Goal: Task Accomplishment & Management: Manage account settings

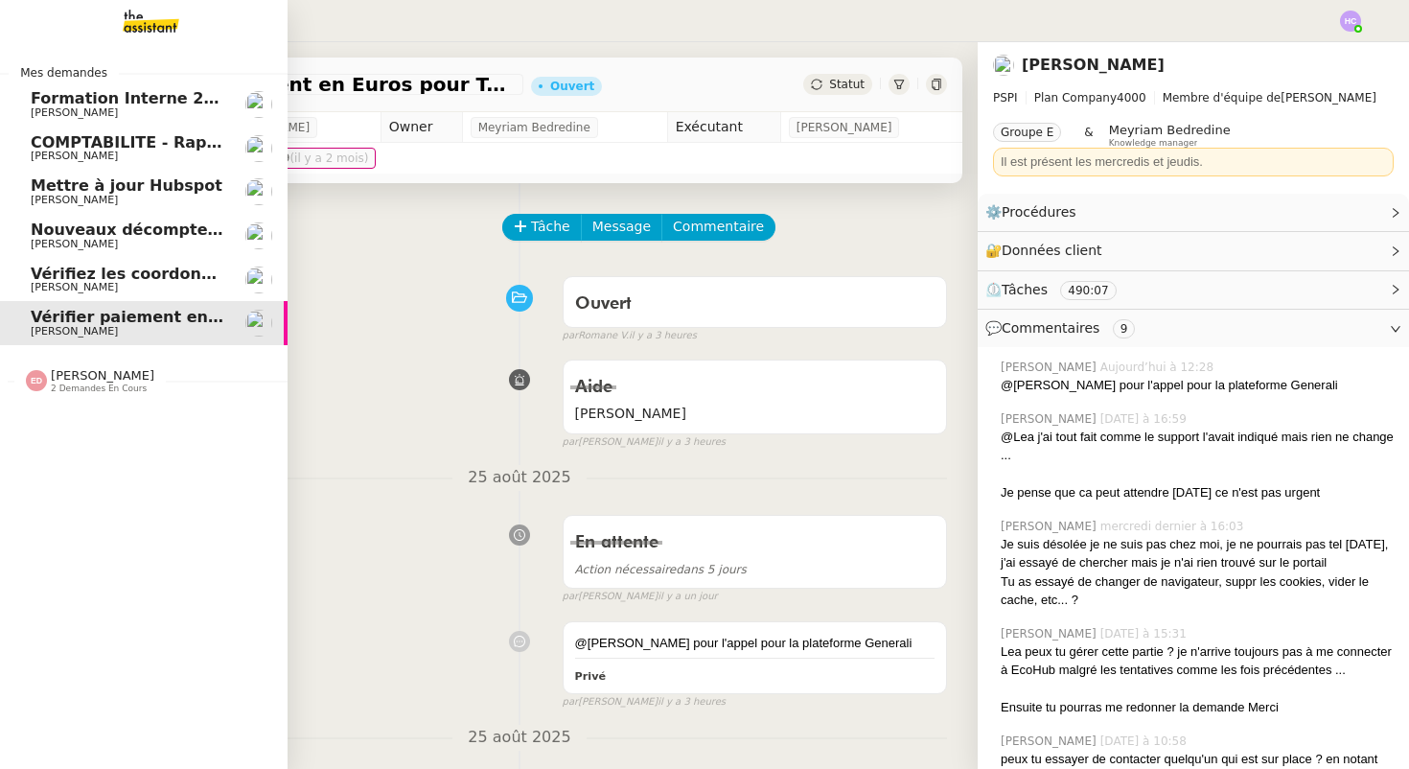
click at [146, 139] on span "COMPTABILITE - Rapprochement bancaire - 25 août 2025" at bounding box center [276, 142] width 491 height 18
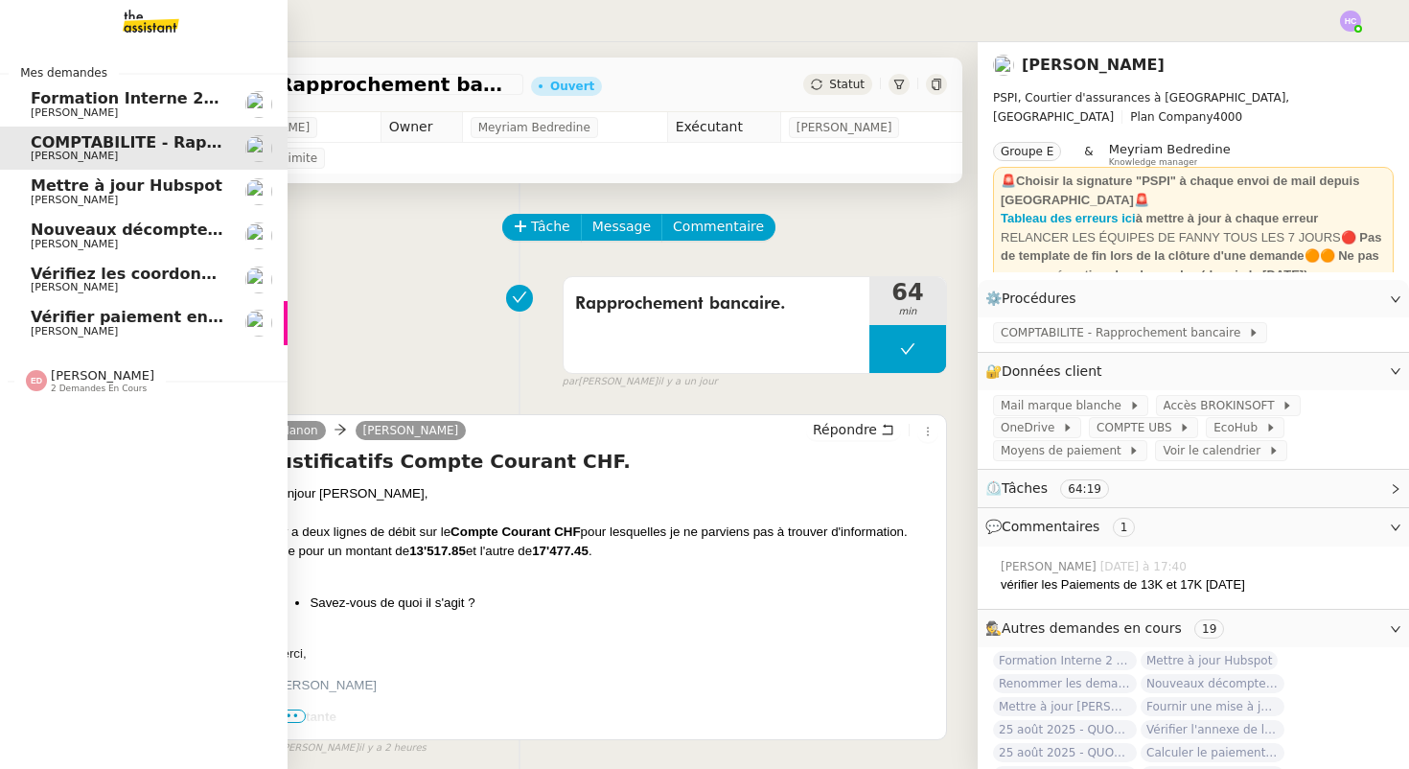
click at [137, 178] on span "Mettre à jour Hubspot" at bounding box center [127, 185] width 192 height 18
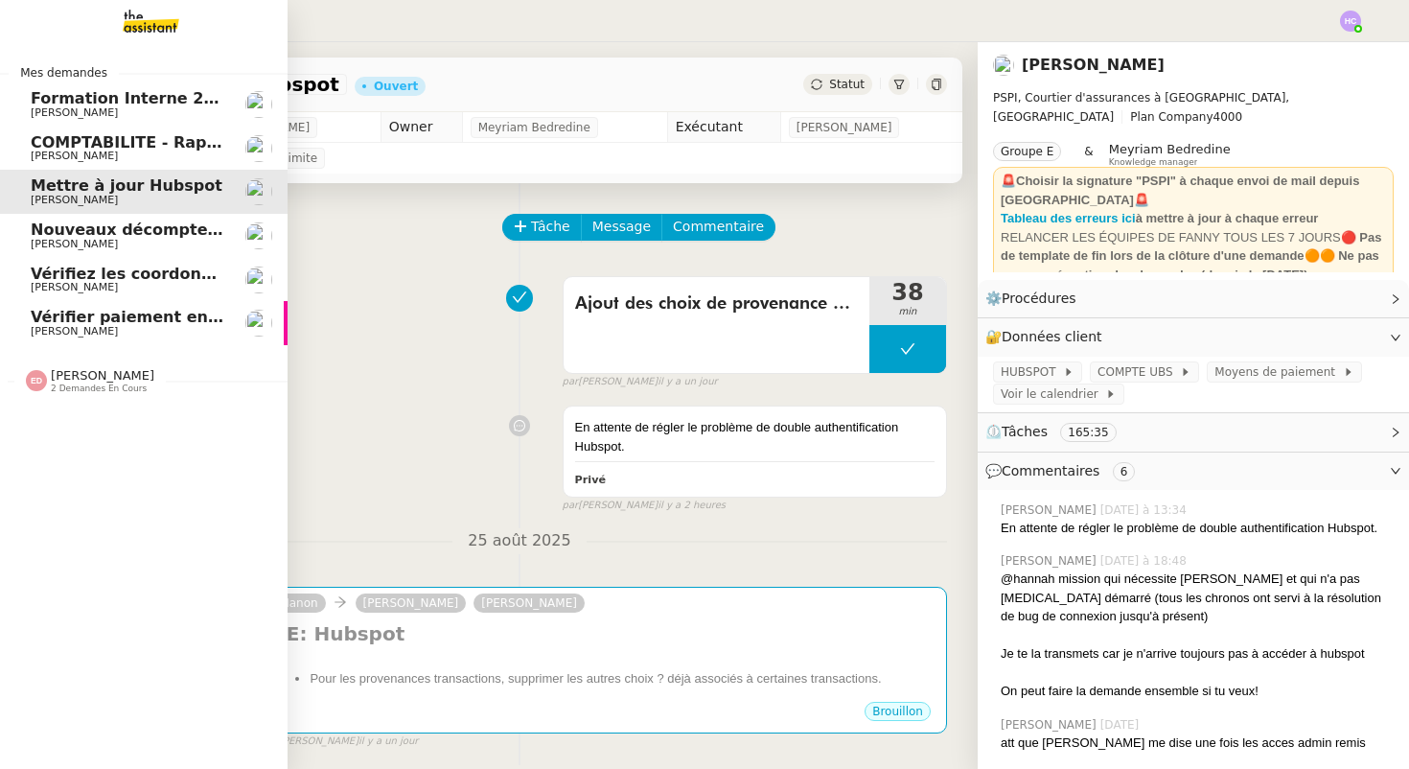
click at [135, 222] on span "Nouveaux décomptes de commissions" at bounding box center [195, 229] width 329 height 18
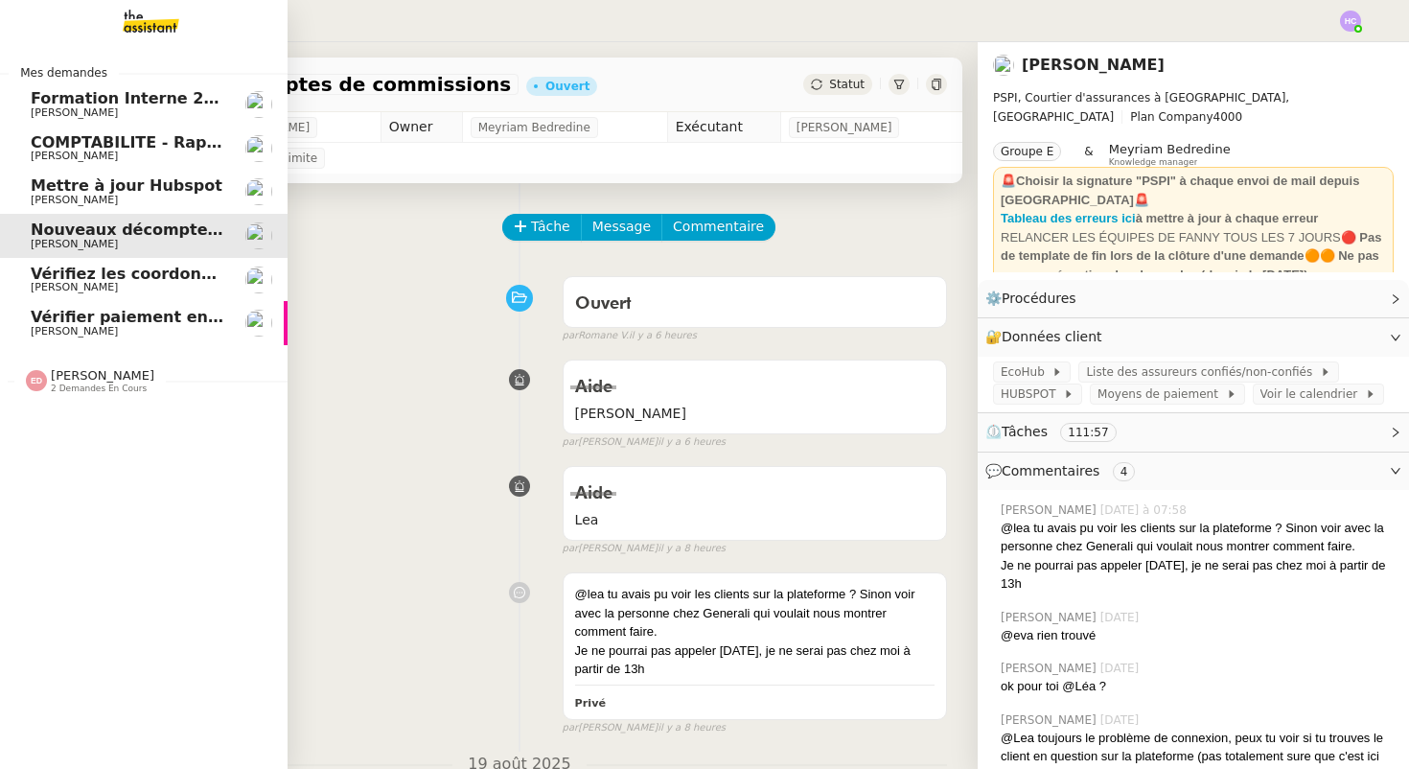
click at [143, 277] on span "Vérifiez les coordonnées bancaires pour le virement" at bounding box center [256, 273] width 450 height 18
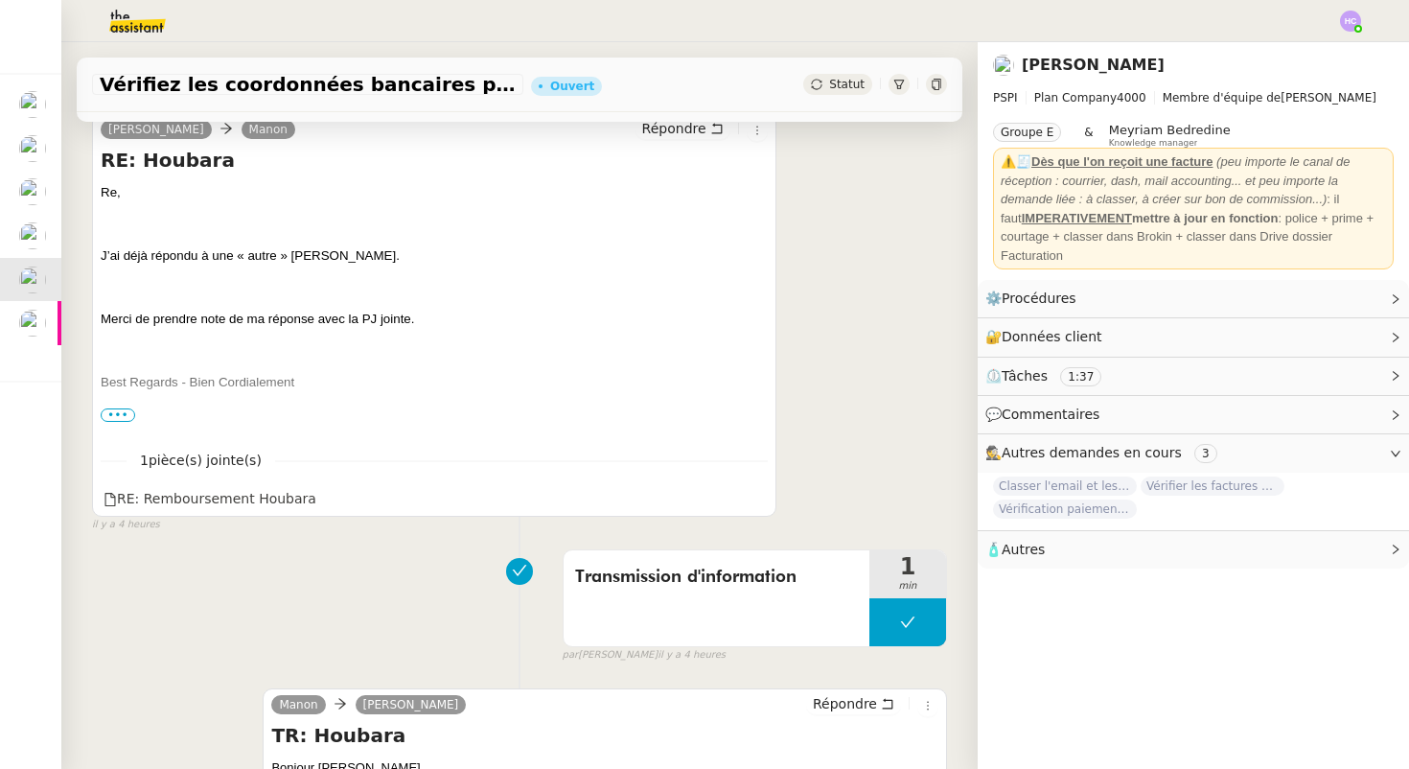
scroll to position [441, 0]
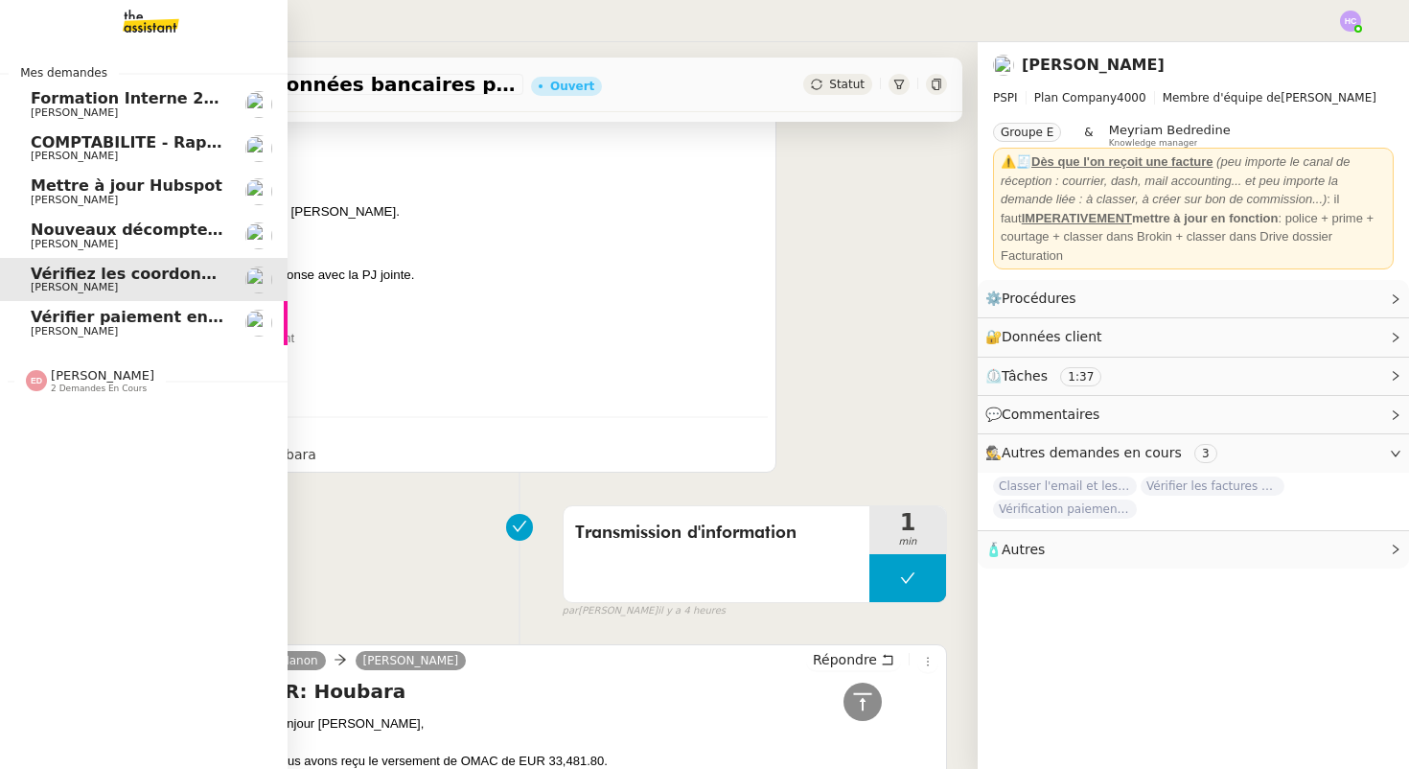
click at [104, 326] on span "[PERSON_NAME]" at bounding box center [74, 331] width 87 height 12
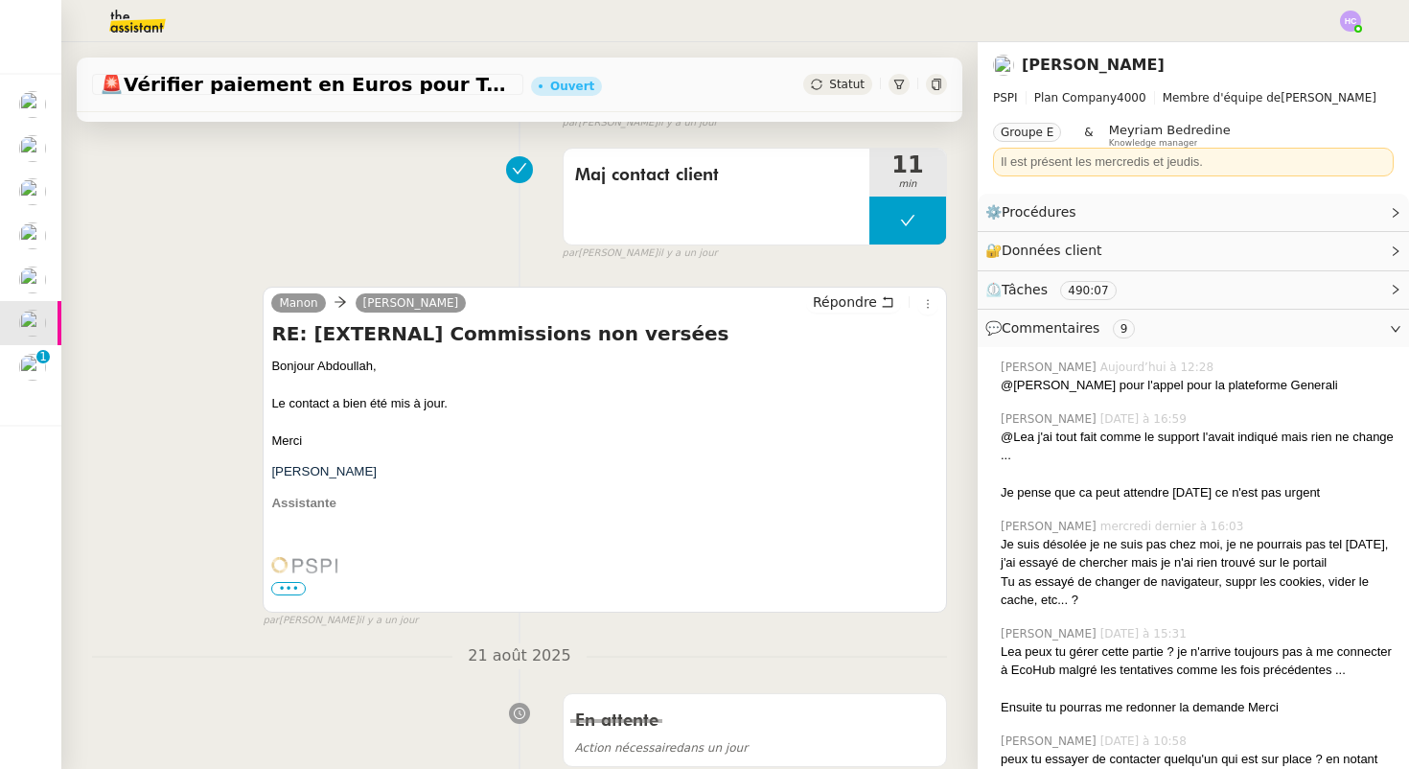
scroll to position [746, 0]
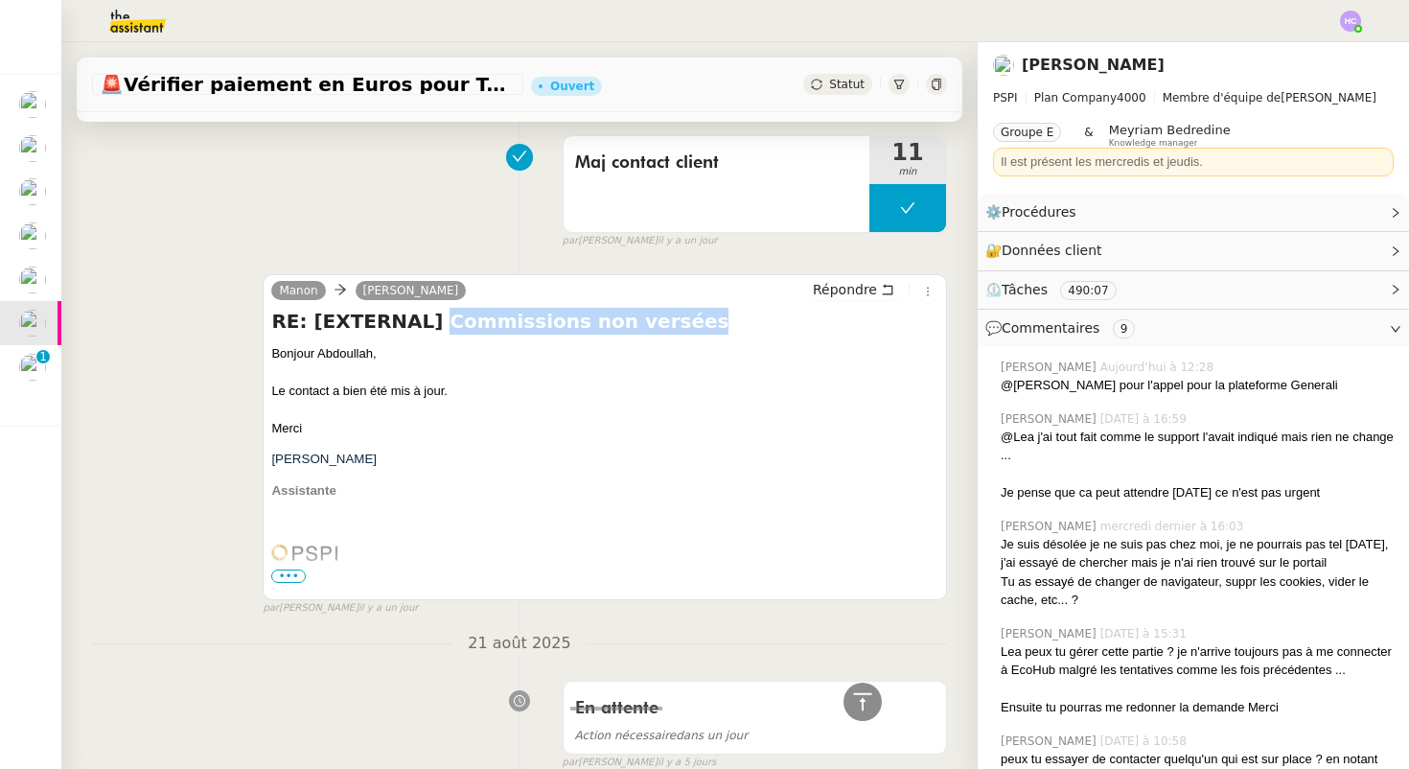
drag, startPoint x: 426, startPoint y: 323, endPoint x: 649, endPoint y: 328, distance: 222.4
click at [649, 329] on h4 "RE: [EXTERNAL] Commissions non versées" at bounding box center [604, 321] width 667 height 27
click at [649, 328] on h4 "RE: [EXTERNAL] Commissions non versées" at bounding box center [604, 321] width 667 height 27
click at [474, 386] on div "Le contact a bien été mis à jour." at bounding box center [604, 390] width 667 height 19
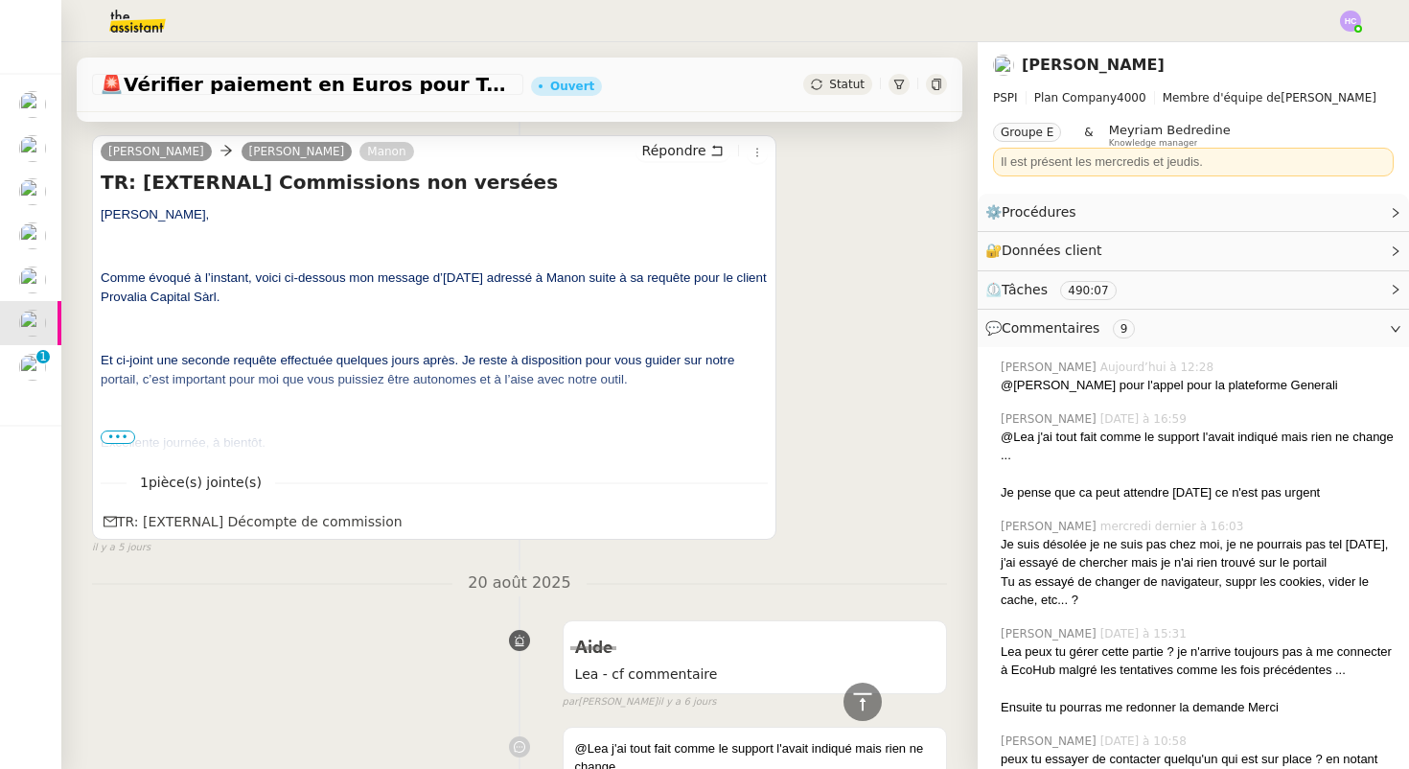
scroll to position [3760, 0]
click at [116, 438] on span "•••" at bounding box center [118, 435] width 34 height 13
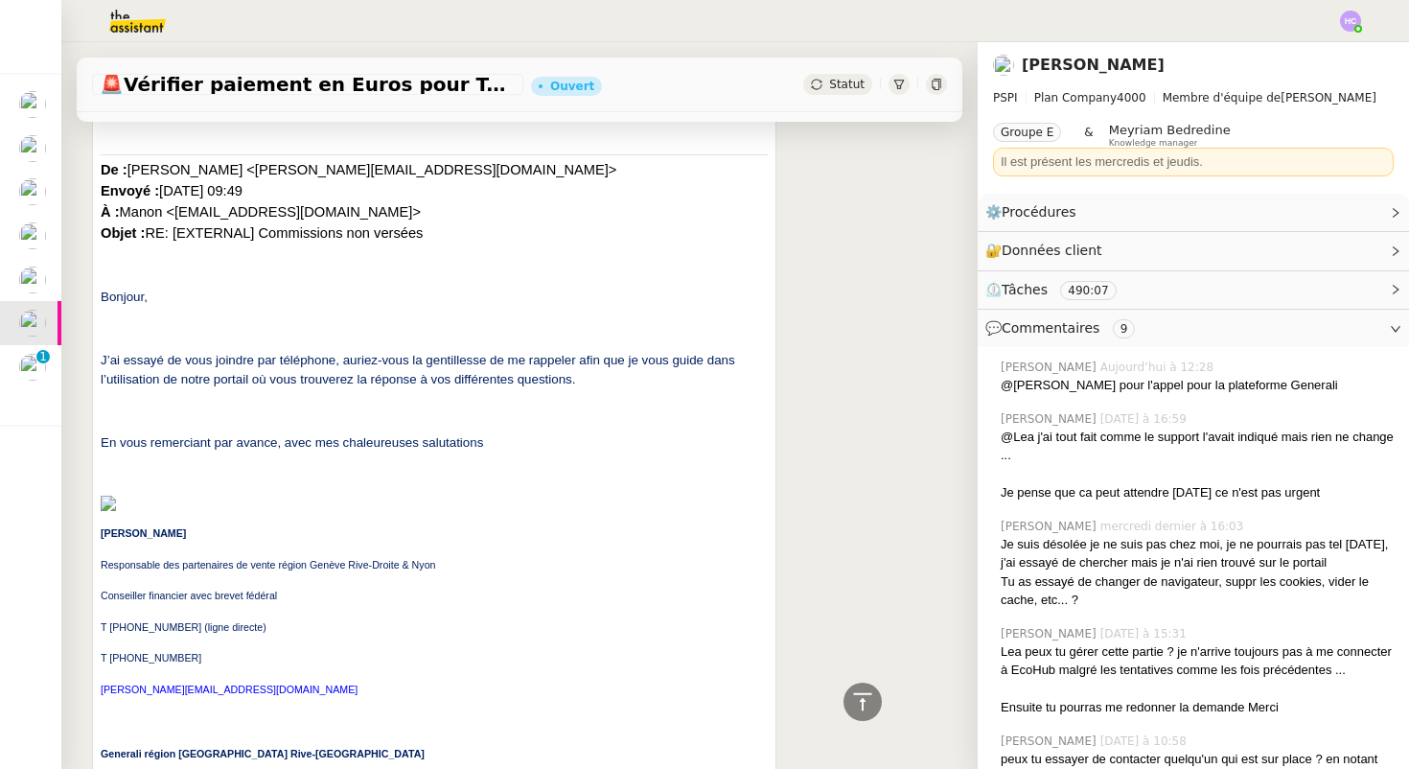
scroll to position [3984, 0]
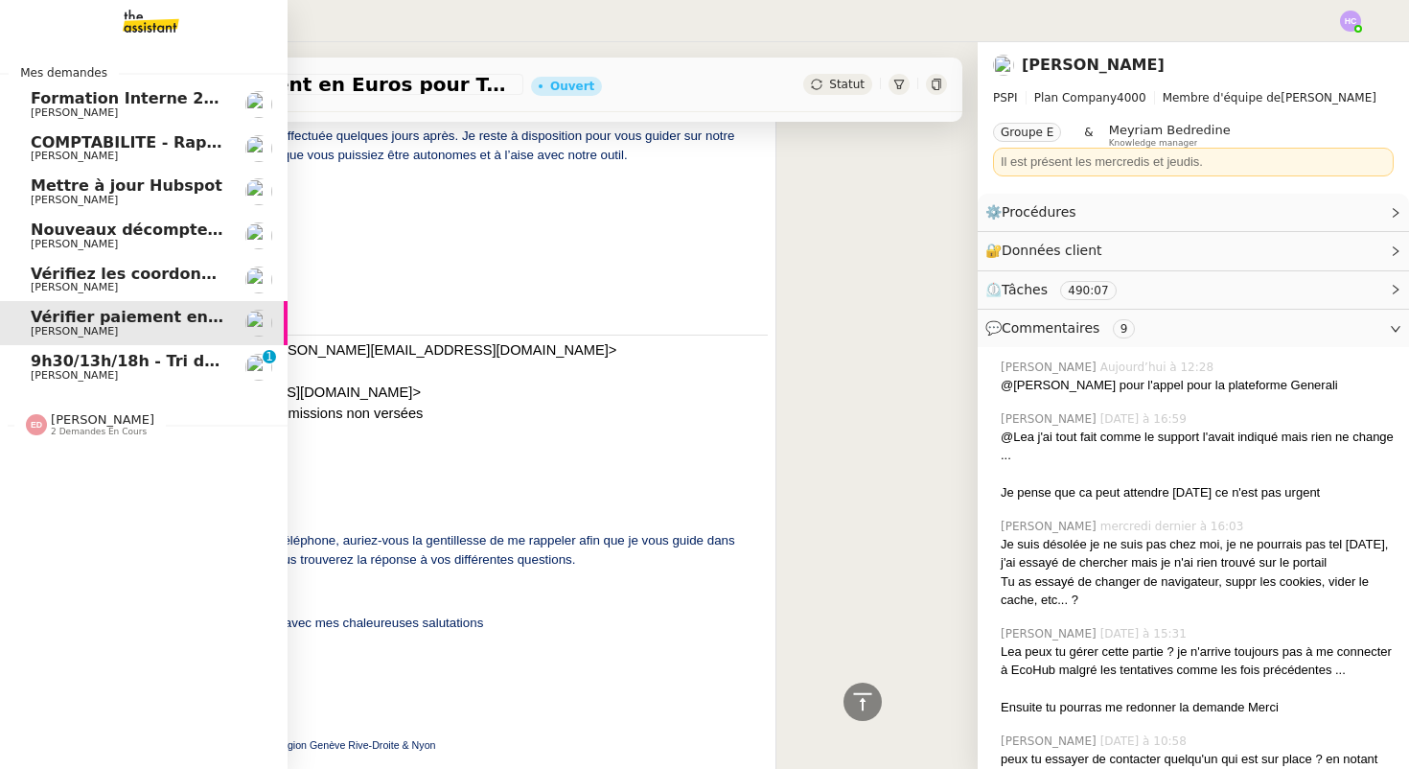
click at [168, 322] on span "Vérifier paiement en Euros pour Team2act" at bounding box center [213, 317] width 364 height 18
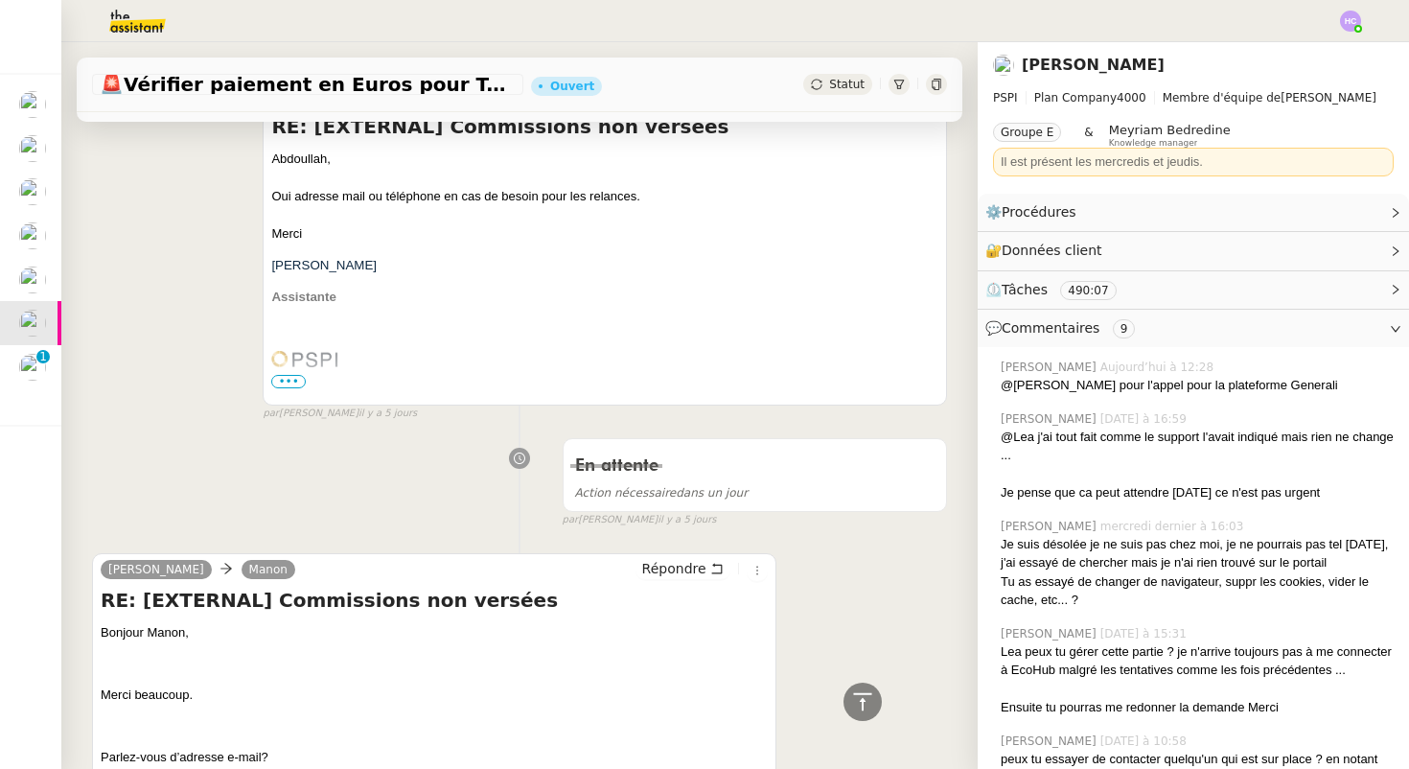
scroll to position [1843, 0]
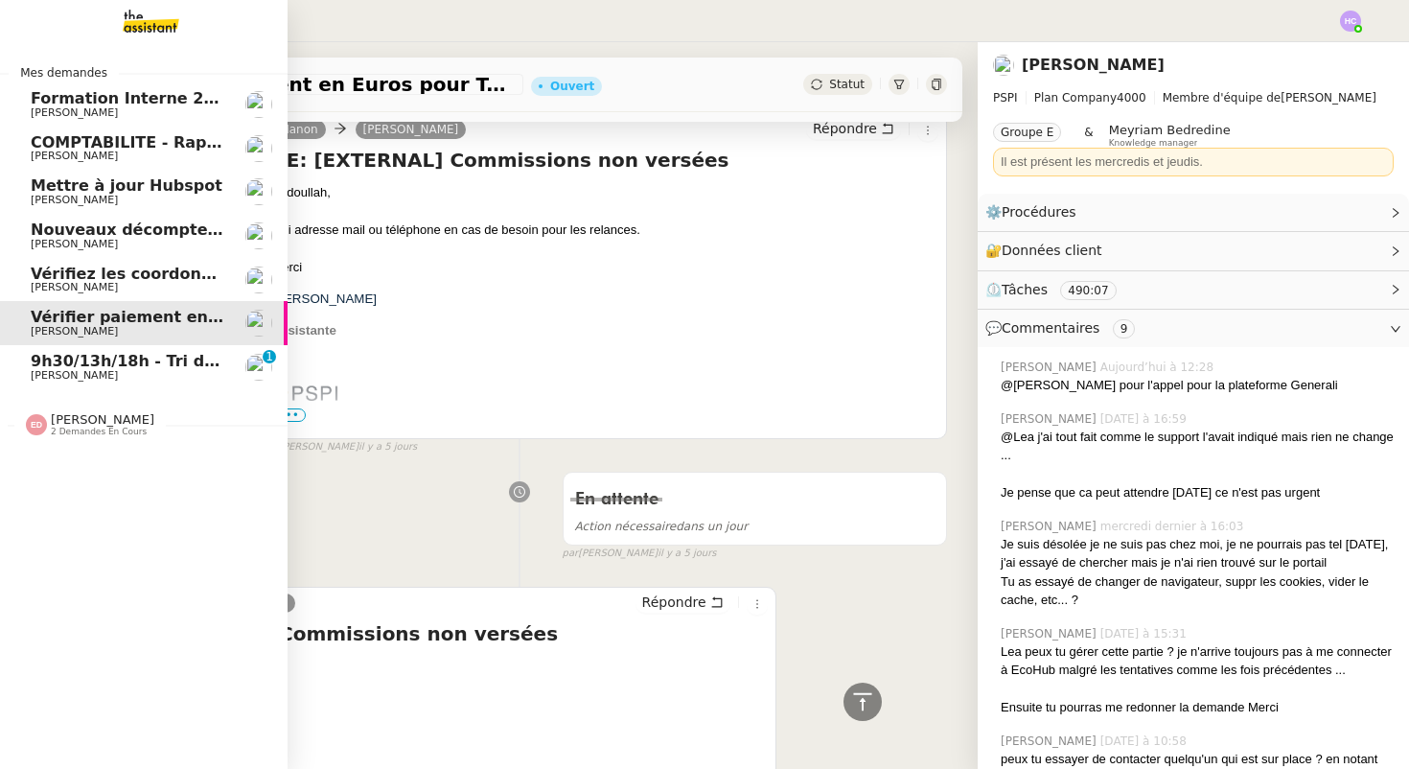
click at [60, 143] on span "COMPTABILITE - Rapprochement bancaire - 25 août 2025" at bounding box center [276, 142] width 491 height 18
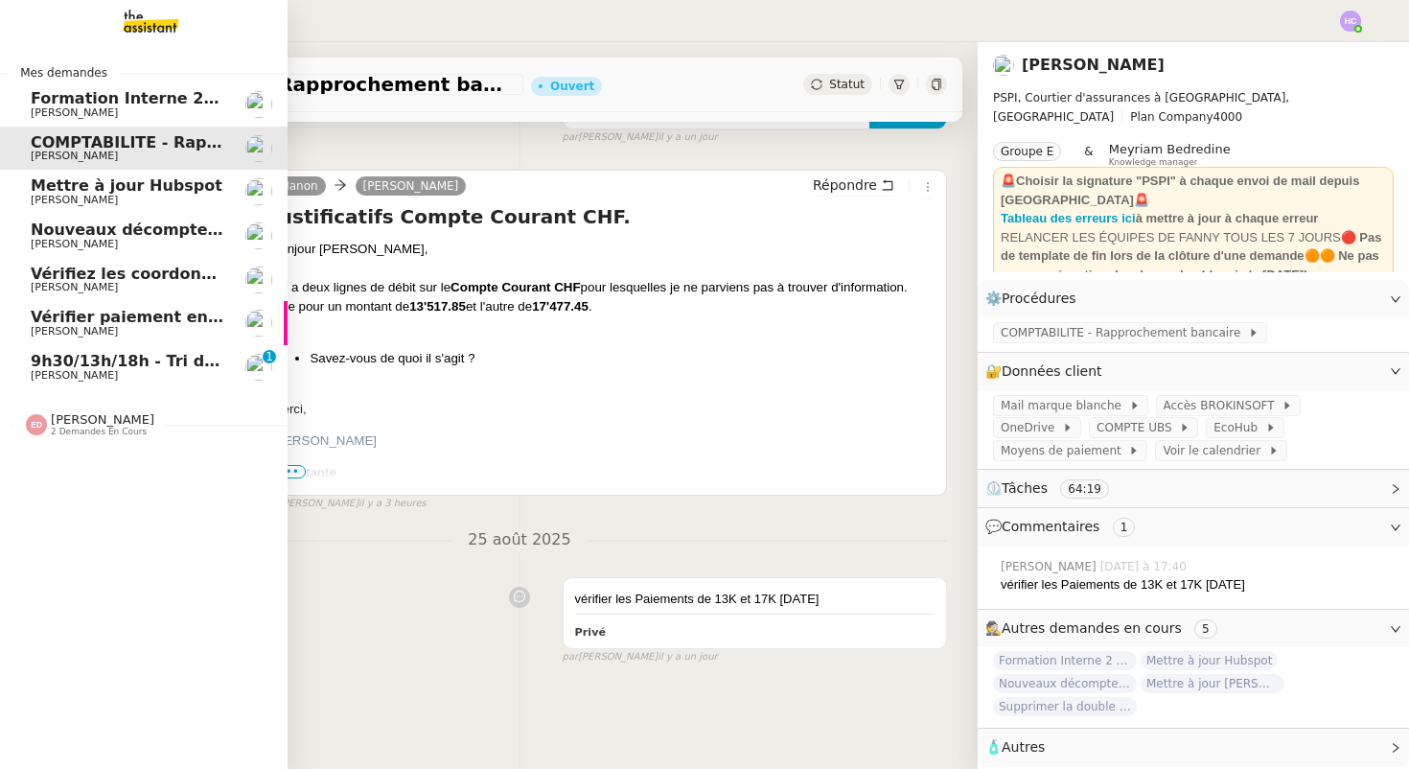
scroll to position [243, 0]
click at [75, 185] on span "Mettre à jour Hubspot" at bounding box center [127, 185] width 192 height 18
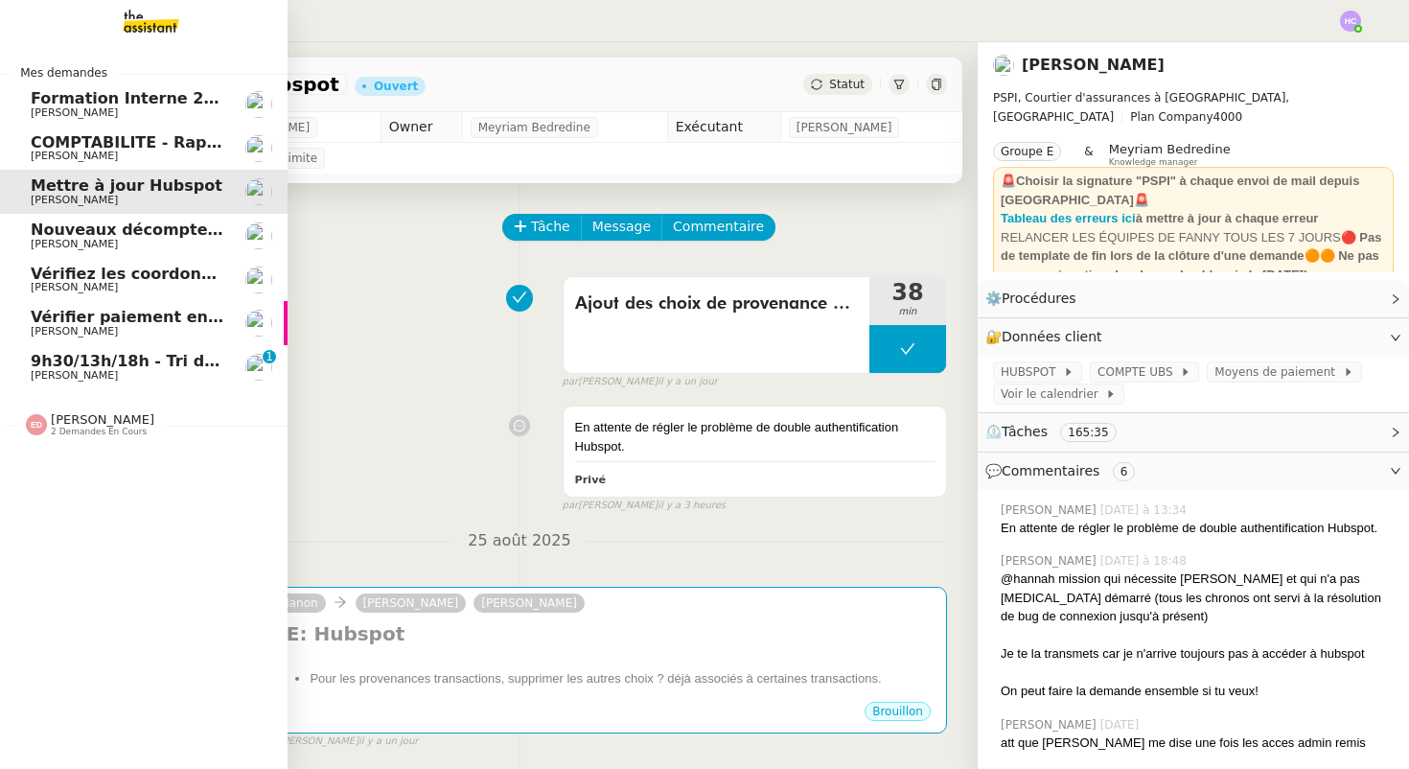
click at [57, 244] on span "[PERSON_NAME]" at bounding box center [74, 244] width 87 height 12
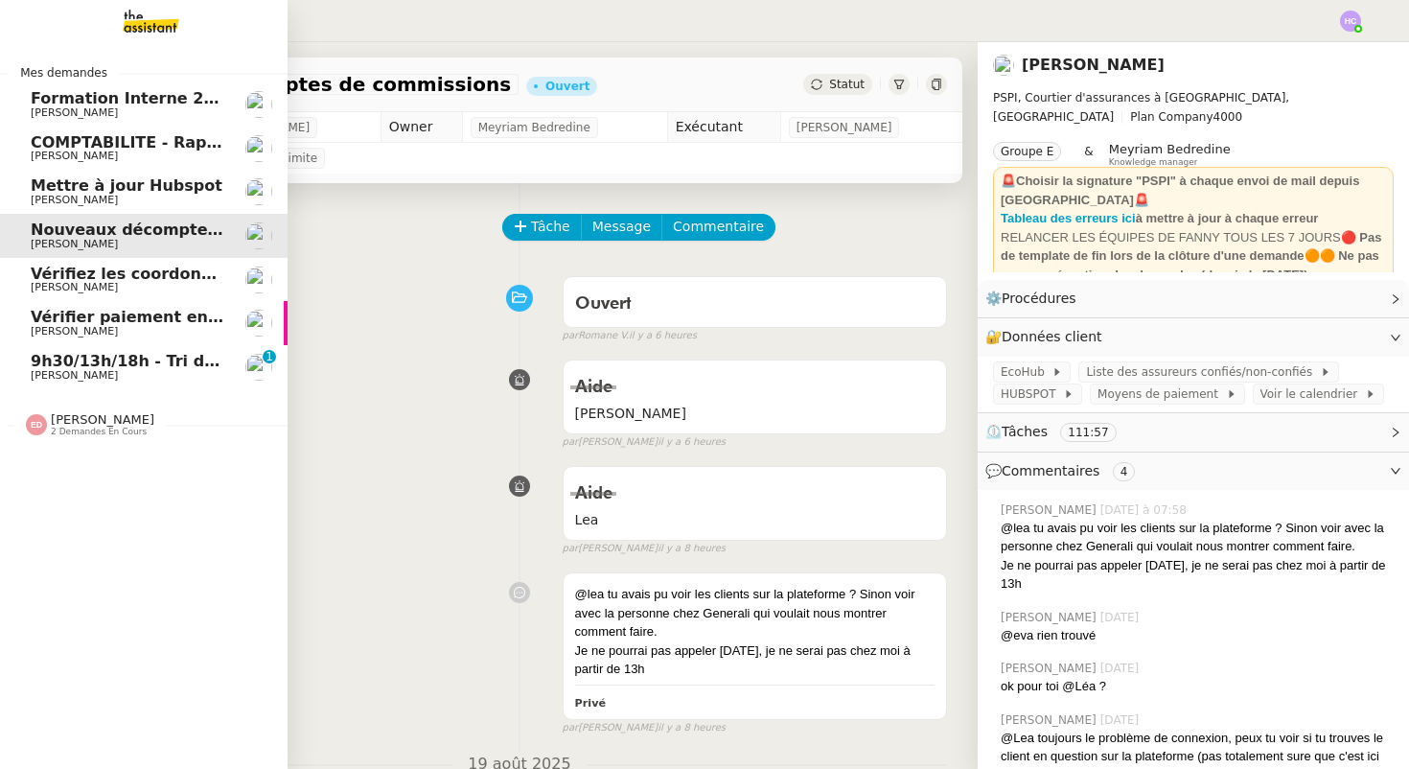
click at [86, 283] on span "[PERSON_NAME]" at bounding box center [74, 287] width 87 height 12
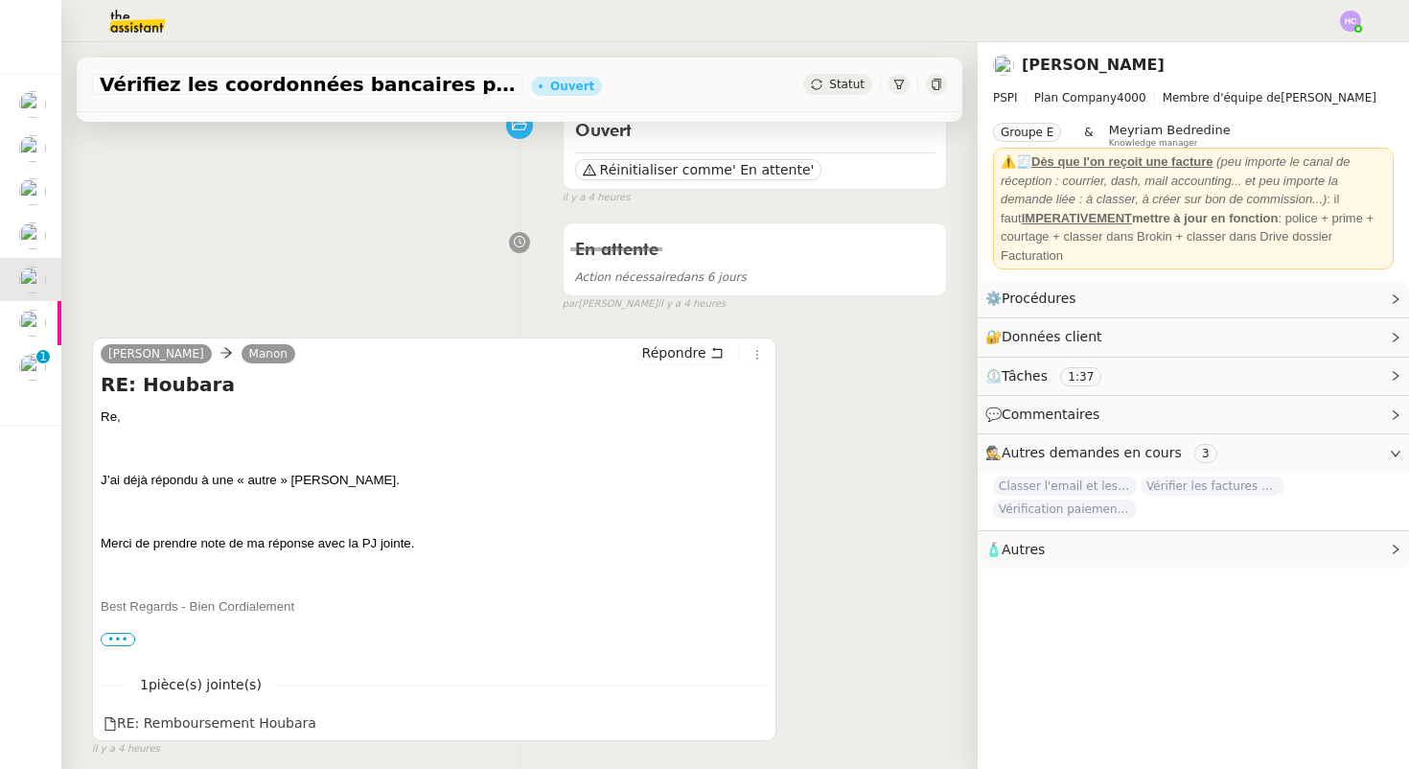
scroll to position [250, 0]
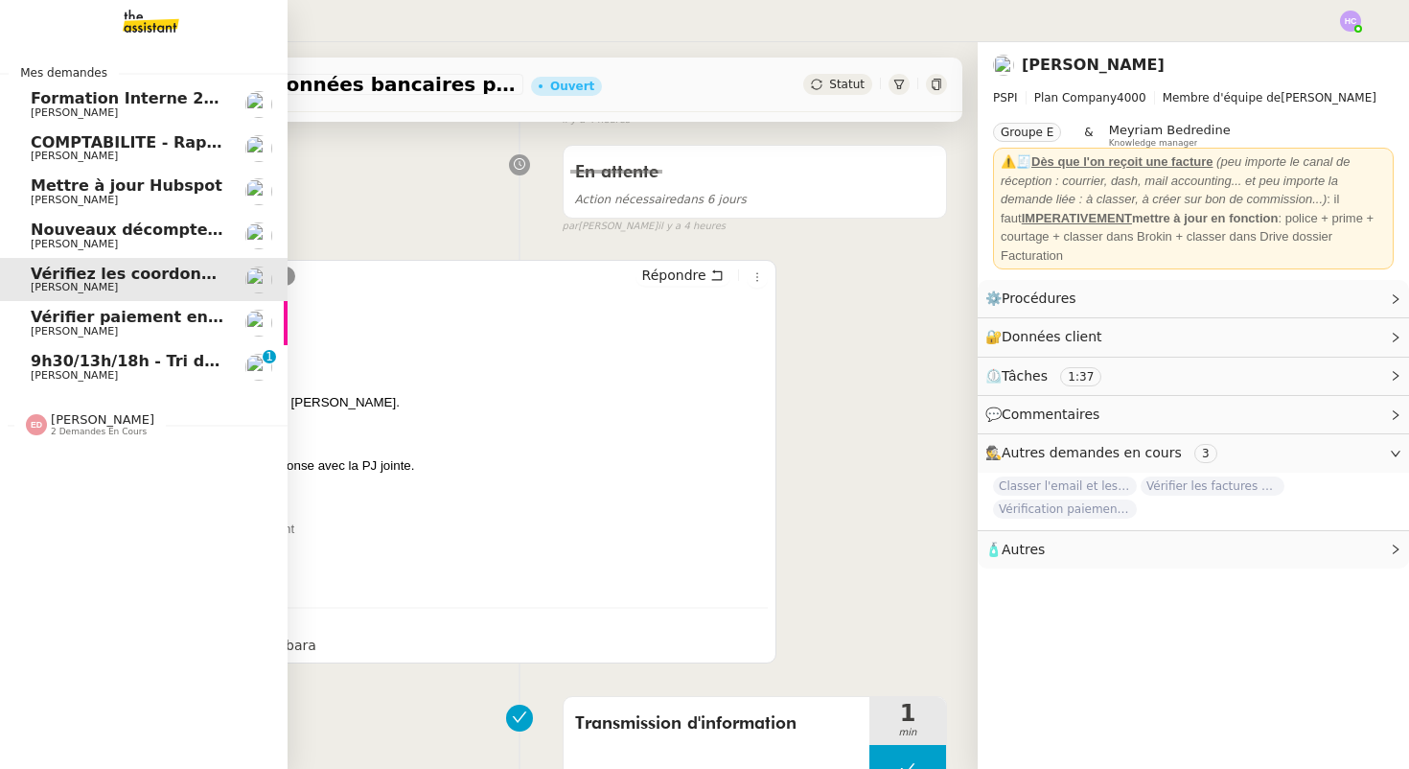
click at [74, 322] on span "Vérifier paiement en Euros pour Team2act" at bounding box center [213, 317] width 364 height 18
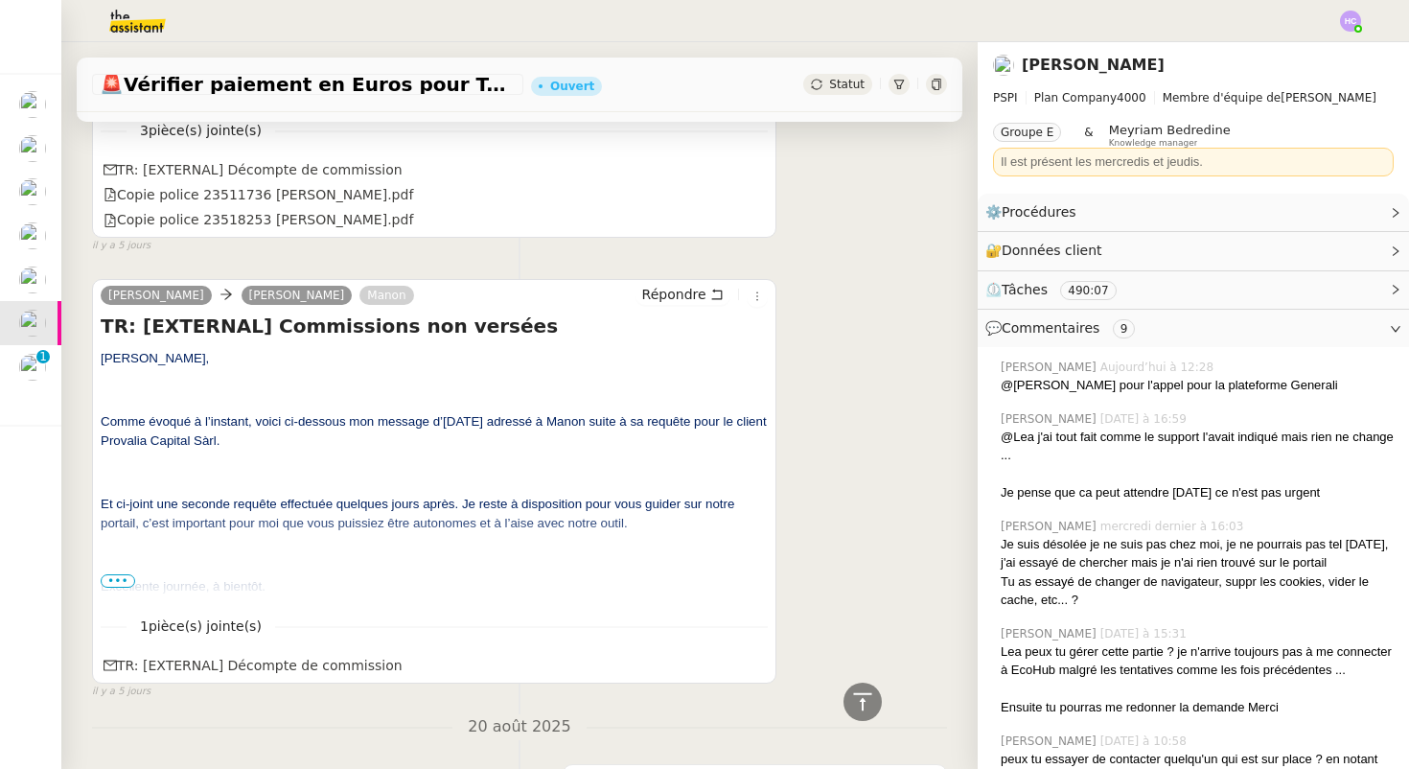
scroll to position [3643, 0]
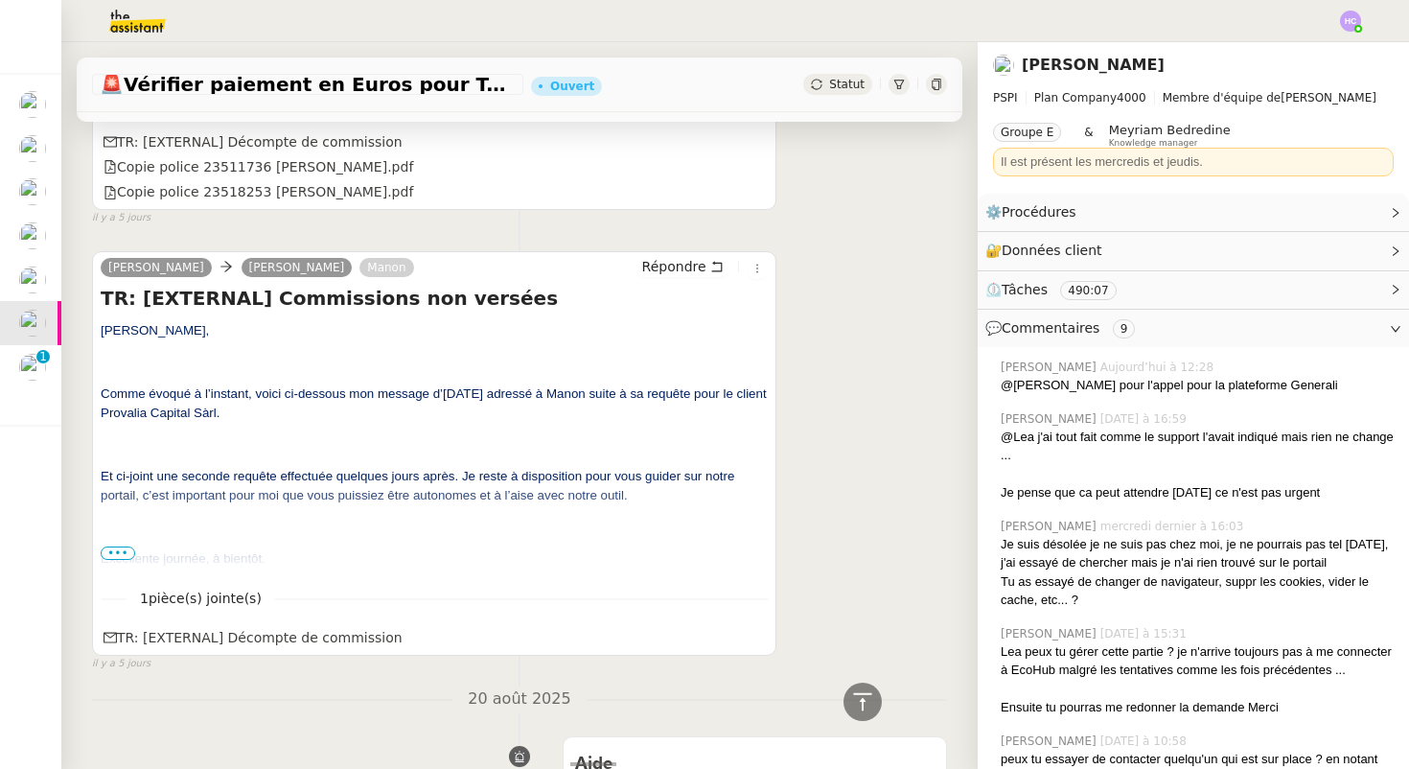
click at [120, 557] on span "•••" at bounding box center [118, 552] width 34 height 13
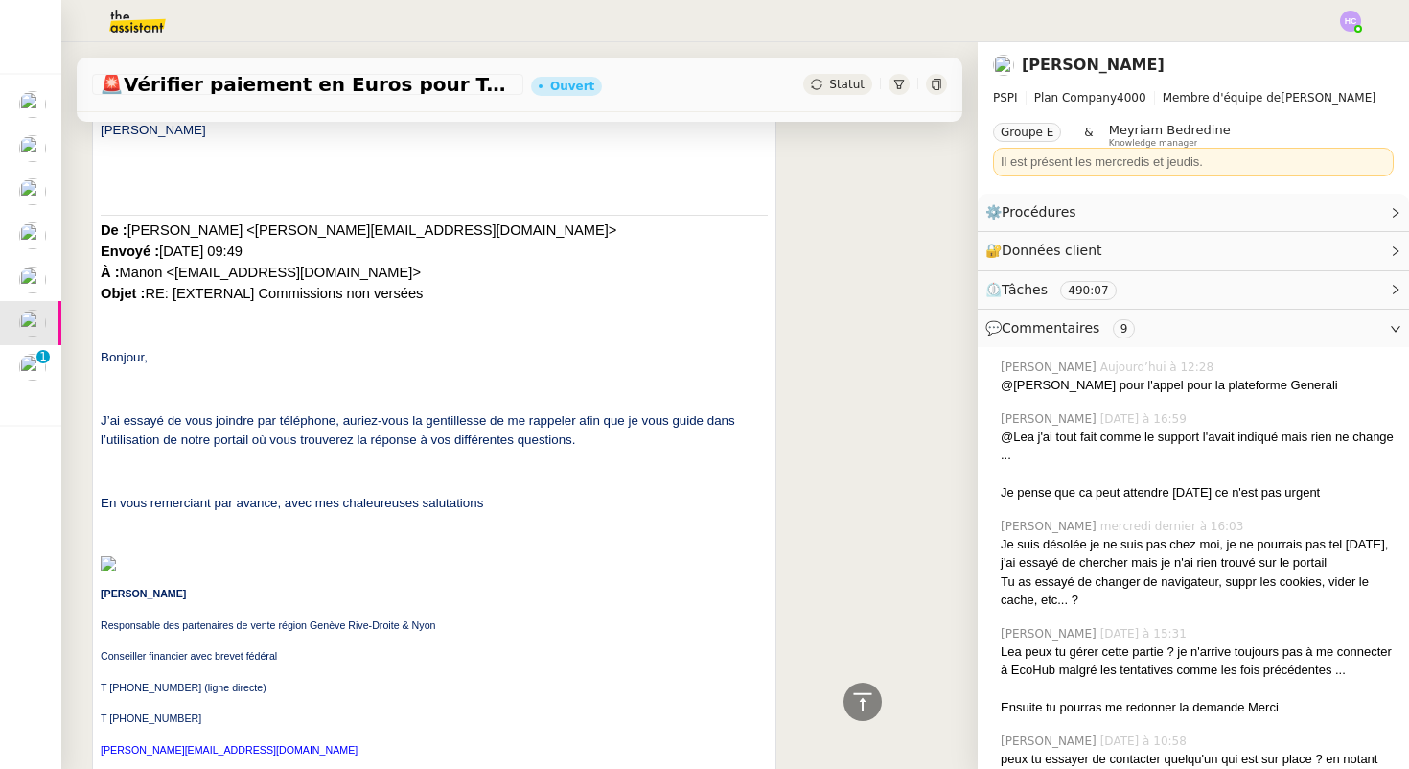
scroll to position [4111, 0]
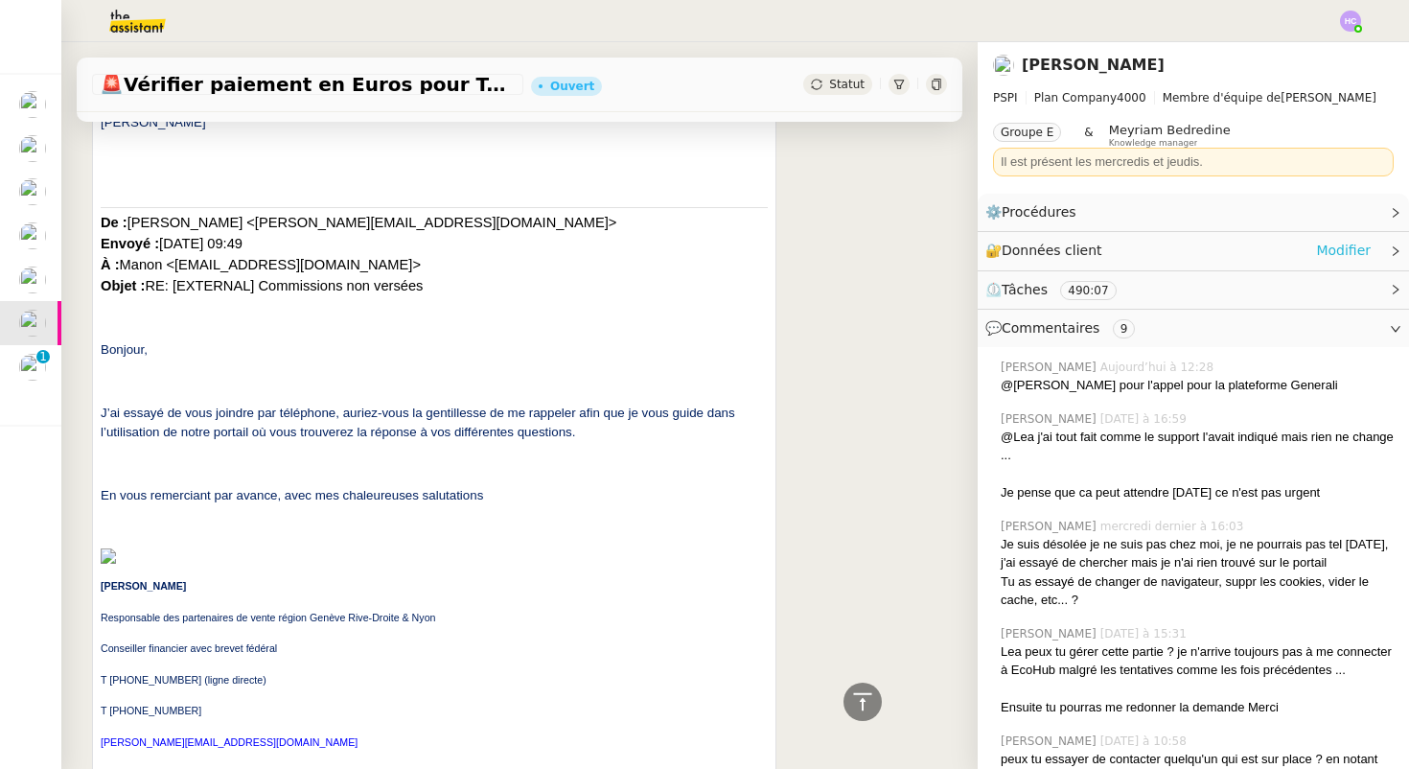
click at [1319, 248] on link "Modifier" at bounding box center [1343, 251] width 55 height 22
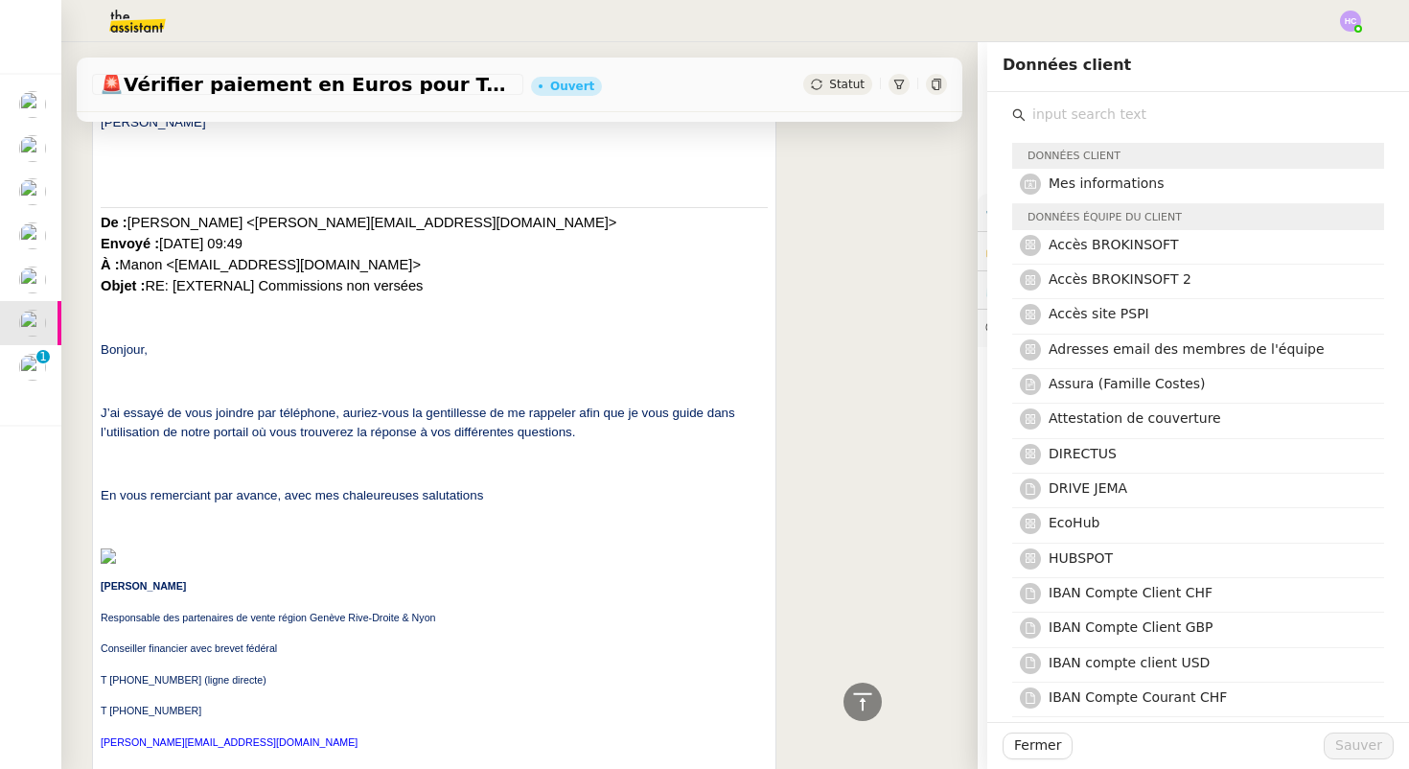
click at [1107, 114] on input "text" at bounding box center [1204, 115] width 358 height 26
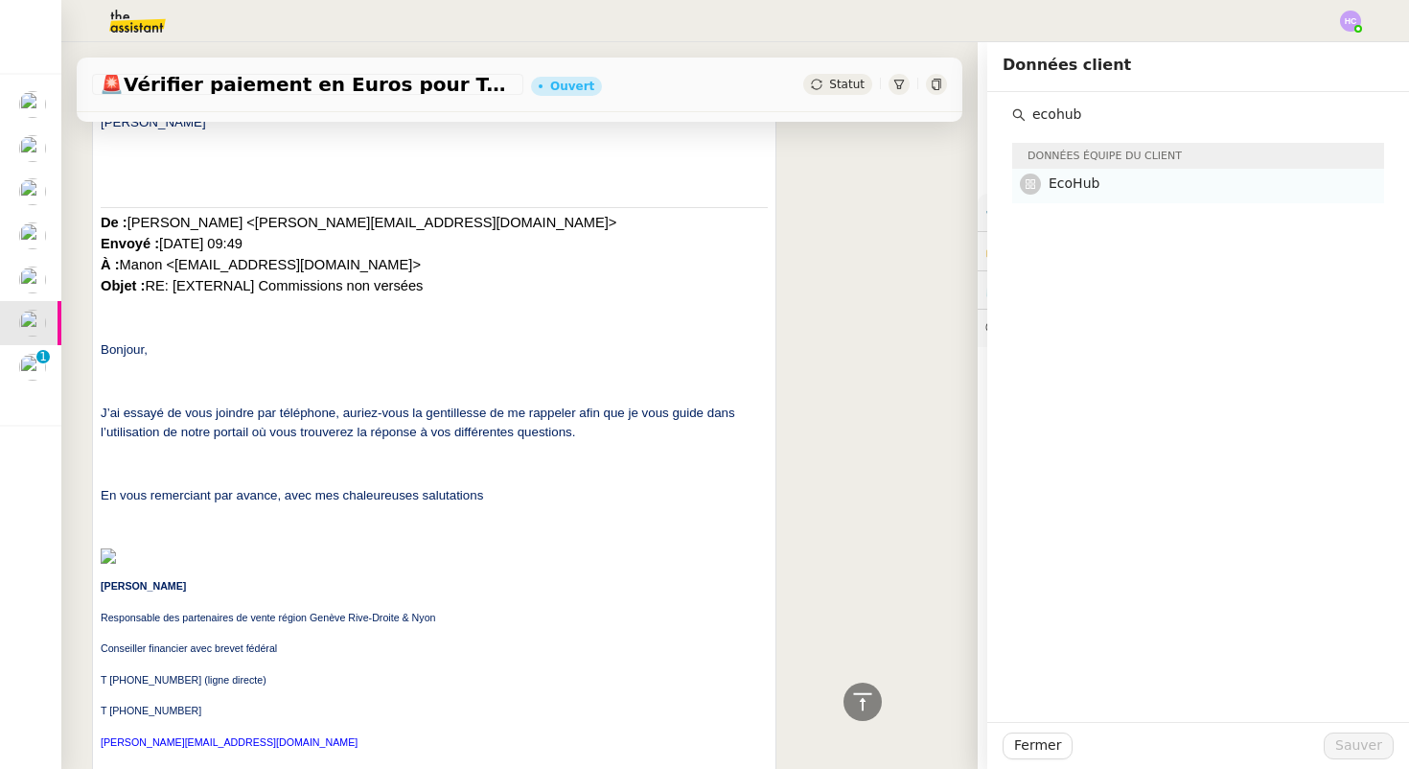
type input "ecohub"
click at [1131, 187] on h4 "EcoHub" at bounding box center [1210, 183] width 324 height 22
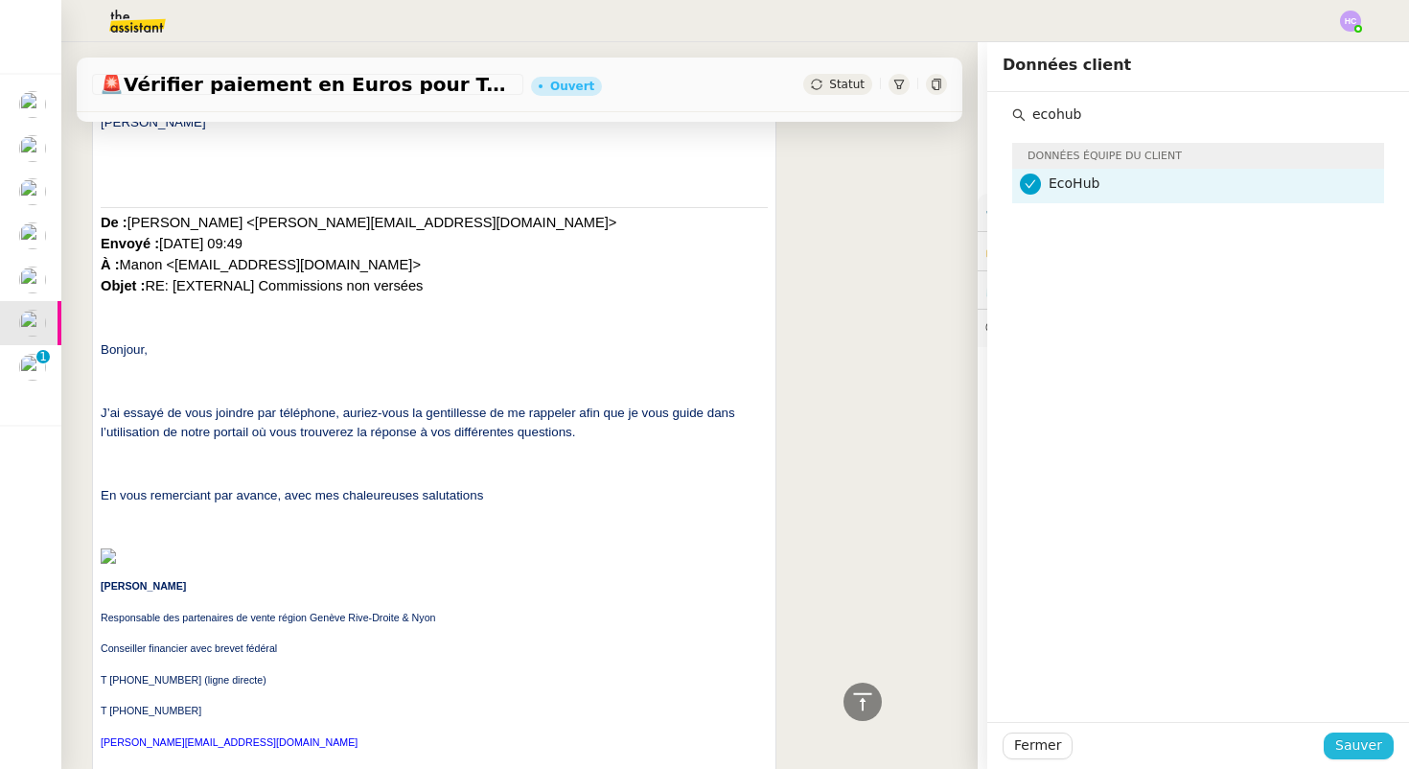
click at [1357, 743] on span "Sauver" at bounding box center [1358, 745] width 47 height 22
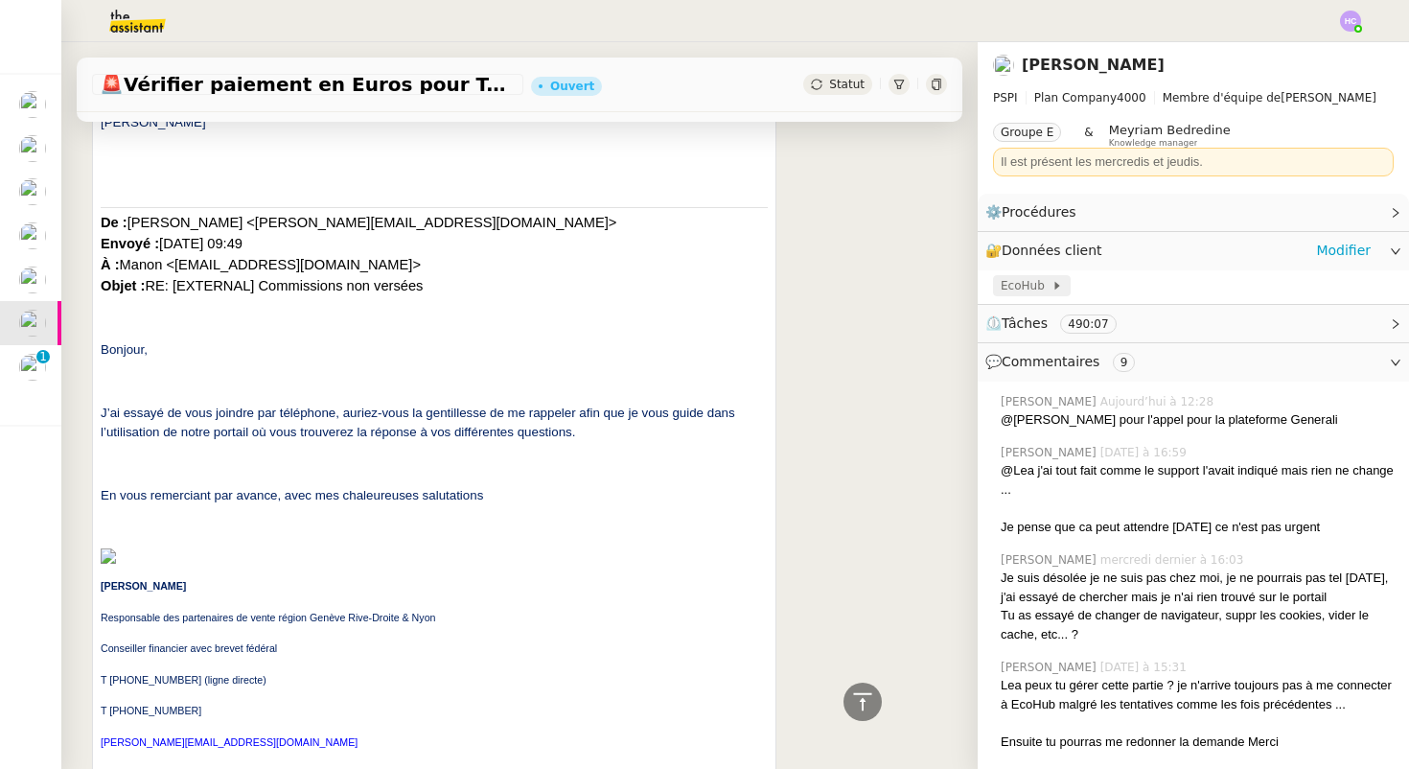
click at [1020, 279] on span "EcoHub" at bounding box center [1025, 285] width 51 height 19
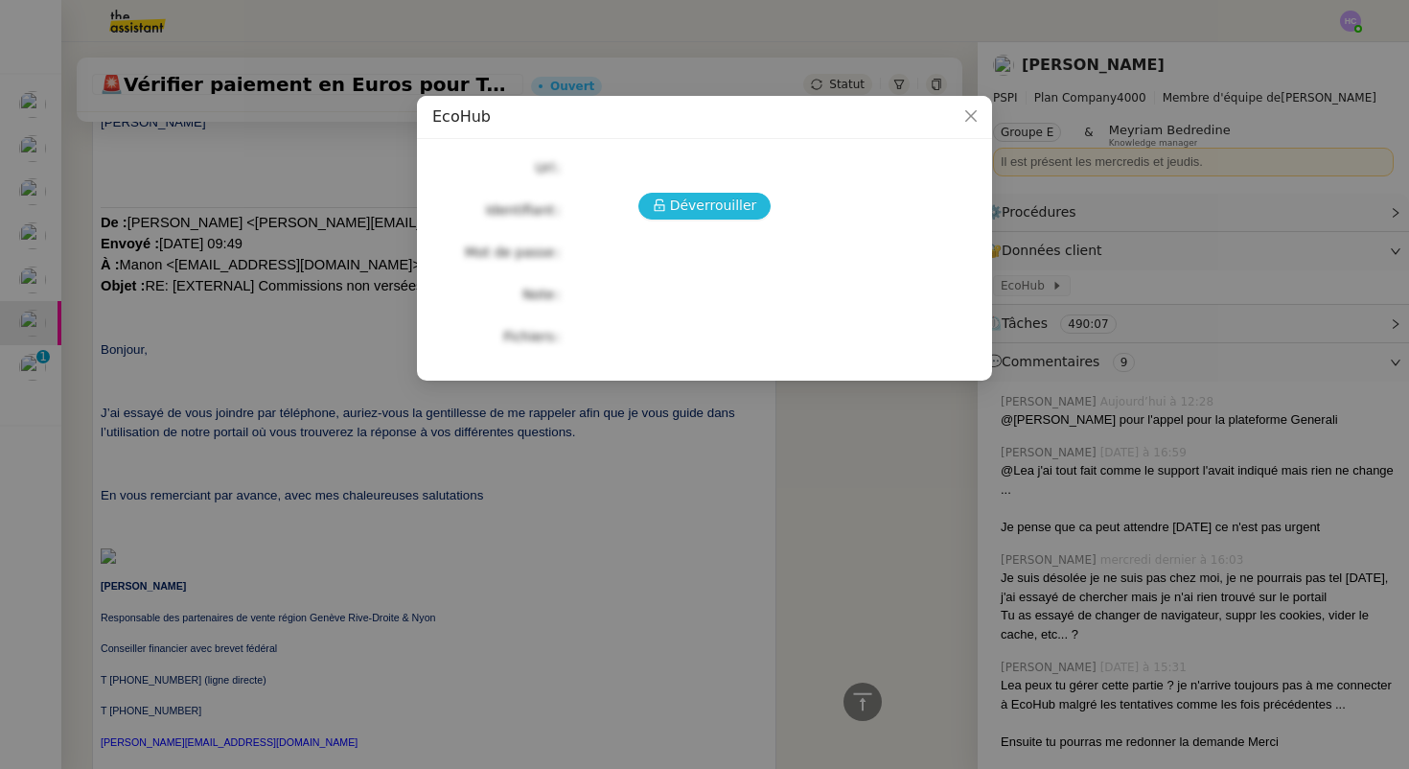
click at [672, 211] on button "Déverrouiller" at bounding box center [704, 206] width 133 height 27
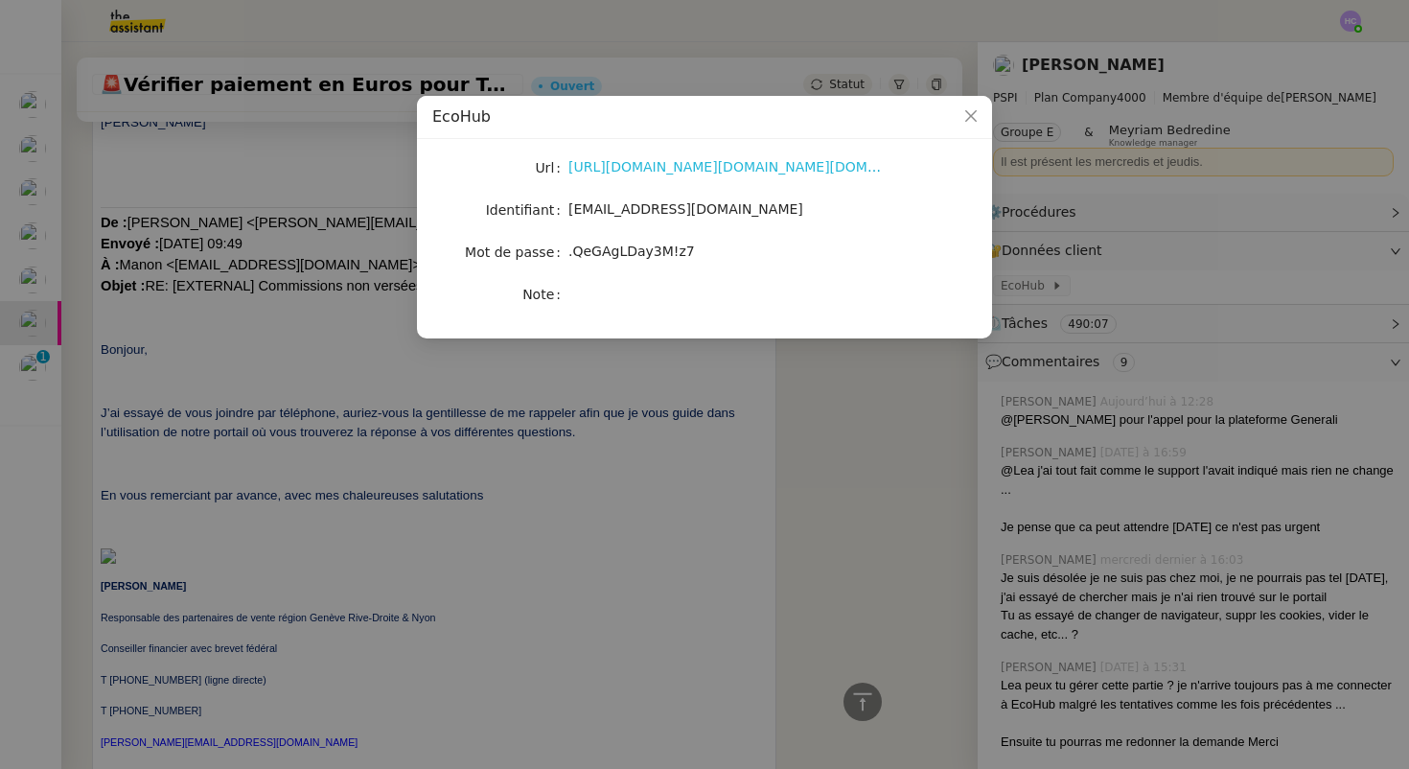
click at [648, 161] on link "[URL][DOMAIN_NAME][DOMAIN_NAME][DOMAIN_NAME]" at bounding box center [755, 166] width 374 height 15
click at [532, 259] on label "Mot de passe" at bounding box center [516, 252] width 103 height 27
click at [333, 316] on nz-modal-container "EcoHub Url [URL][DOMAIN_NAME][DOMAIN_NAME][DOMAIN_NAME] Identifiant [EMAIL_ADDR…" at bounding box center [704, 384] width 1409 height 769
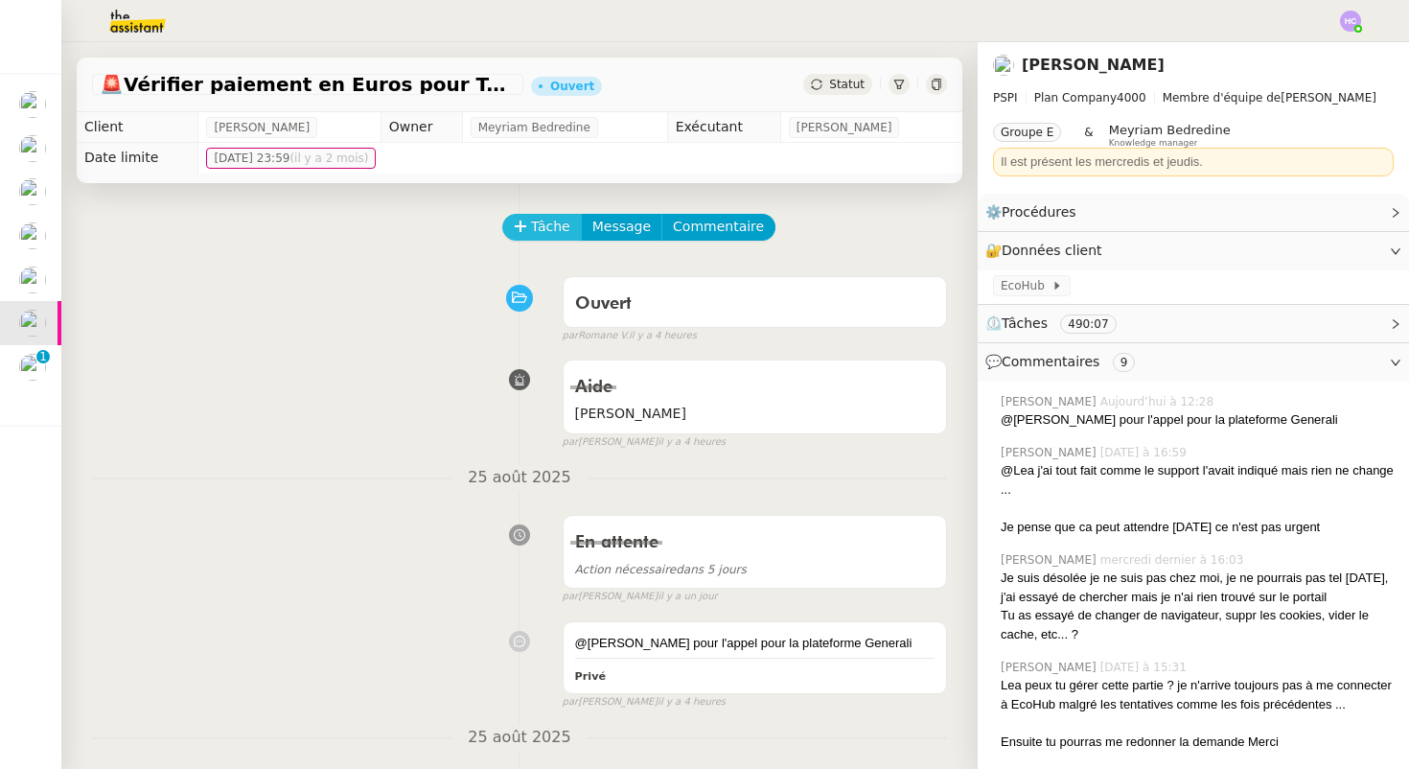
click at [541, 219] on span "Tâche" at bounding box center [550, 227] width 39 height 22
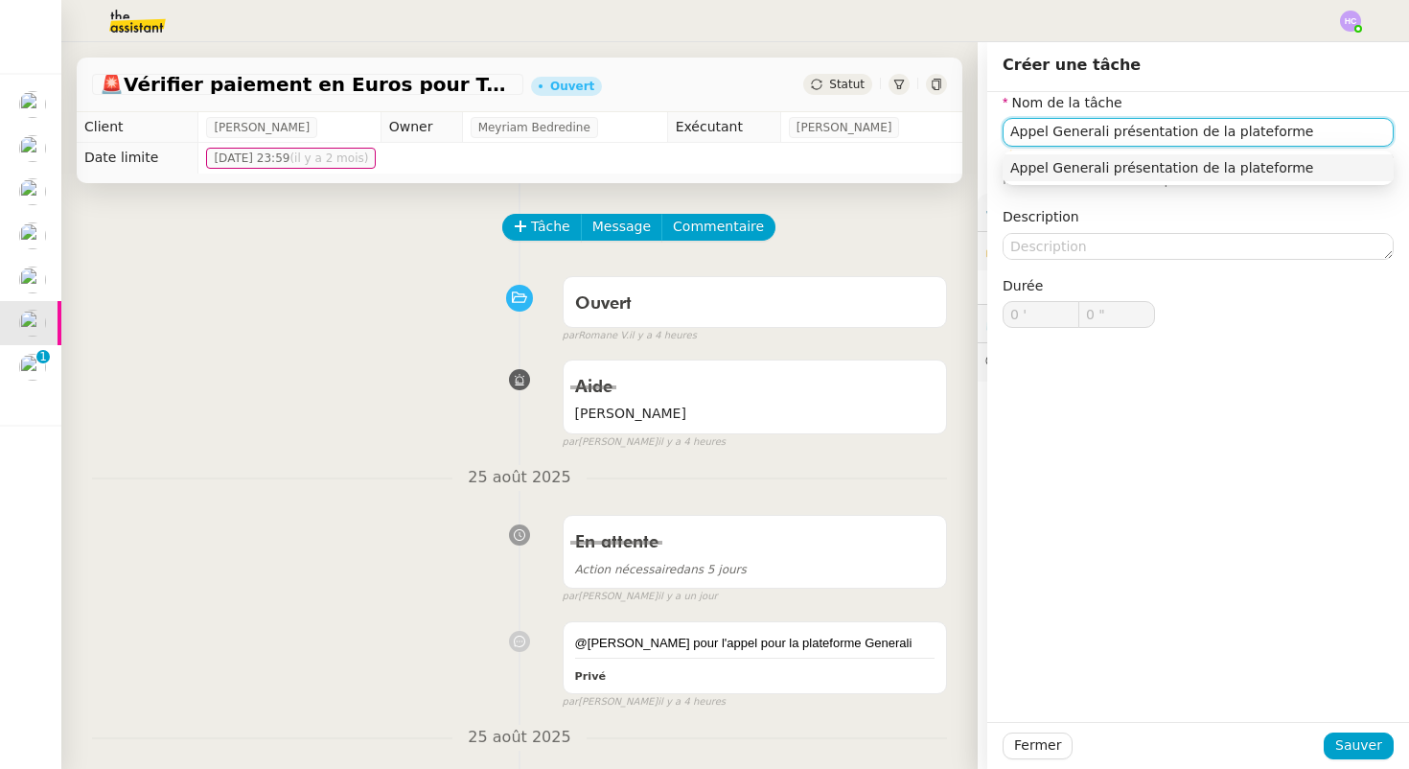
click at [1175, 163] on div "Appel Generali présentation de la plateforme" at bounding box center [1198, 167] width 376 height 17
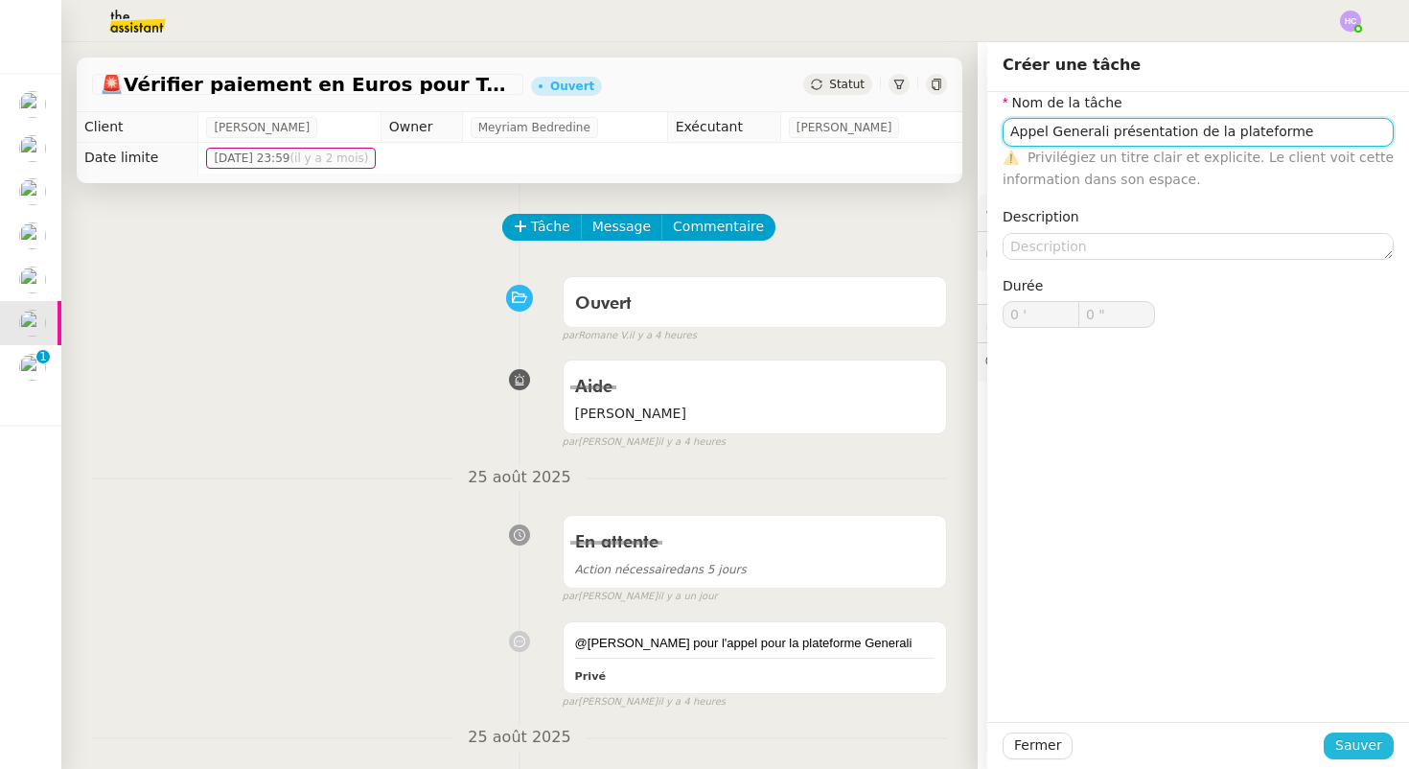
type input "Appel Generali présentation de la plateforme"
click at [1370, 737] on span "Sauver" at bounding box center [1358, 745] width 47 height 22
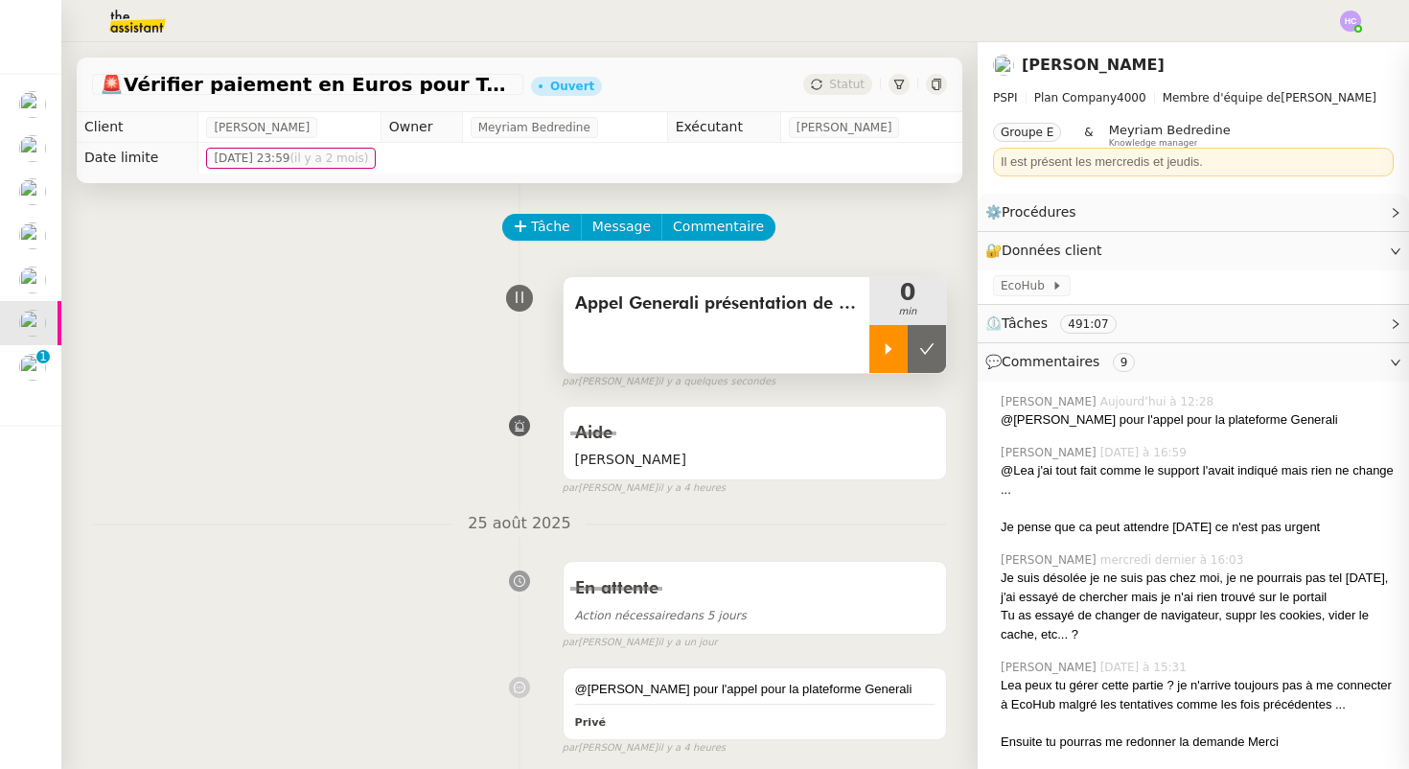
click at [883, 342] on icon at bounding box center [888, 348] width 15 height 15
click at [642, 683] on div "@[PERSON_NAME] pour l'appel pour la plateforme Generali" at bounding box center [754, 688] width 359 height 19
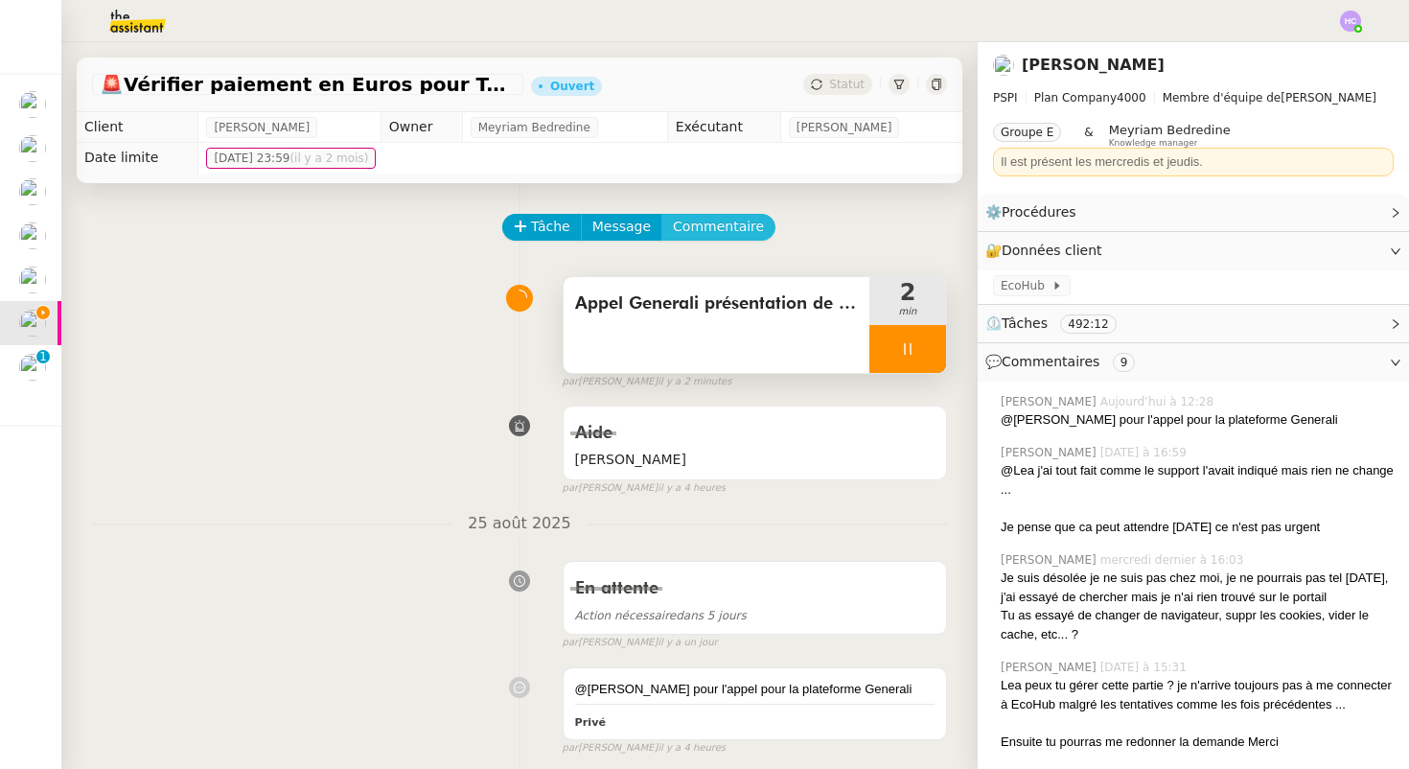
click at [703, 227] on span "Commentaire" at bounding box center [718, 227] width 91 height 22
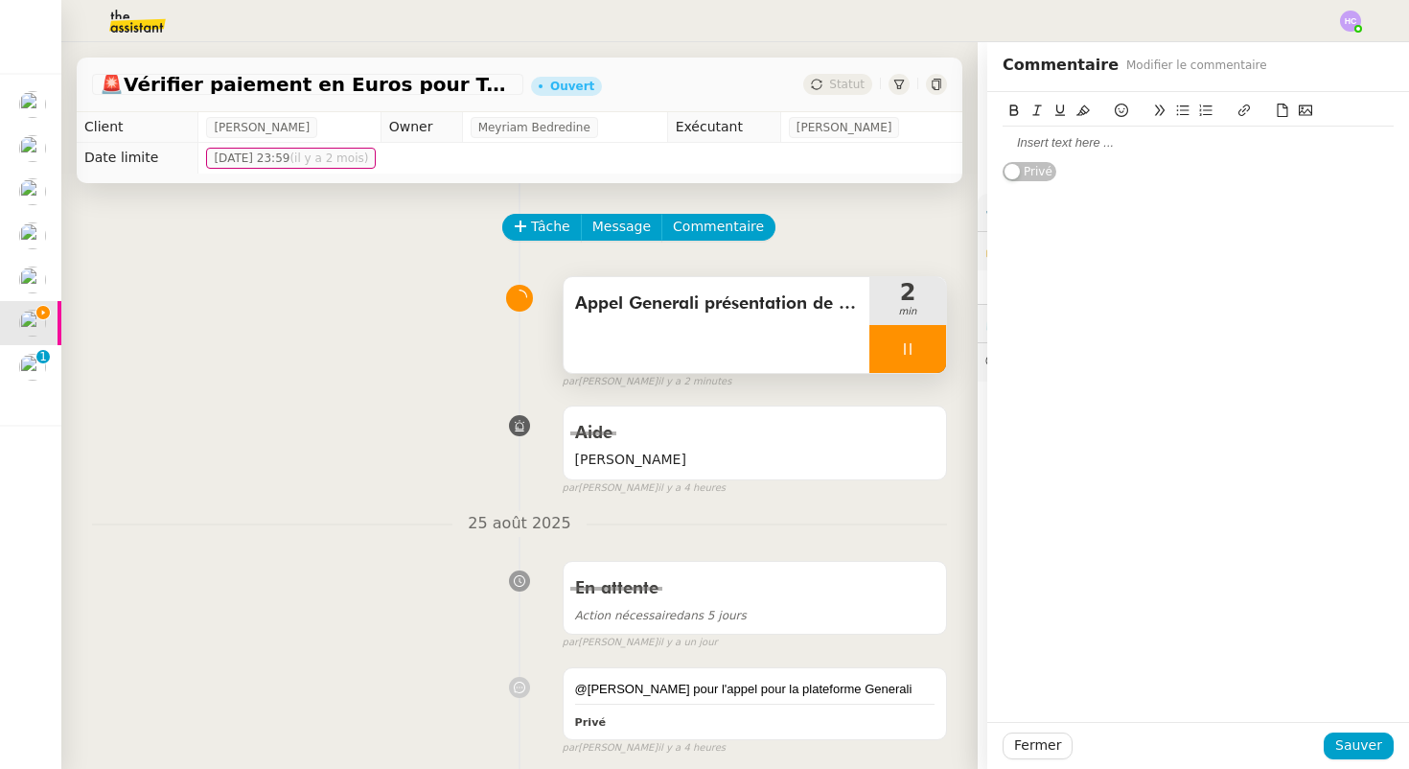
click at [1039, 144] on div at bounding box center [1197, 142] width 391 height 17
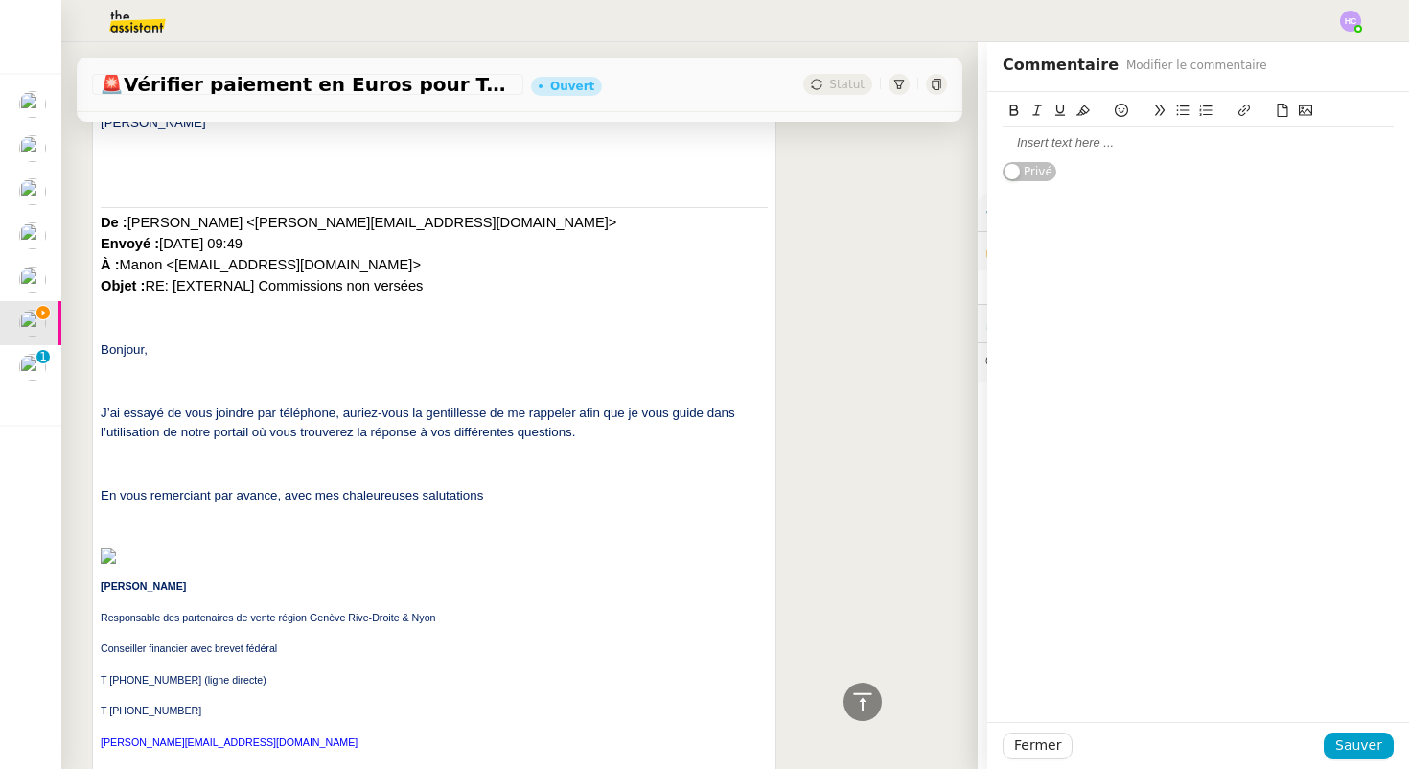
scroll to position [4197, 0]
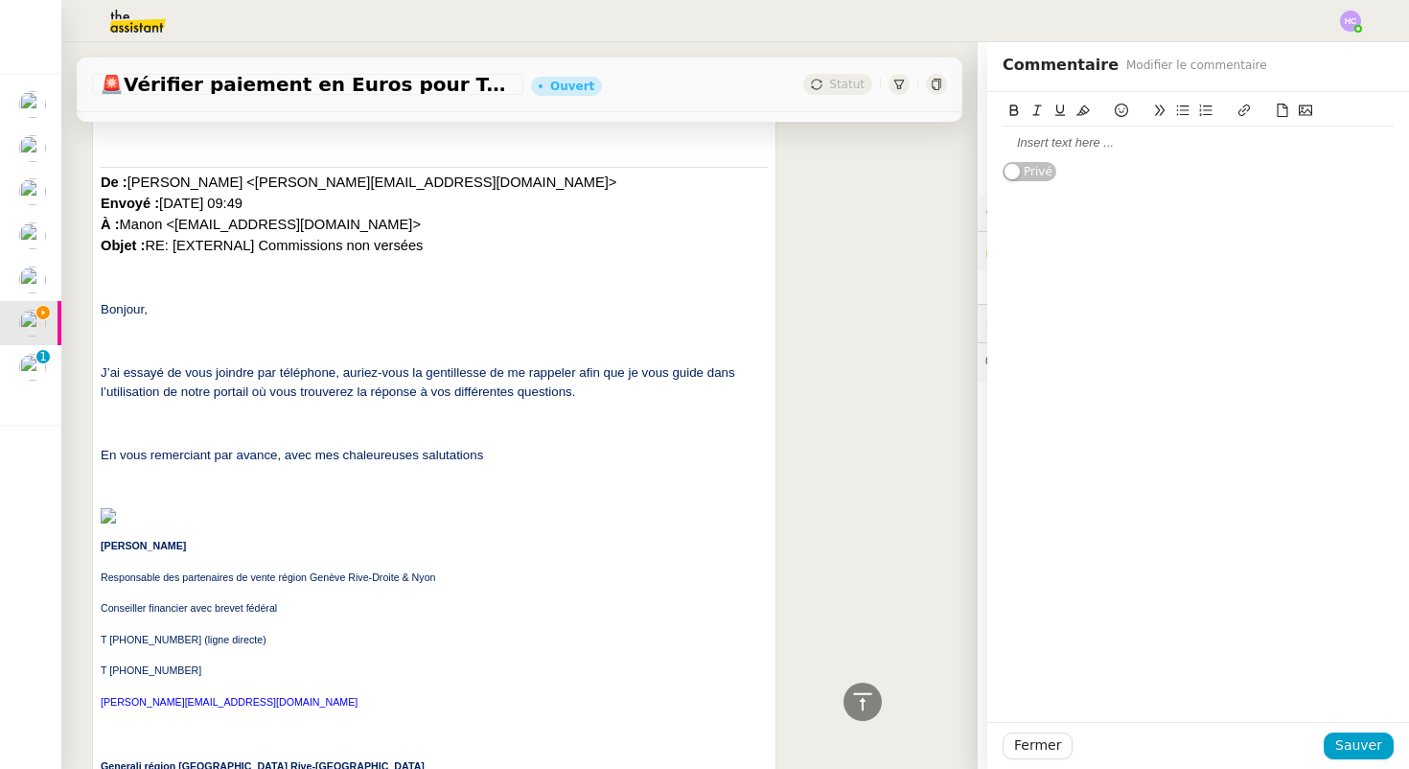
drag, startPoint x: 267, startPoint y: 638, endPoint x: 89, endPoint y: 638, distance: 178.2
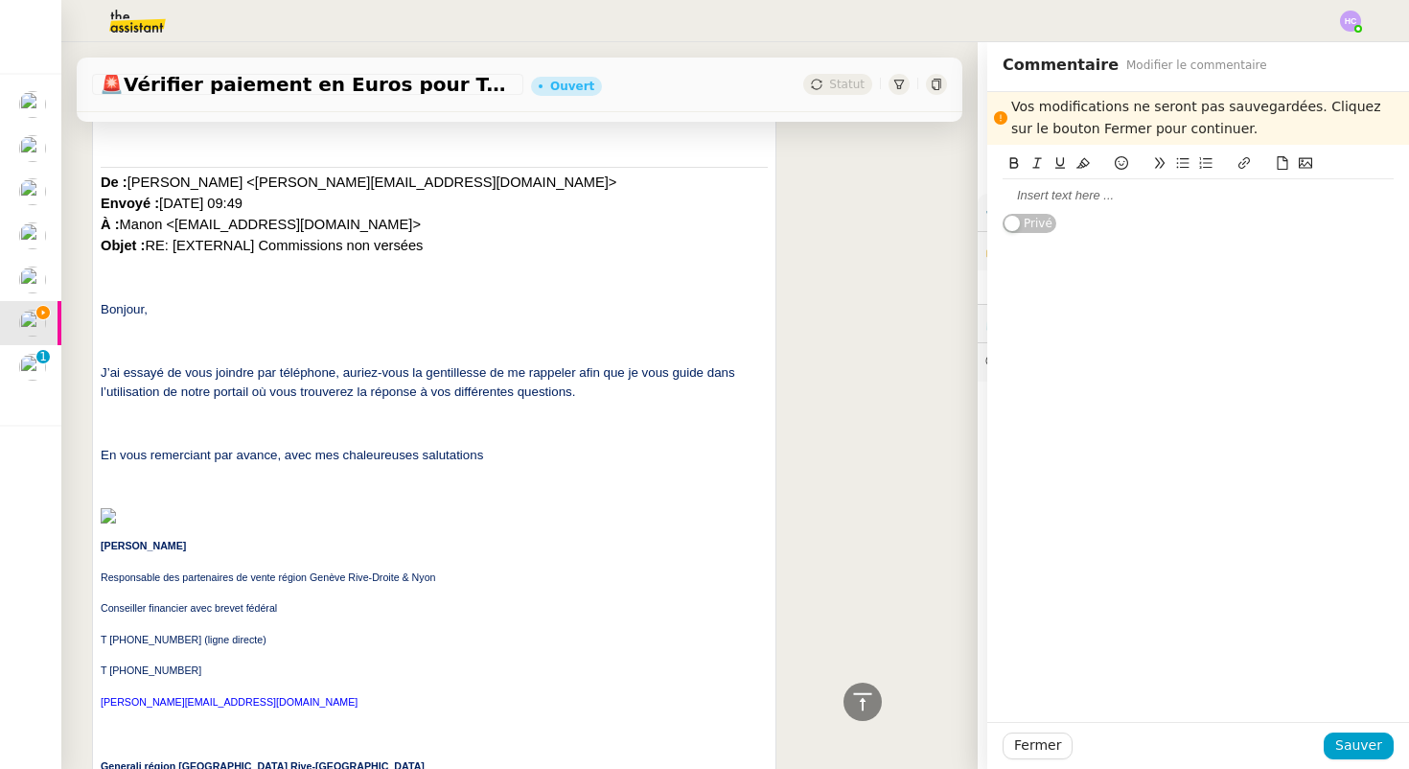
copy span "T [PHONE_NUMBER] (ligne directe)"
click at [1040, 200] on div at bounding box center [1197, 195] width 391 height 17
drag, startPoint x: 199, startPoint y: 546, endPoint x: 100, endPoint y: 546, distance: 99.7
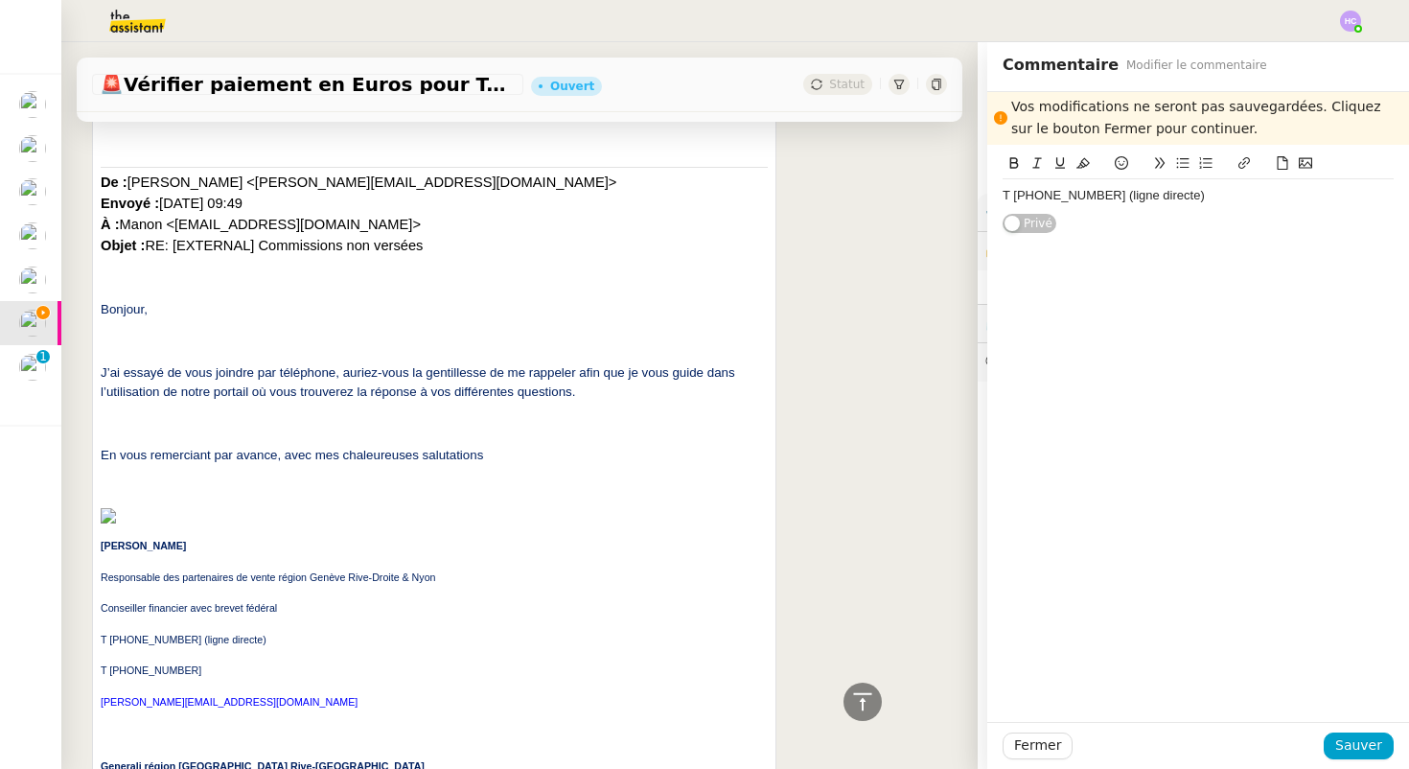
copy span "[PERSON_NAME]"
click at [1000, 197] on div "T [PHONE_NUMBER] (ligne directe) Privé" at bounding box center [1198, 190] width 422 height 90
click at [1003, 195] on div "T [PHONE_NUMBER] (ligne directe)" at bounding box center [1197, 195] width 391 height 17
click at [1317, 198] on div "[PERSON_NAME] T [PHONE_NUMBER] (ligne directe)" at bounding box center [1197, 195] width 391 height 17
drag, startPoint x: 1016, startPoint y: 252, endPoint x: 1125, endPoint y: 253, distance: 109.2
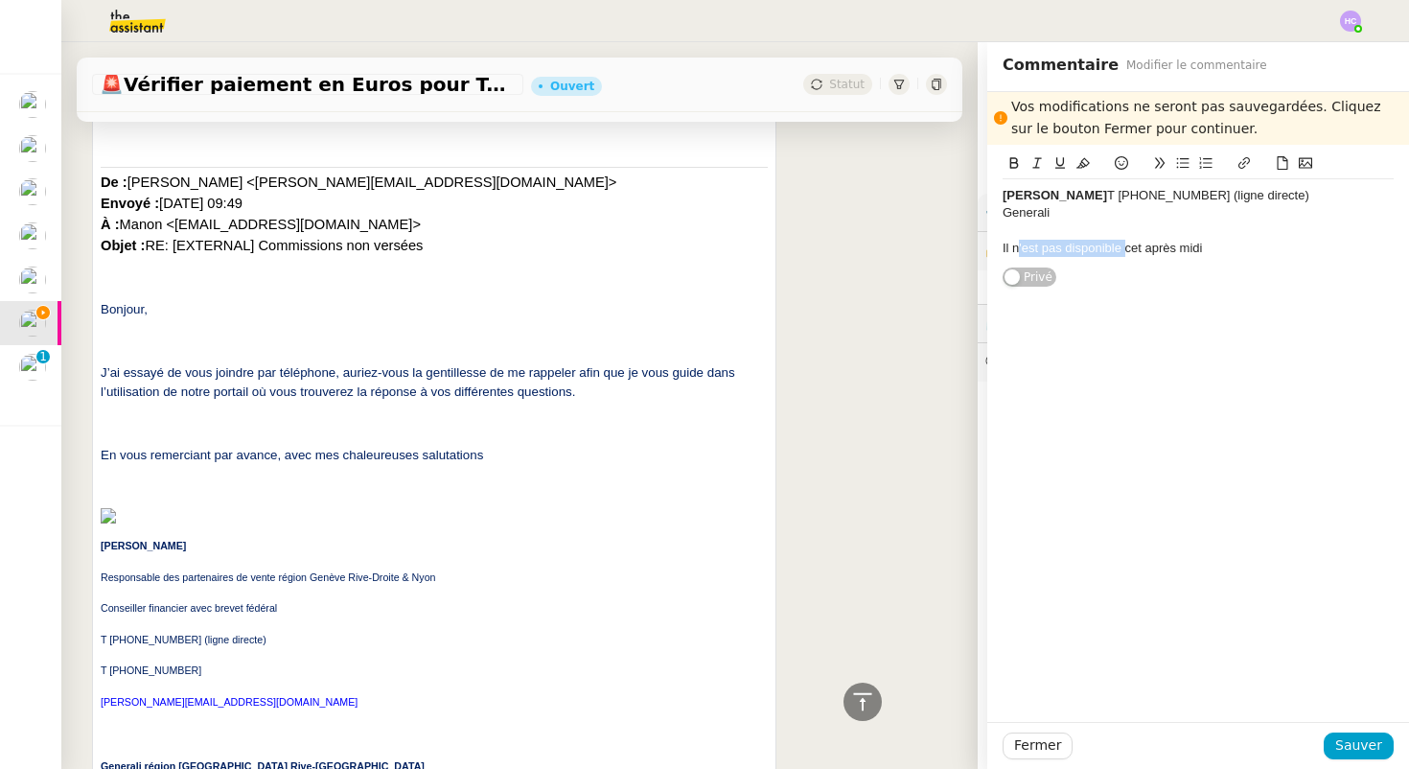
click at [1125, 253] on div "Il n'est pas disponible cet après midi" at bounding box center [1197, 248] width 391 height 17
click at [1219, 249] on div "Il est en extérieur cet après midi" at bounding box center [1197, 248] width 391 height 17
click at [1346, 744] on span "Sauver" at bounding box center [1358, 745] width 47 height 22
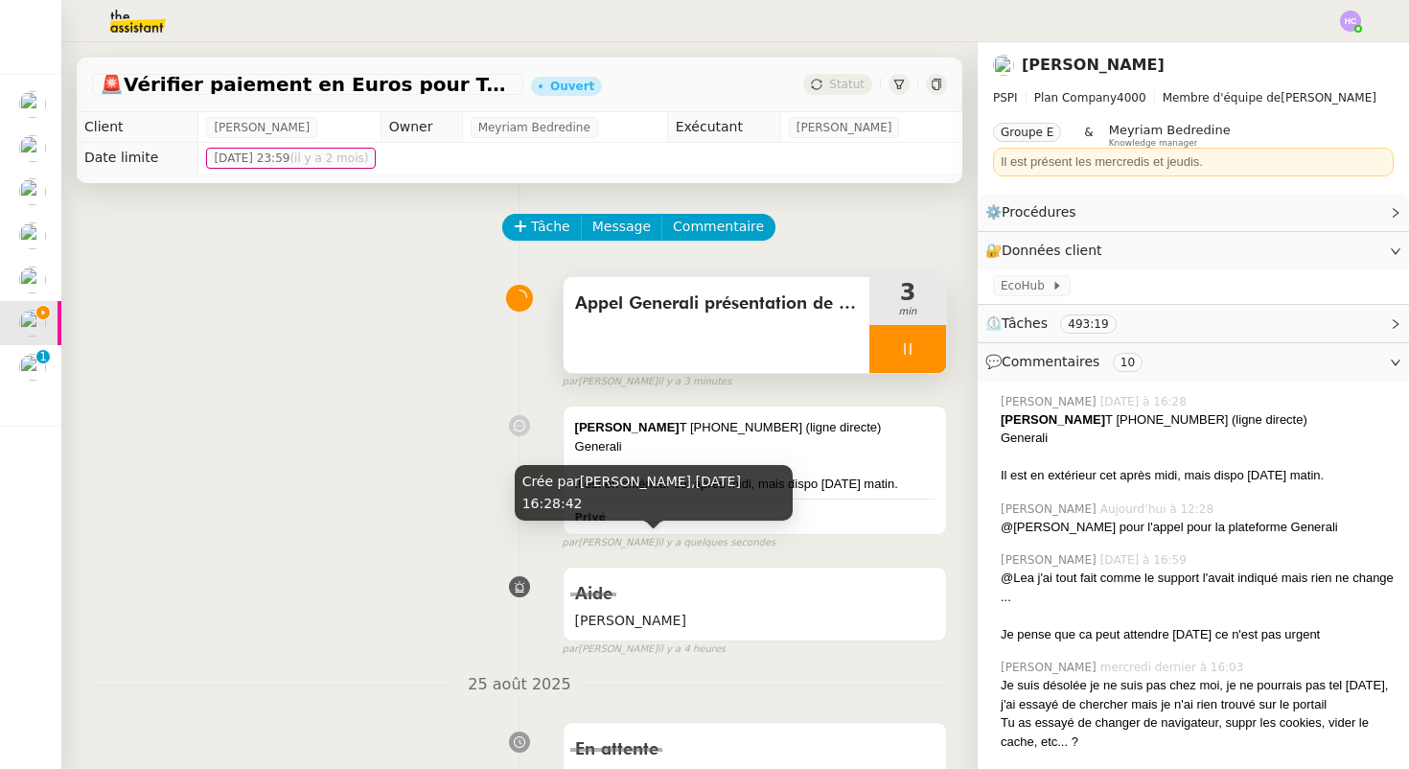
click at [897, 355] on div at bounding box center [907, 349] width 77 height 48
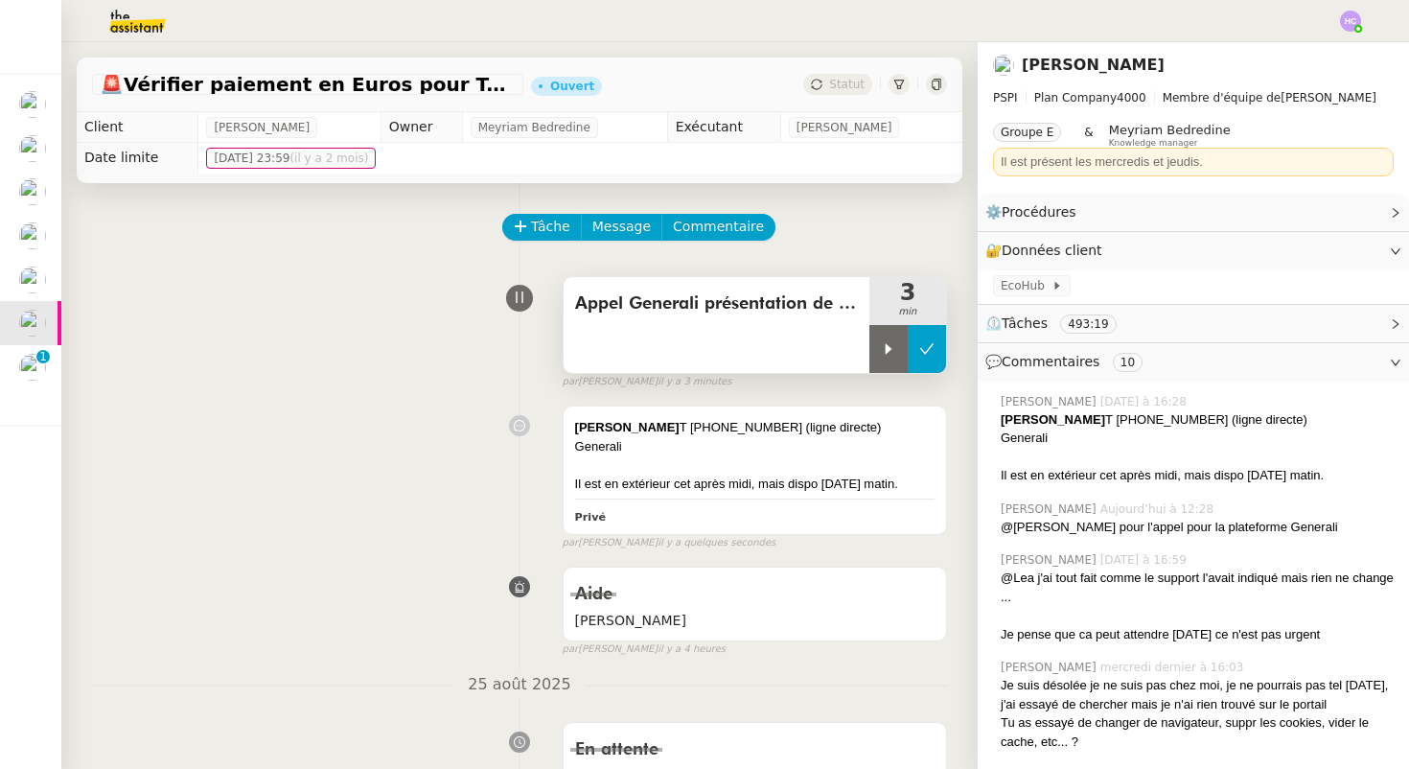
click at [930, 353] on icon at bounding box center [926, 348] width 15 height 15
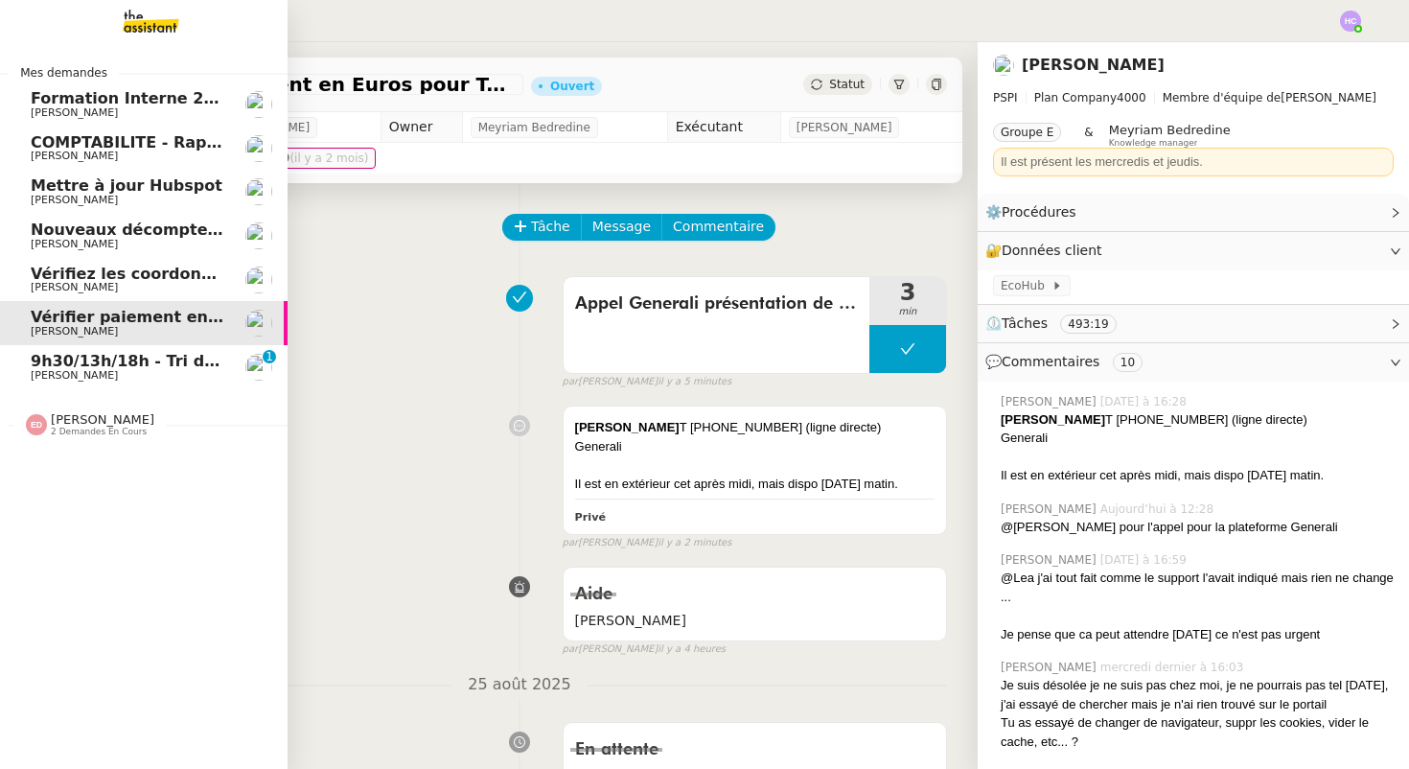
click at [126, 320] on span "Vérifier paiement en Euros pour Team2act" at bounding box center [213, 317] width 364 height 18
click at [152, 271] on span "Vérifiez les coordonnées bancaires pour le virement" at bounding box center [256, 273] width 450 height 18
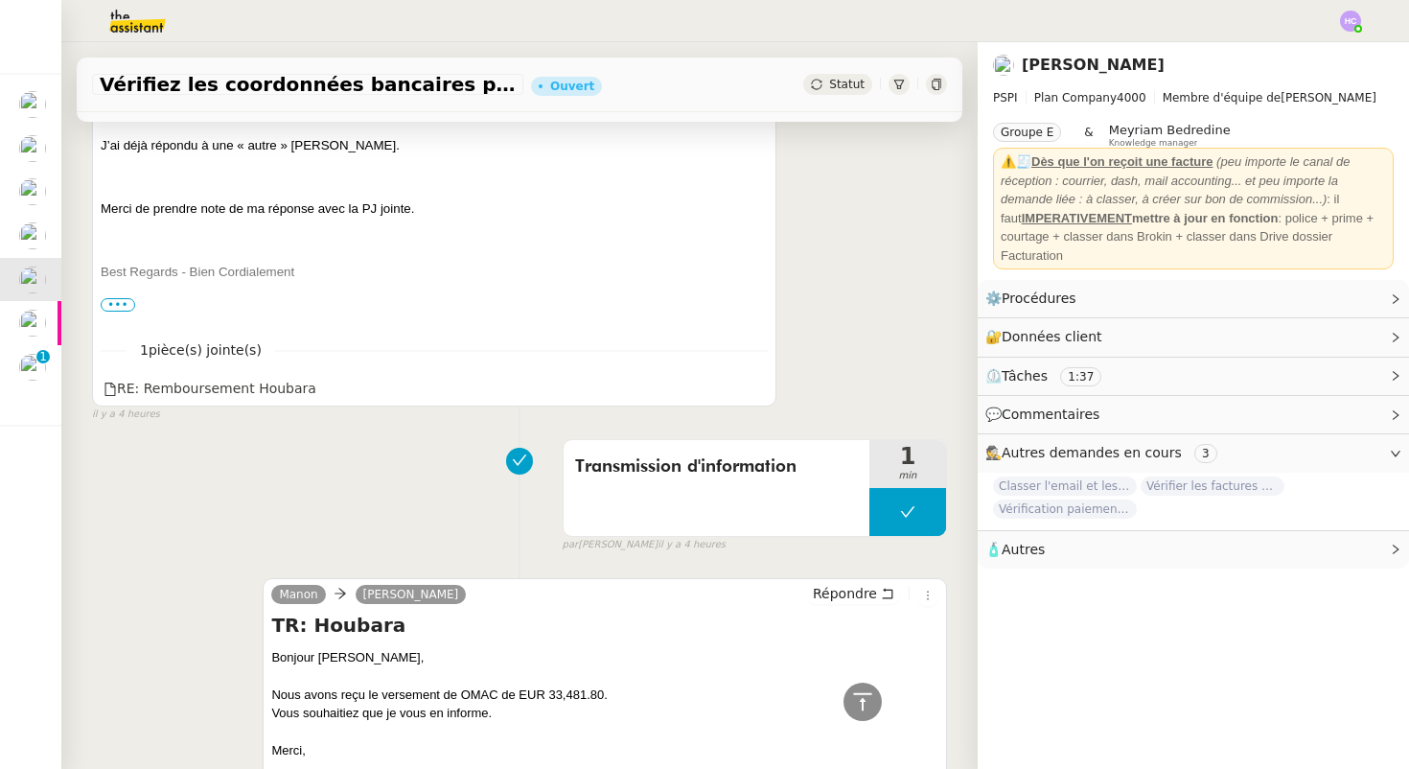
scroll to position [506, 0]
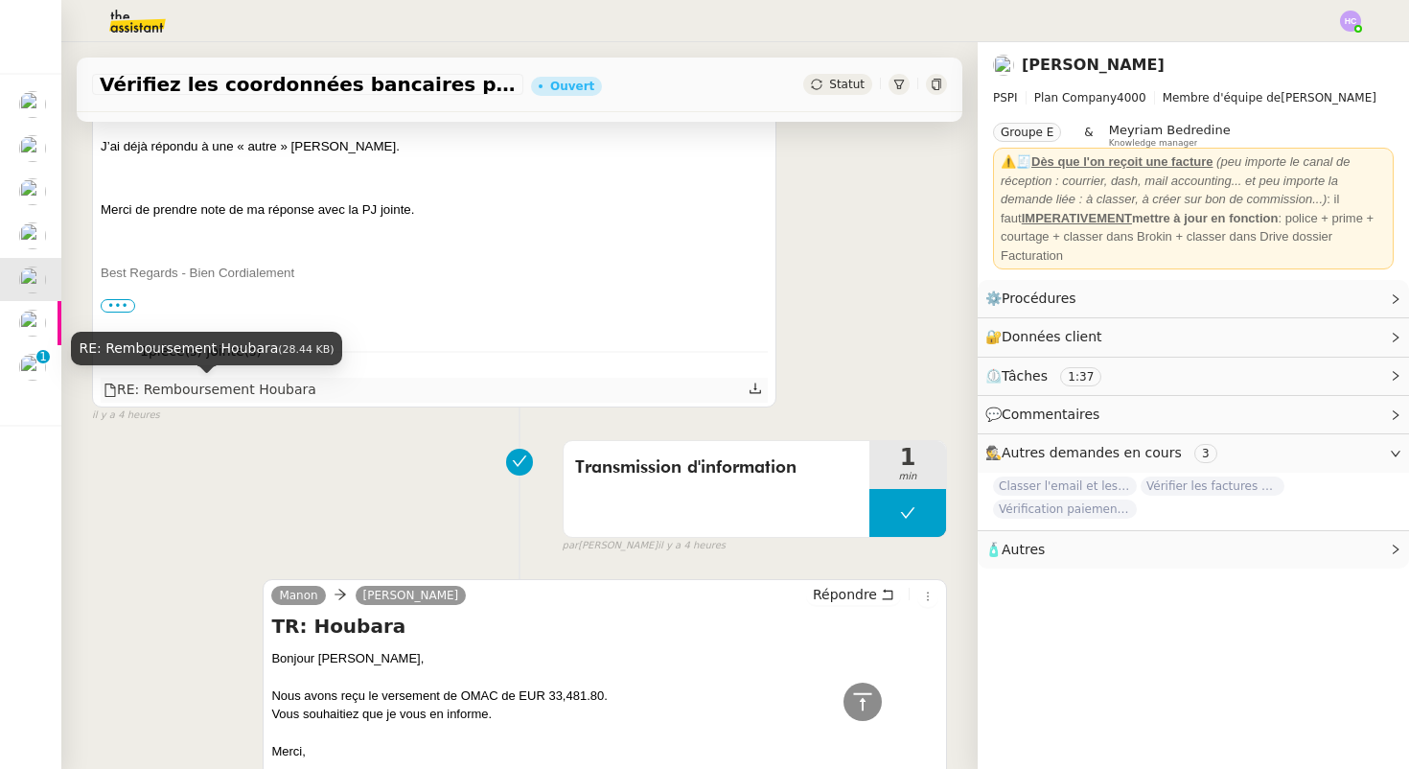
click at [272, 388] on div "RE: Remboursement Houbara" at bounding box center [209, 390] width 213 height 22
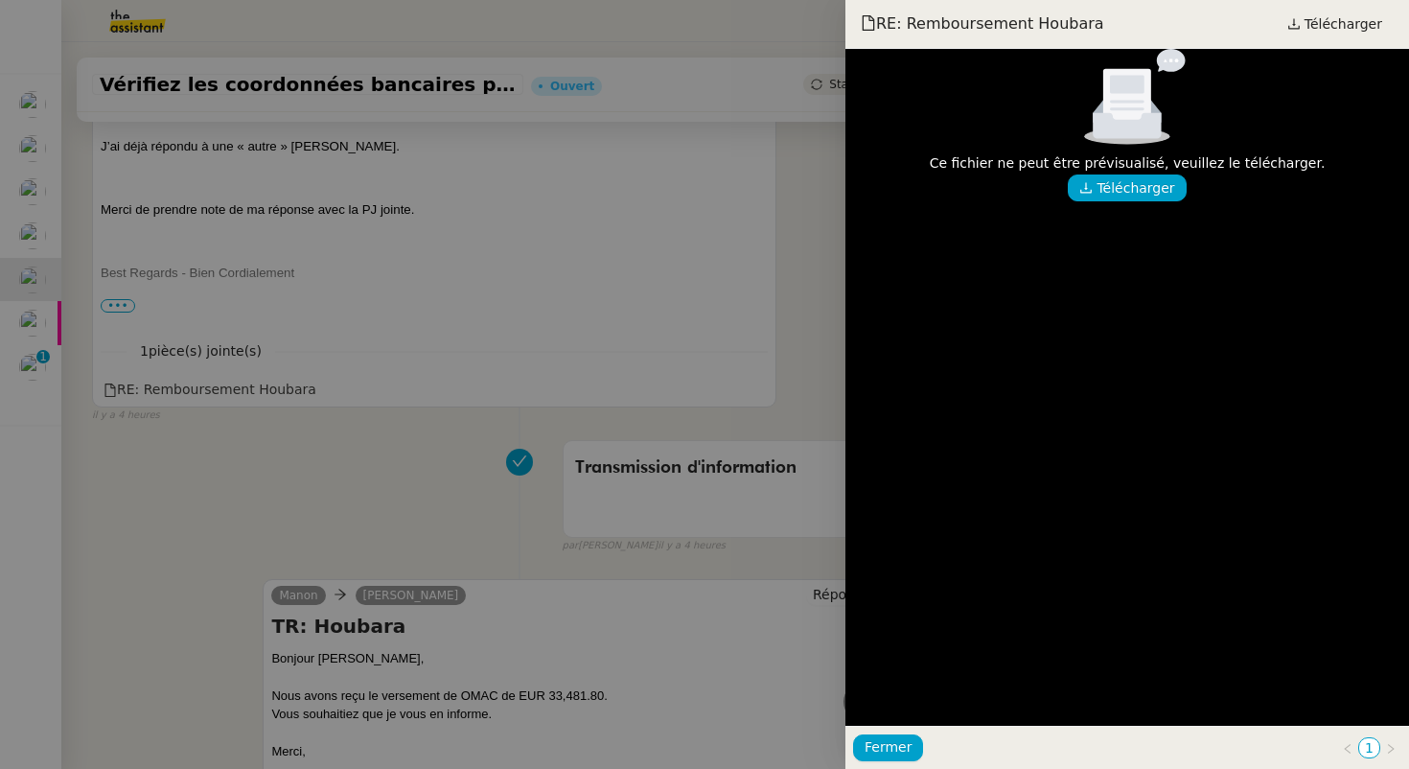
click at [786, 252] on div at bounding box center [704, 384] width 1409 height 769
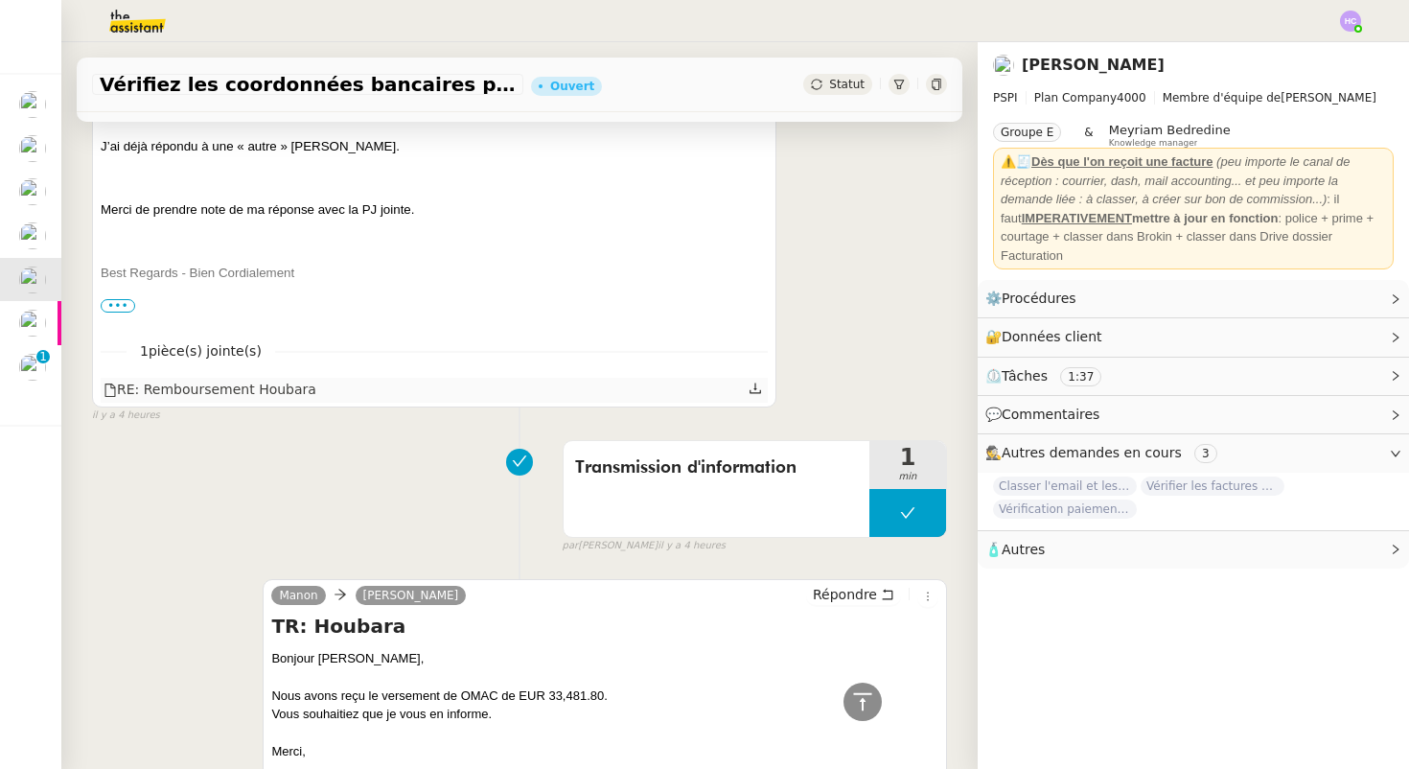
click at [754, 393] on icon at bounding box center [754, 388] width 11 height 11
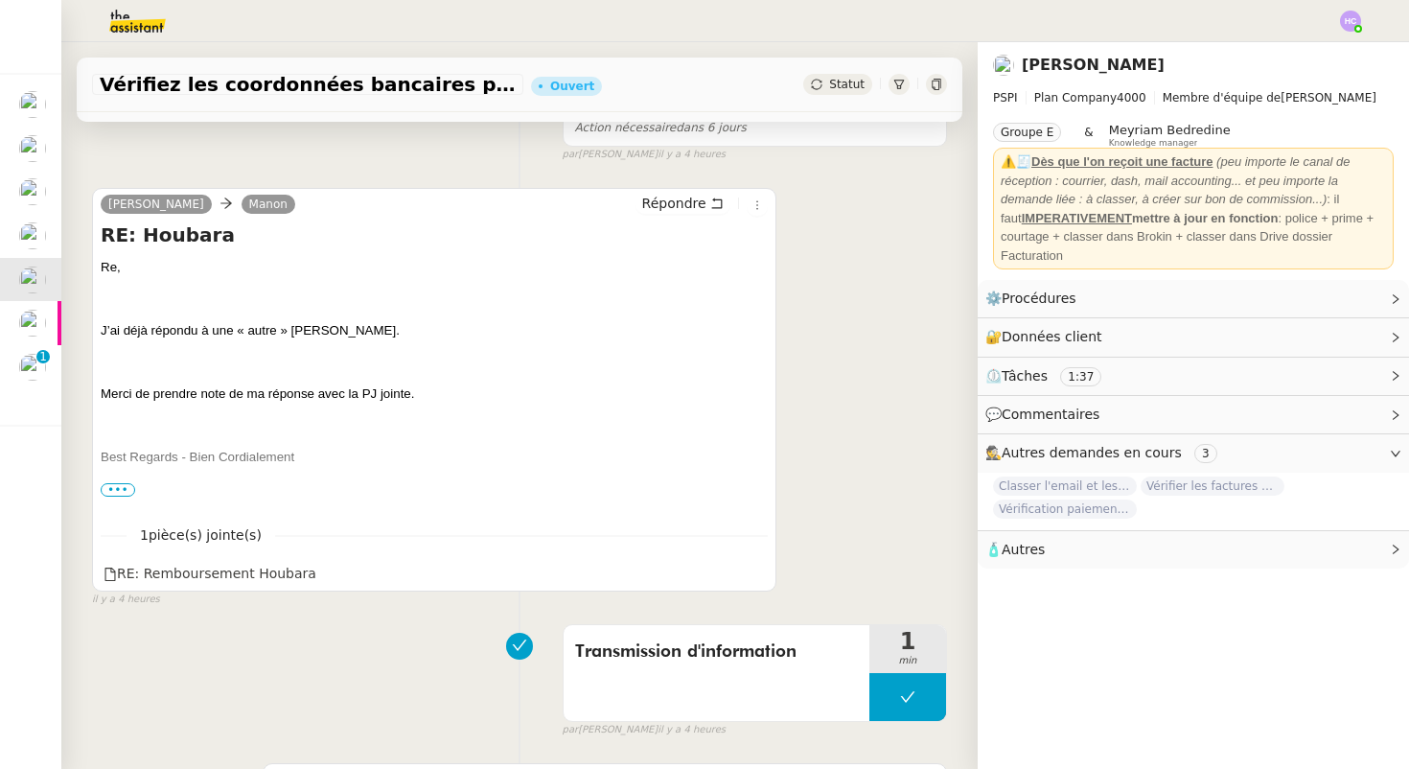
scroll to position [0, 0]
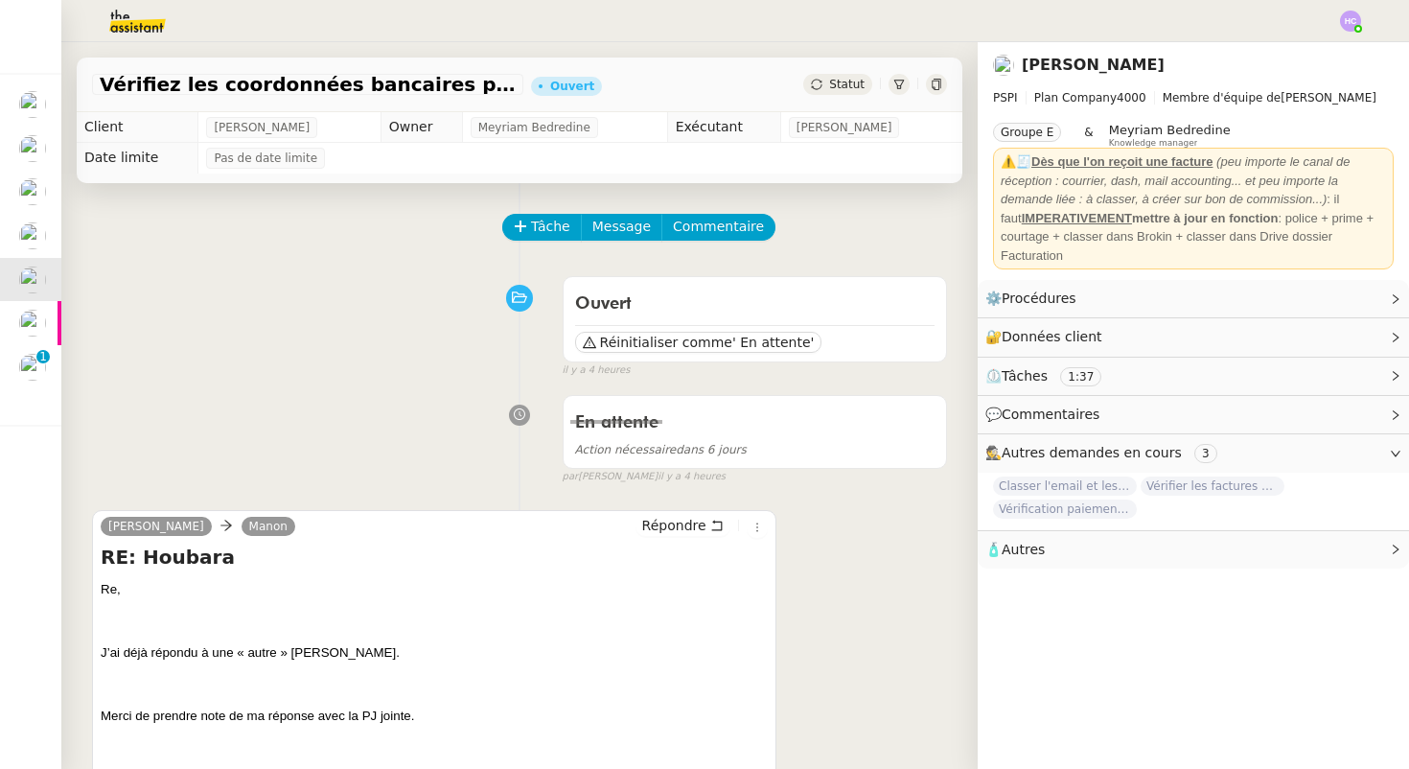
click at [828, 79] on div "Statut" at bounding box center [837, 84] width 69 height 21
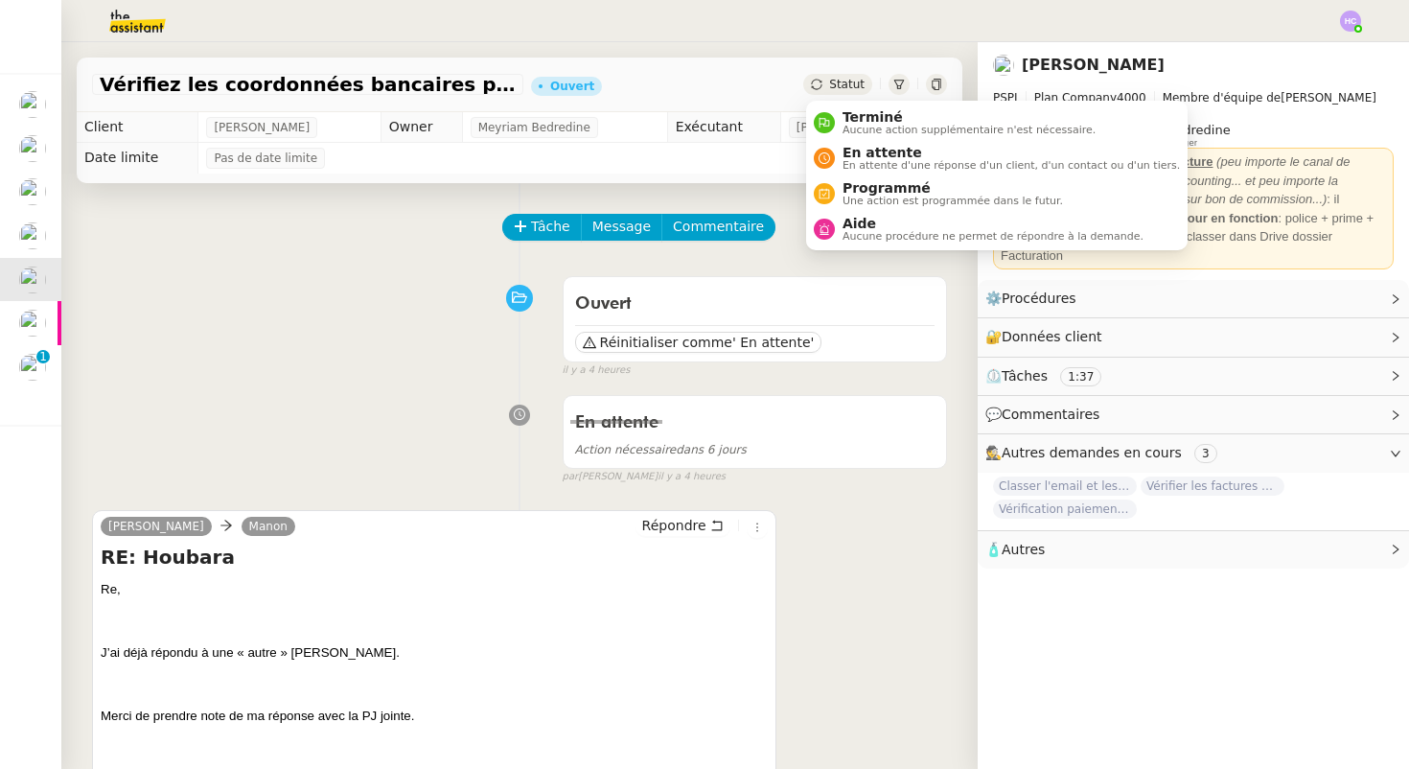
click at [434, 325] on div "Ouvert Réinitialiser comme ' En attente' false il y a 4 heures" at bounding box center [519, 322] width 855 height 111
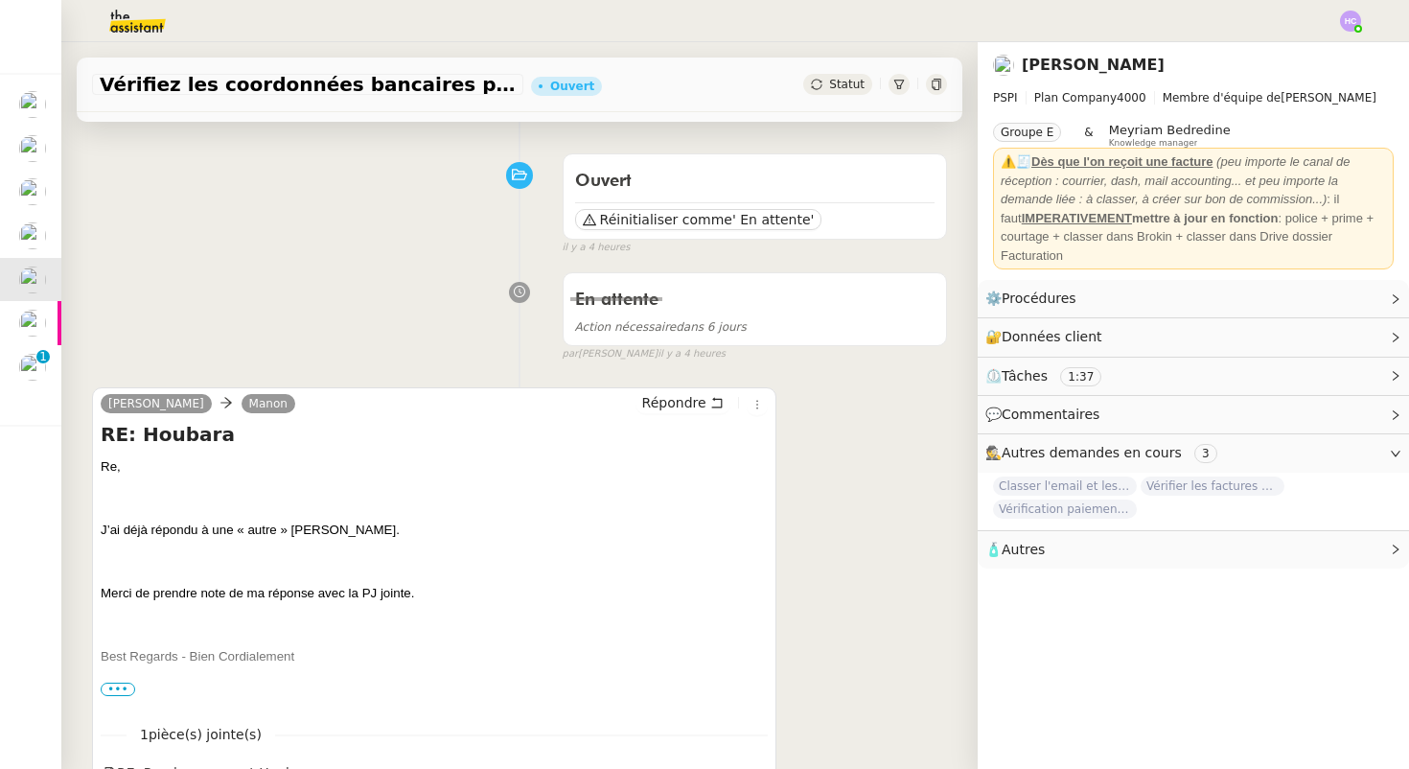
scroll to position [190, 0]
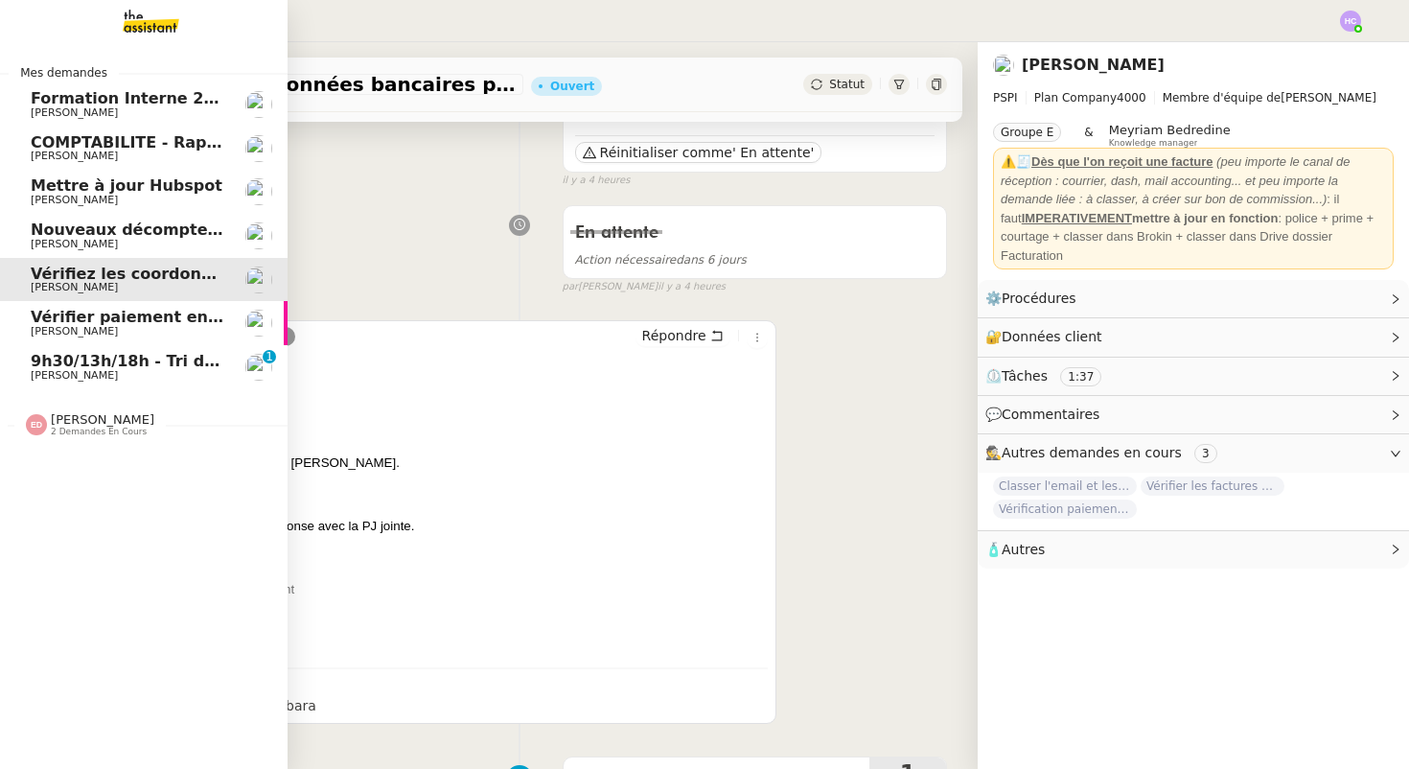
click at [87, 241] on span "[PERSON_NAME]" at bounding box center [74, 244] width 87 height 12
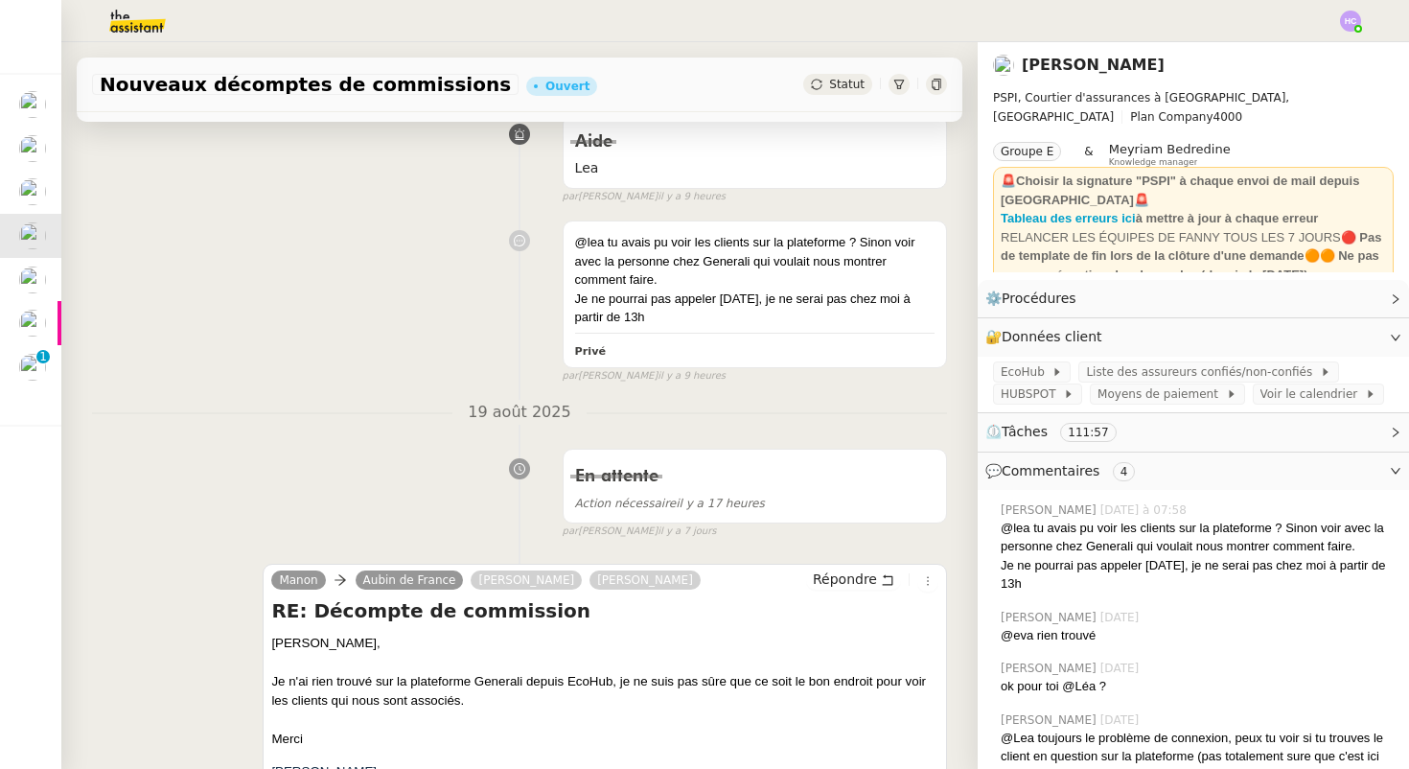
scroll to position [348, 0]
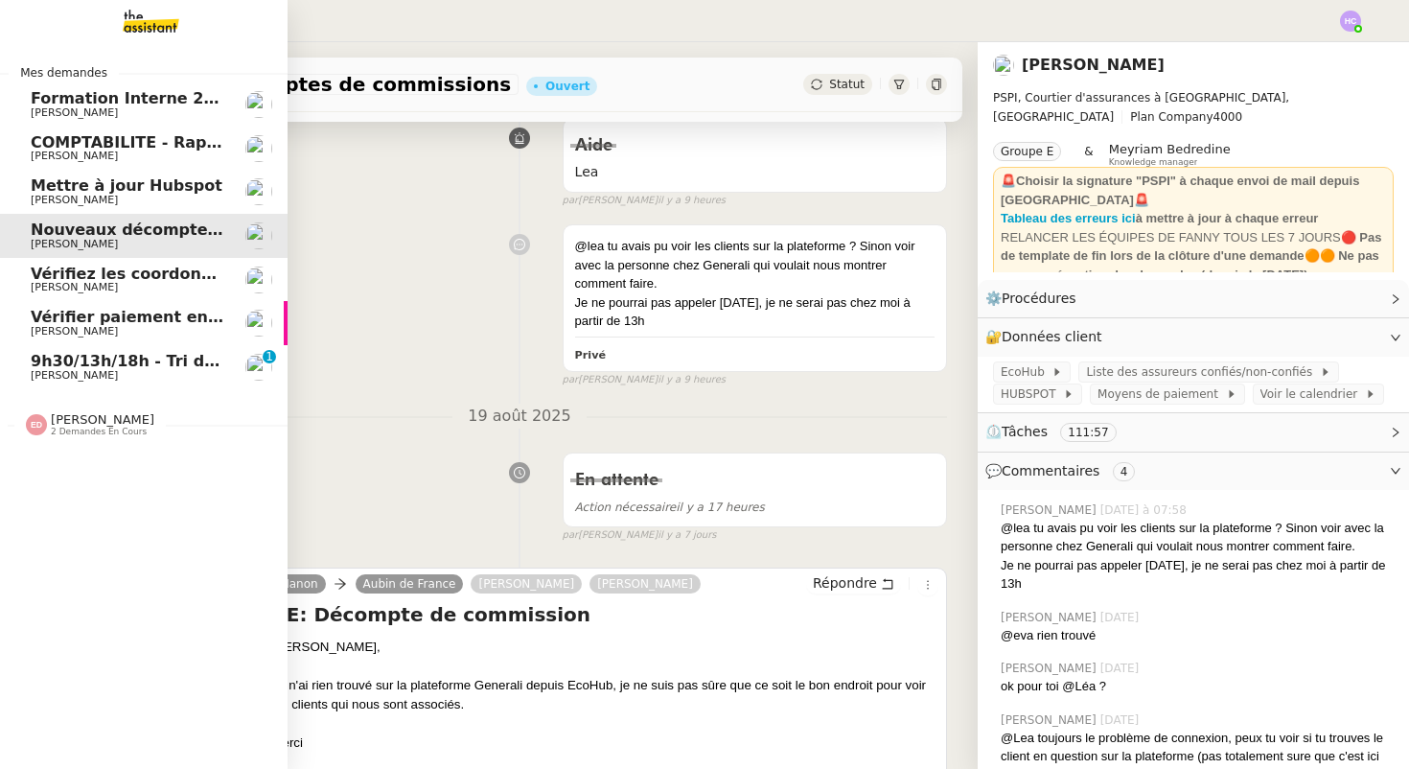
click at [95, 186] on span "Mettre à jour Hubspot" at bounding box center [127, 185] width 192 height 18
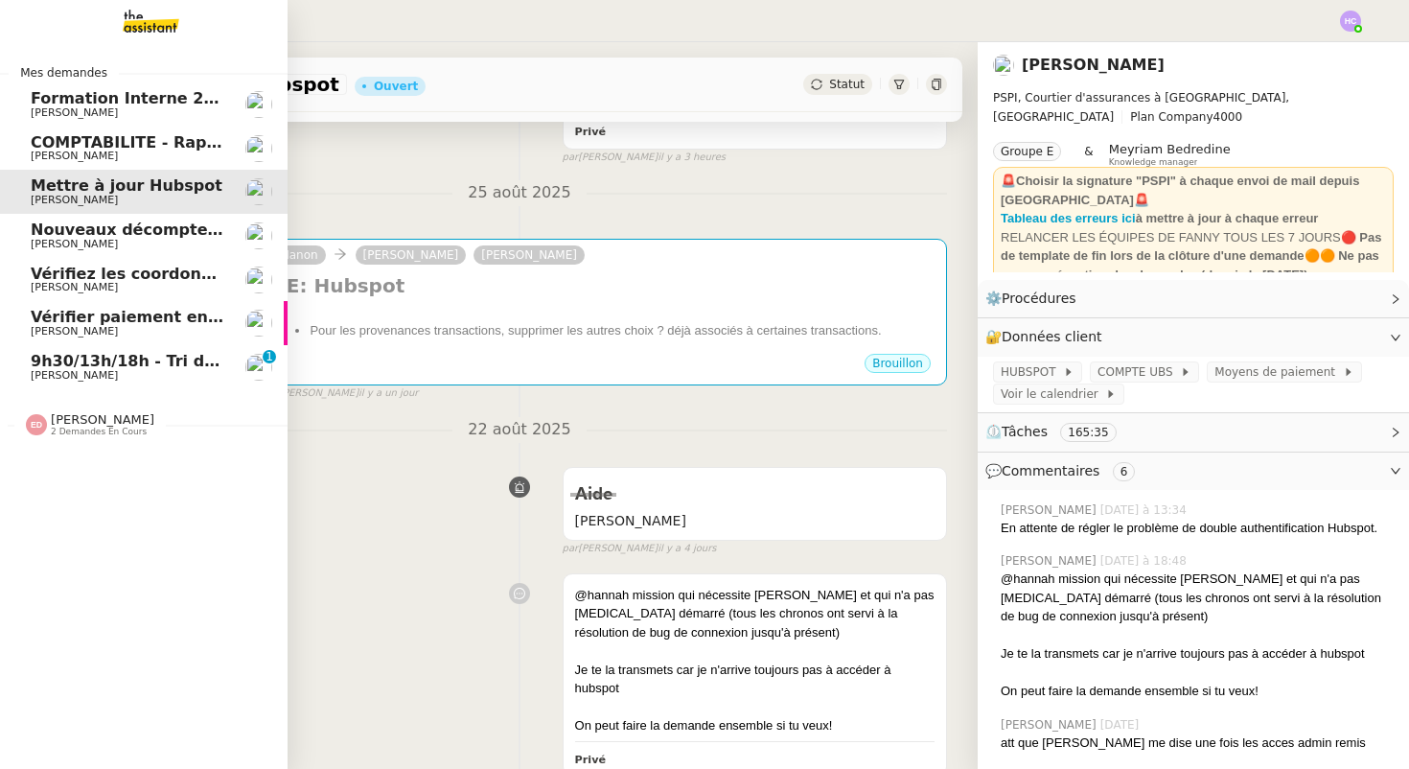
click at [121, 139] on span "COMPTABILITE - Rapprochement bancaire - 25 août 2025" at bounding box center [276, 142] width 491 height 18
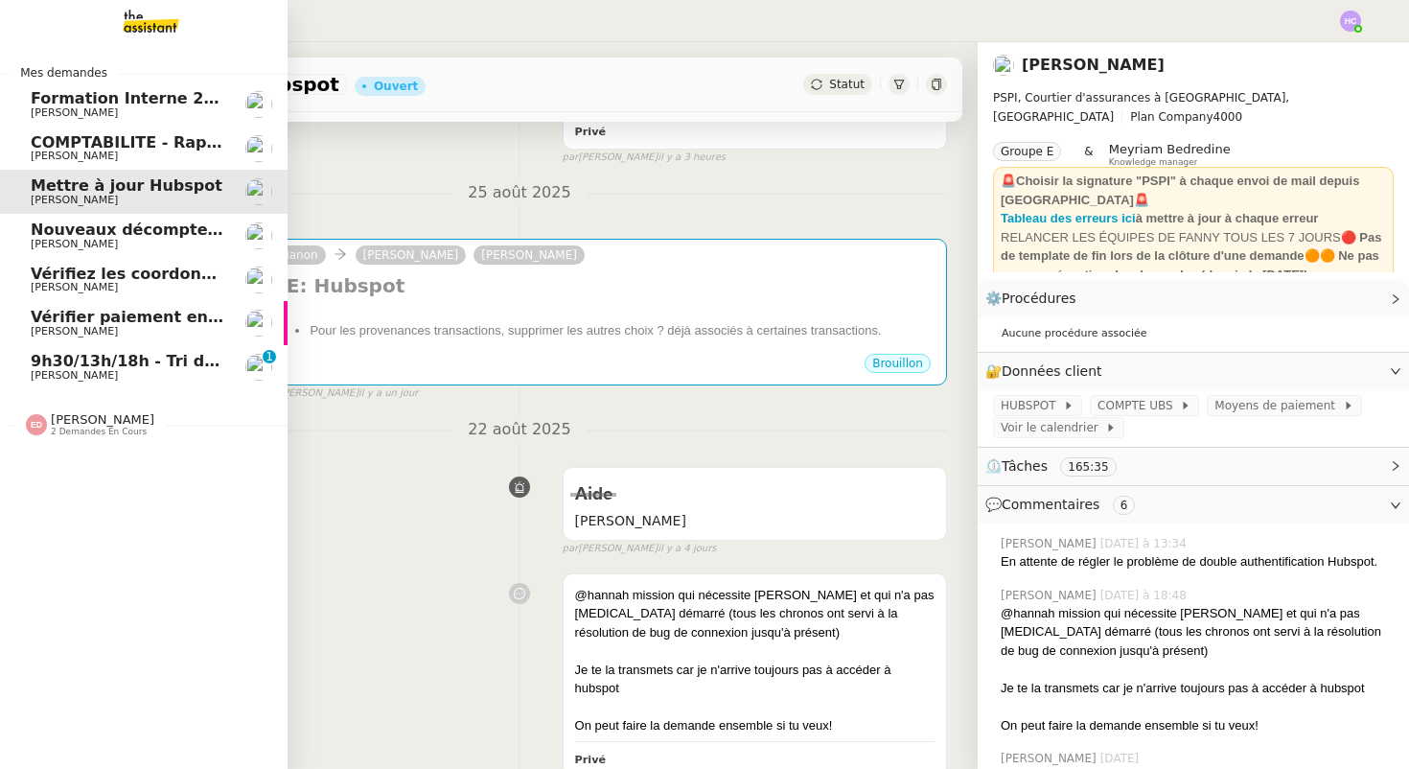
scroll to position [243, 0]
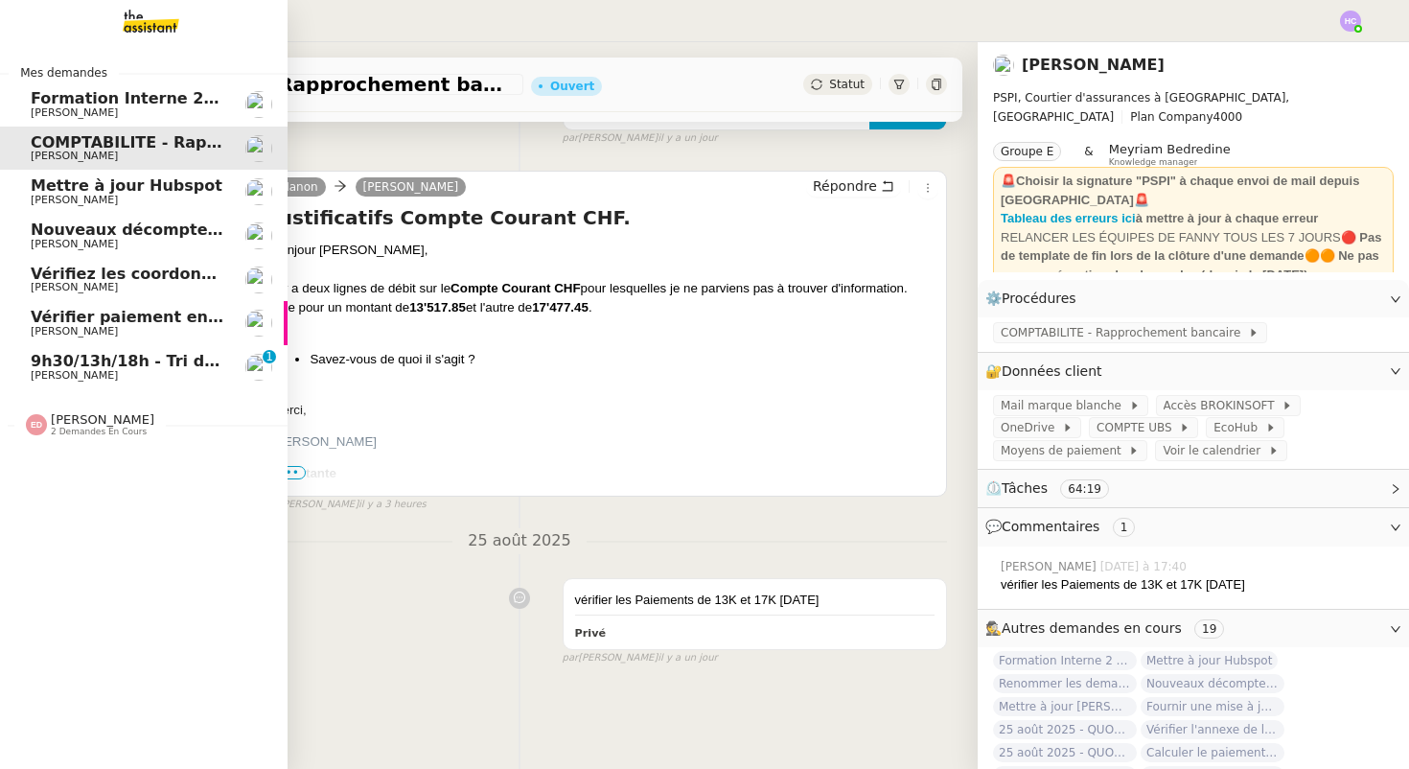
click at [74, 101] on span "Formation Interne 2 - [PERSON_NAME]" at bounding box center [197, 98] width 333 height 18
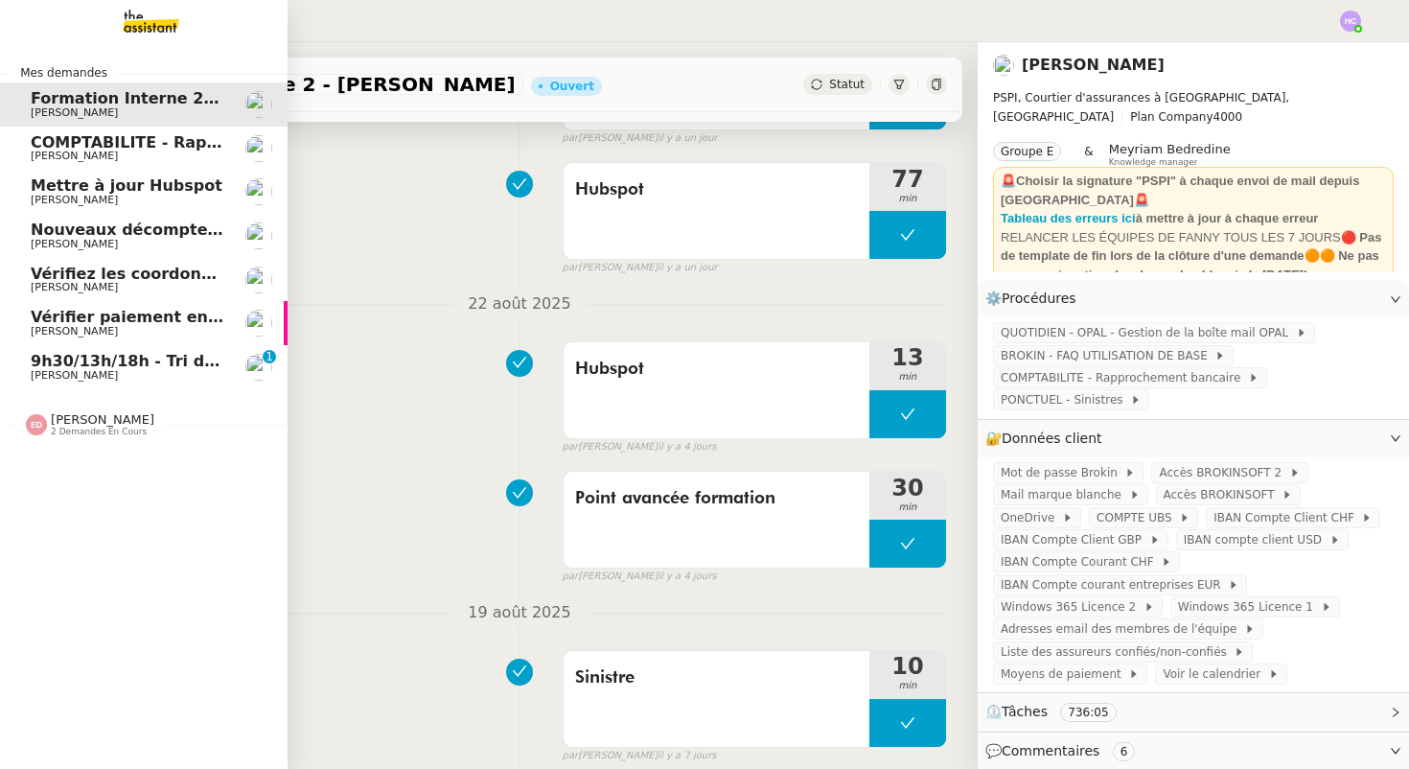
scroll to position [348, 0]
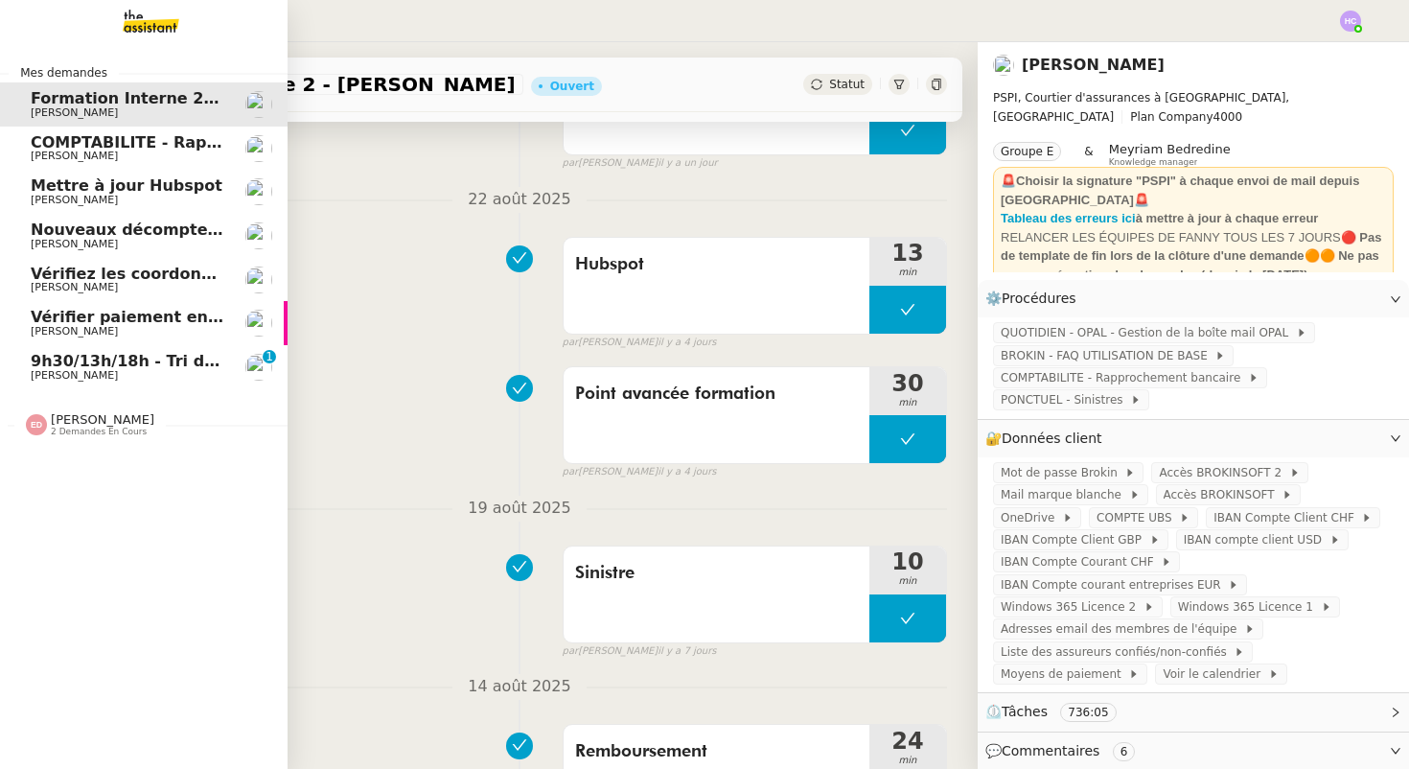
click at [88, 362] on span "9h30/13h/18h - Tri de la boite mail PRO - 22 août 2025" at bounding box center [266, 361] width 470 height 18
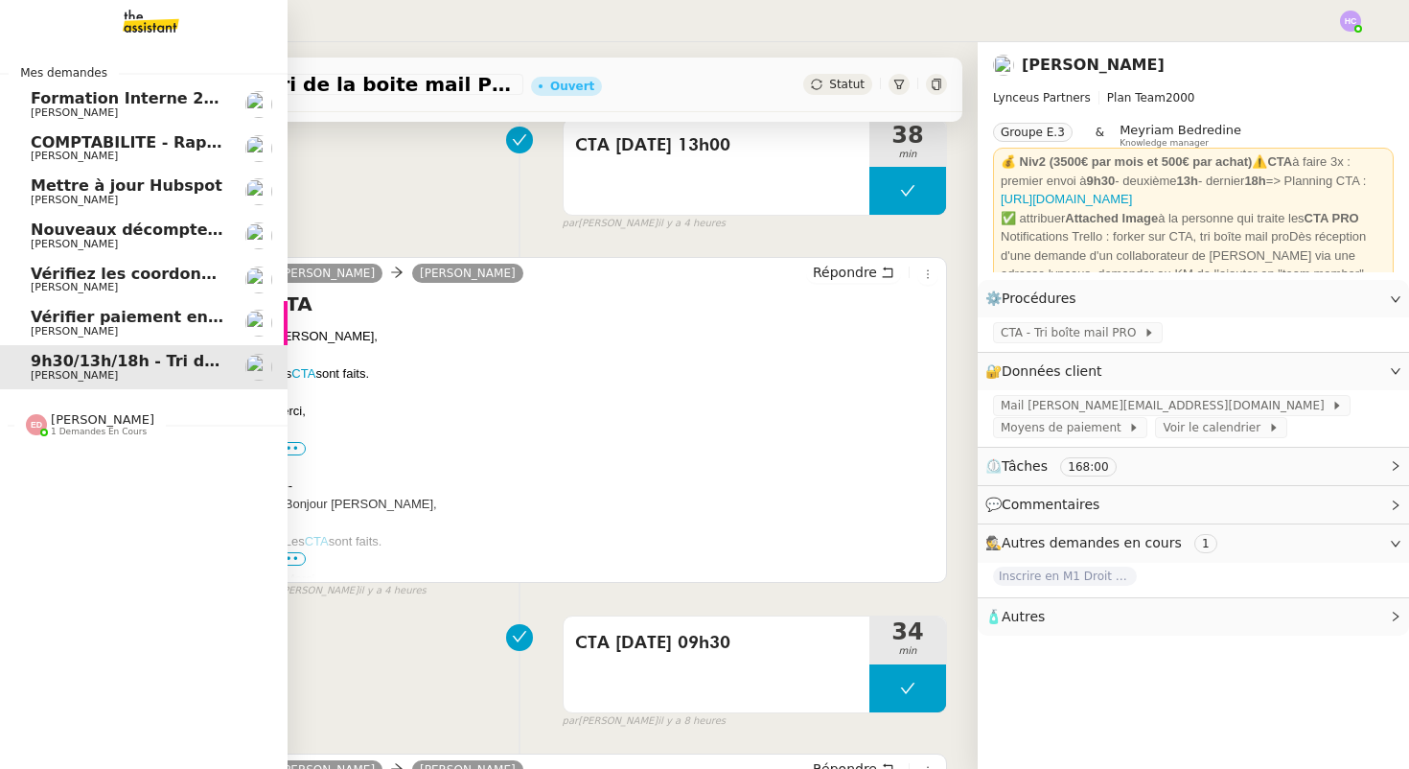
click at [165, 95] on span "Formation Interne 2 - [PERSON_NAME]" at bounding box center [197, 98] width 333 height 18
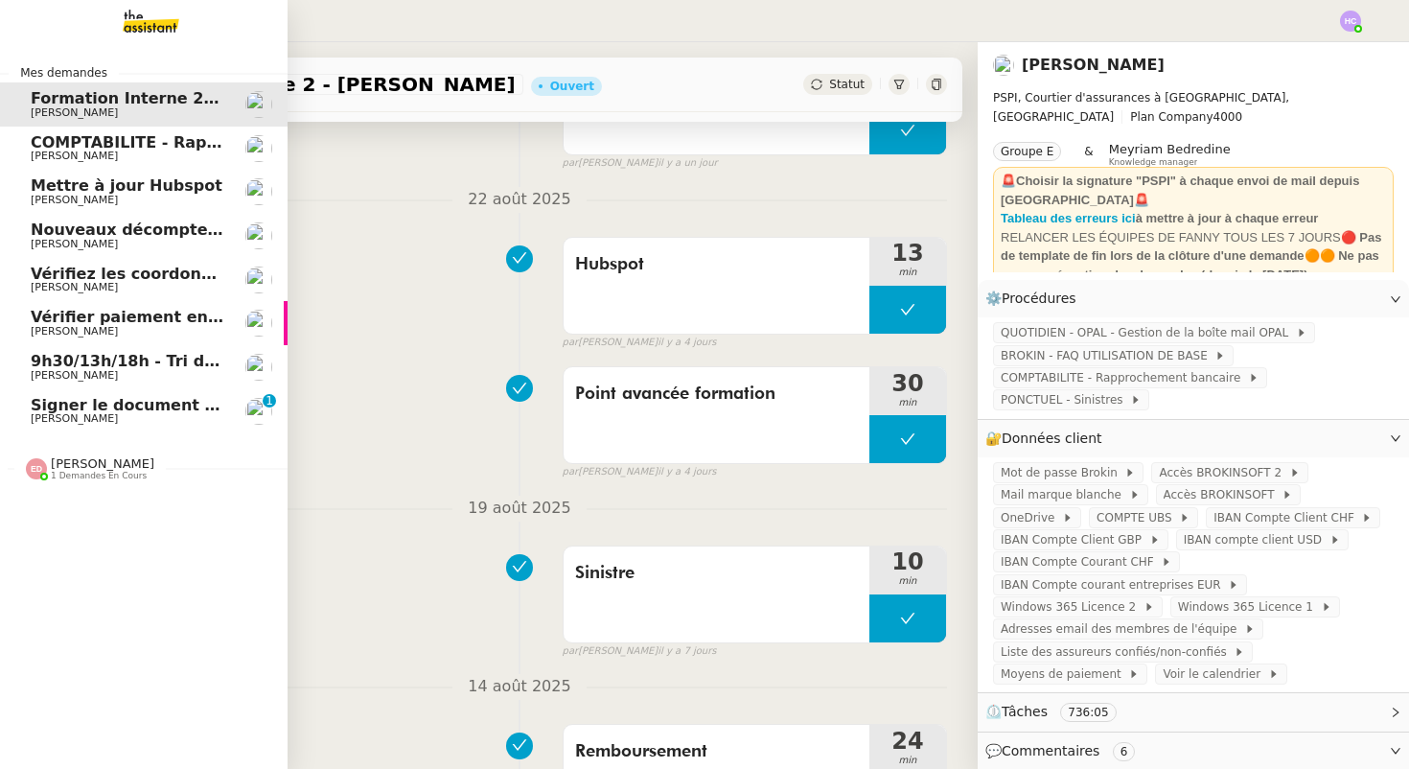
click at [122, 409] on span "Signer le document par [PERSON_NAME]" at bounding box center [206, 405] width 351 height 18
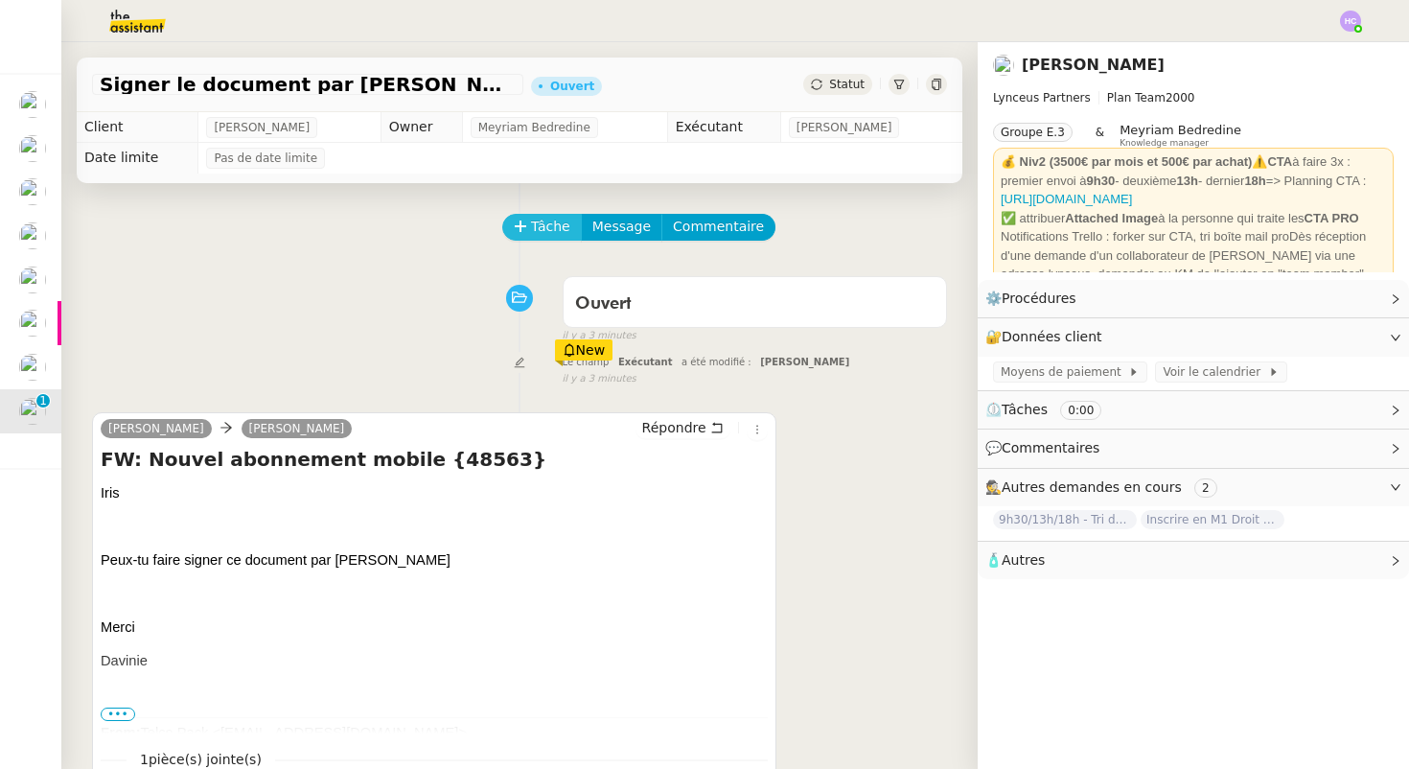
click at [538, 224] on span "Tâche" at bounding box center [550, 227] width 39 height 22
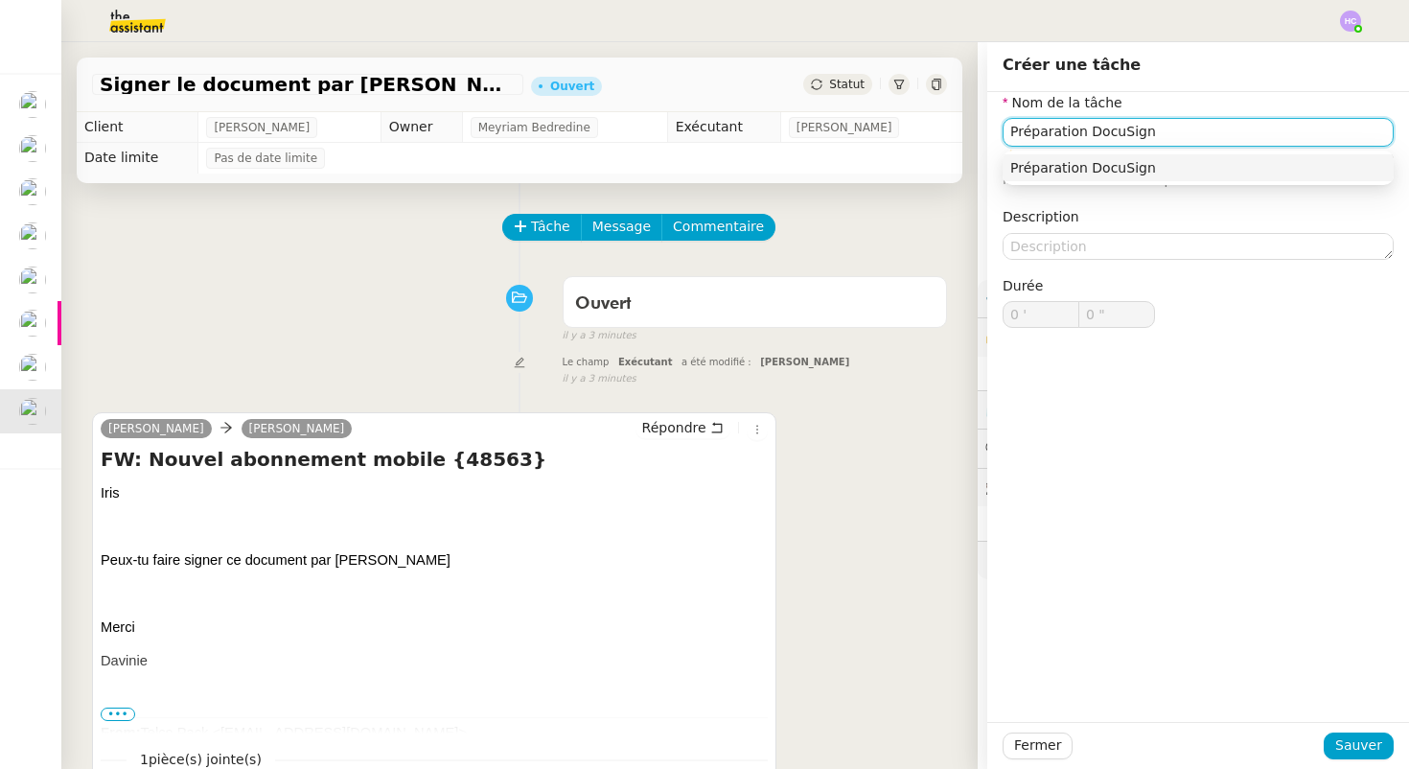
click at [1186, 166] on div "Préparation DocuSign" at bounding box center [1198, 167] width 376 height 17
type input "Préparation DocuSign"
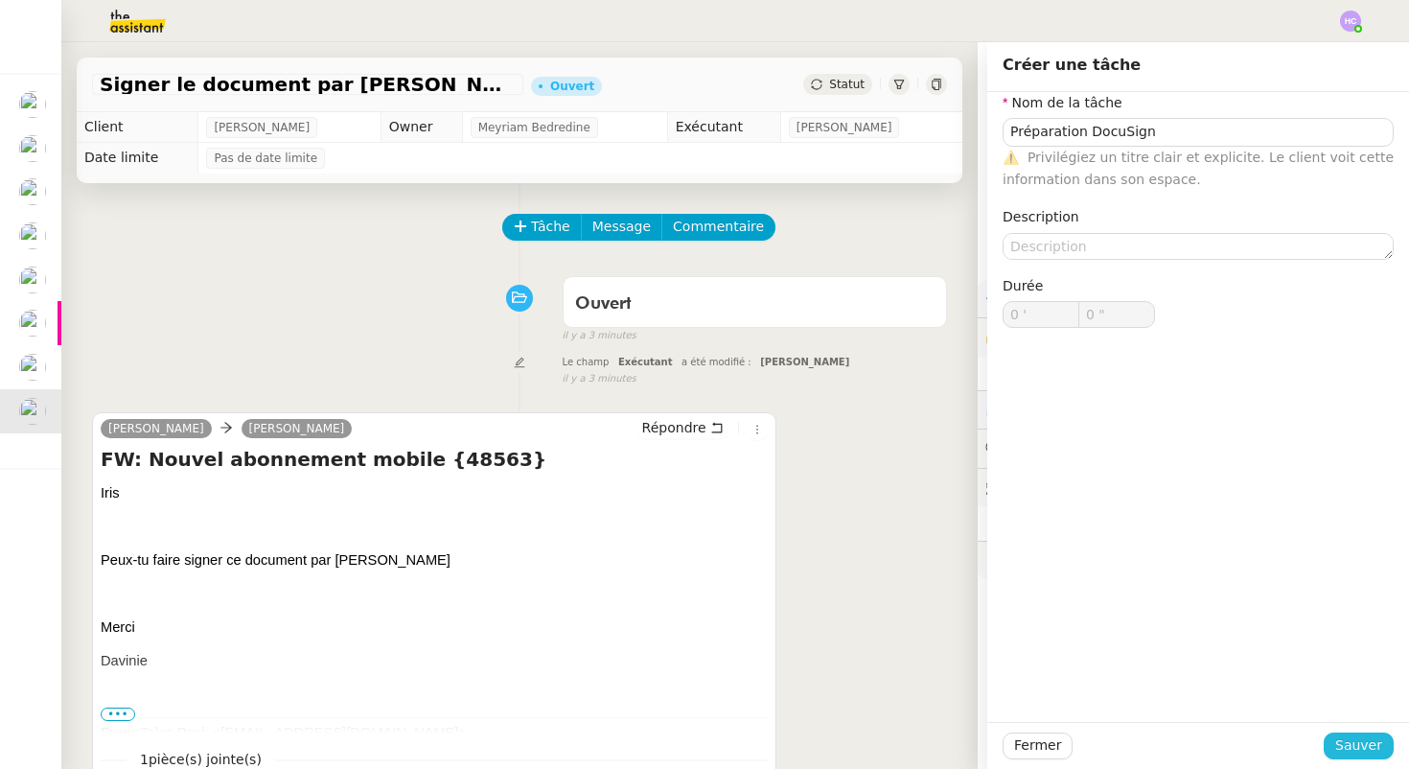
click at [1365, 747] on span "Sauver" at bounding box center [1358, 745] width 47 height 22
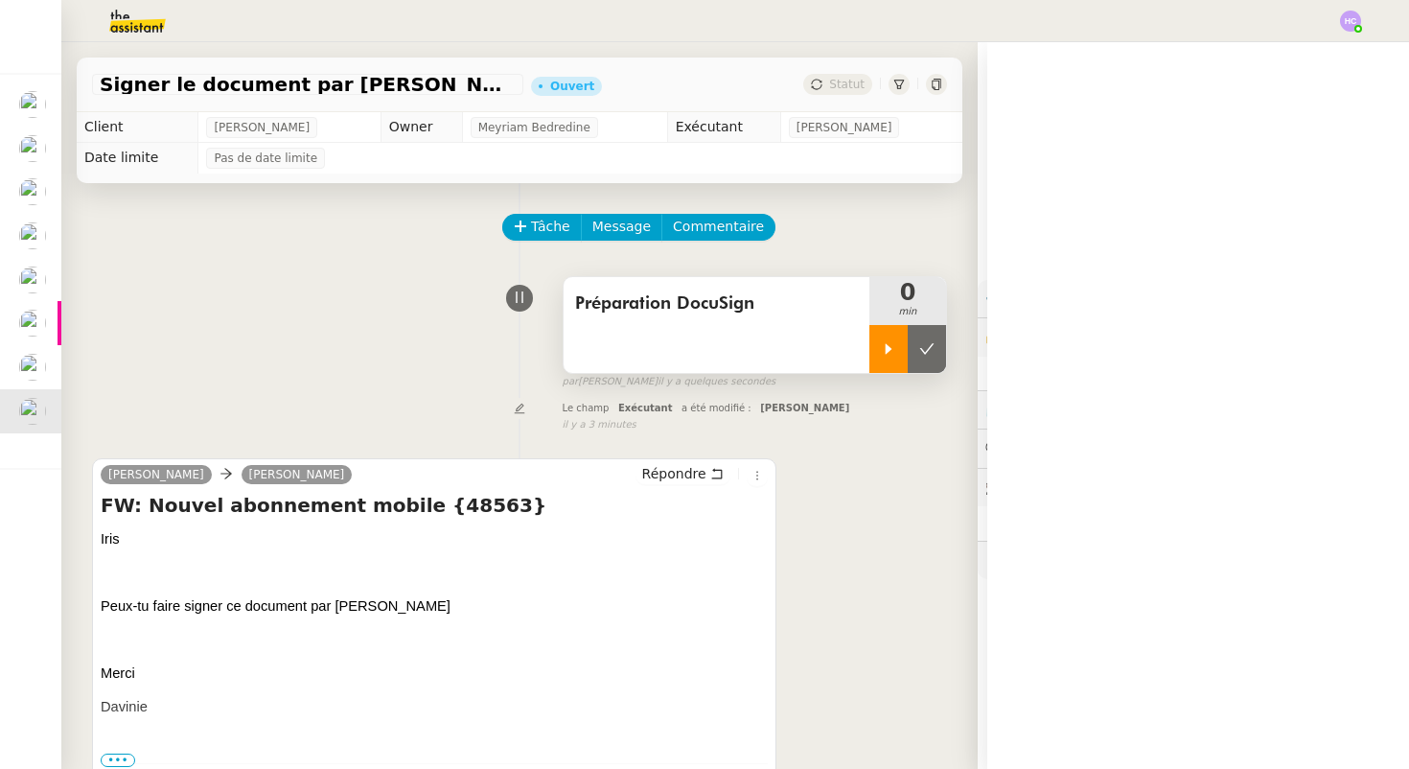
click at [885, 354] on icon at bounding box center [888, 348] width 15 height 15
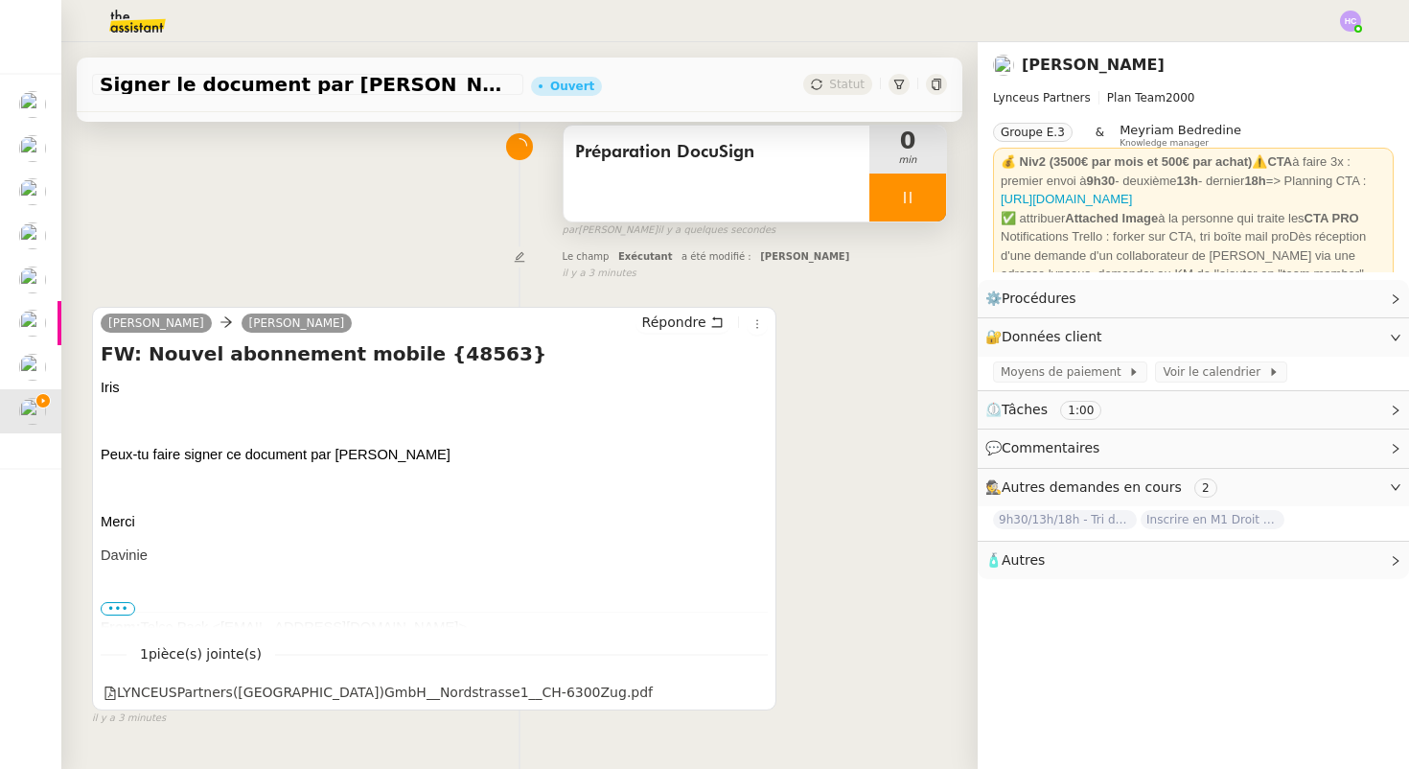
scroll to position [243, 0]
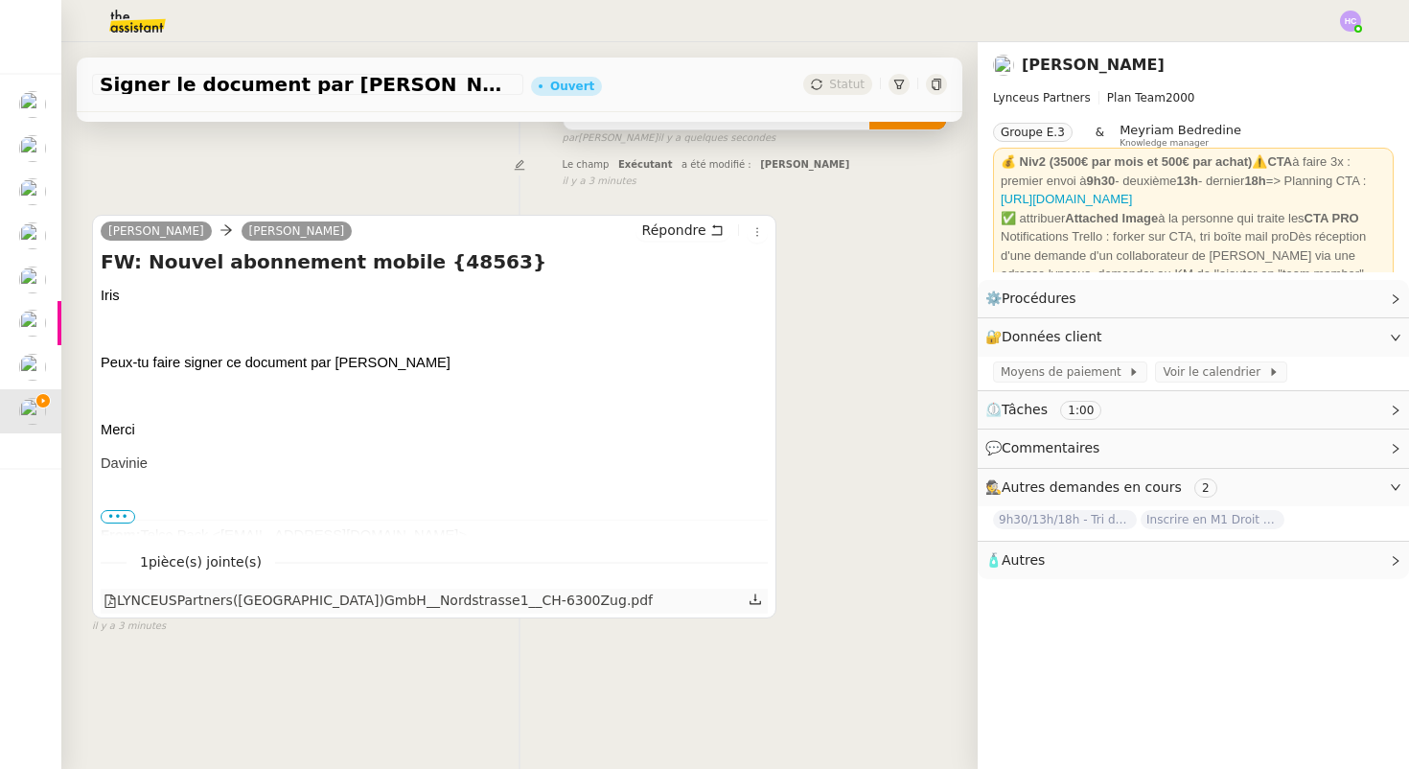
click at [755, 602] on icon at bounding box center [754, 598] width 13 height 13
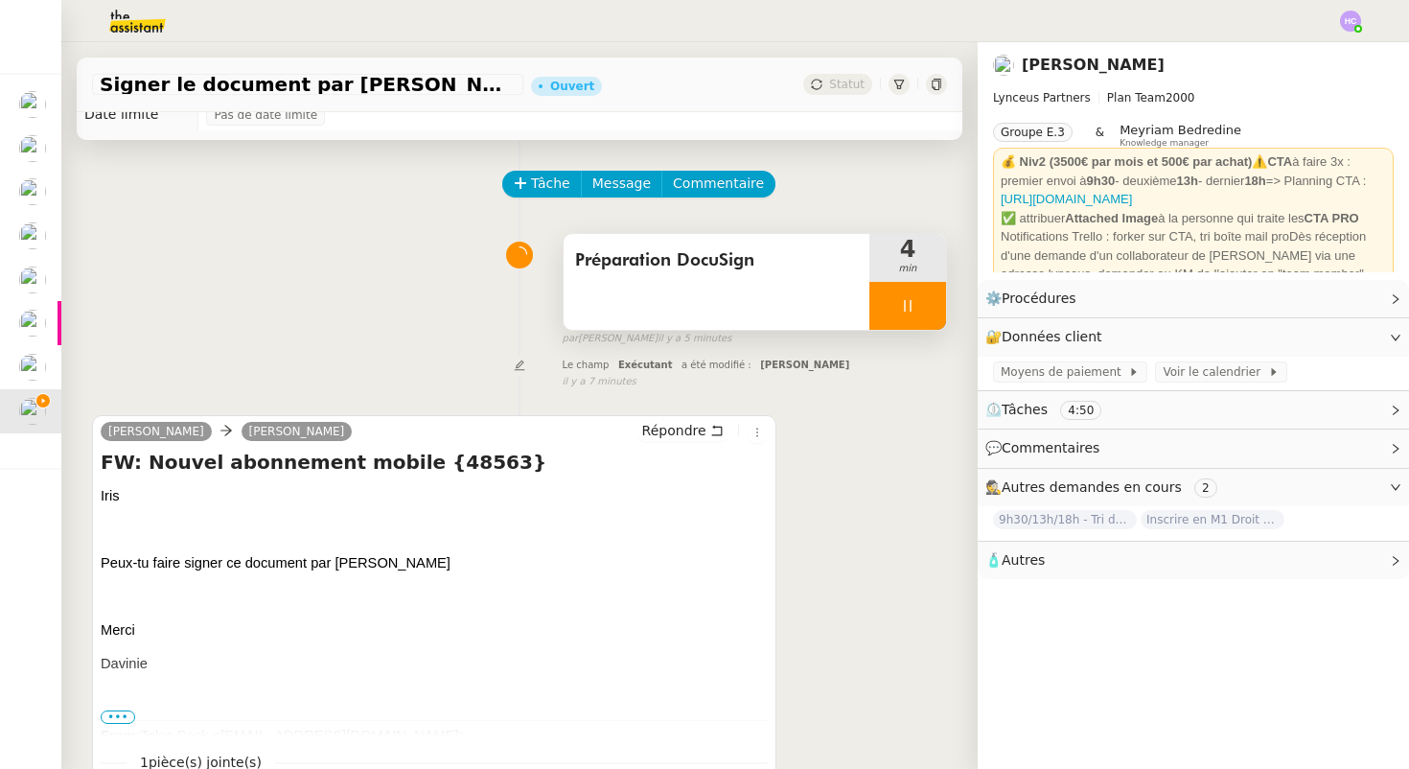
scroll to position [45, 0]
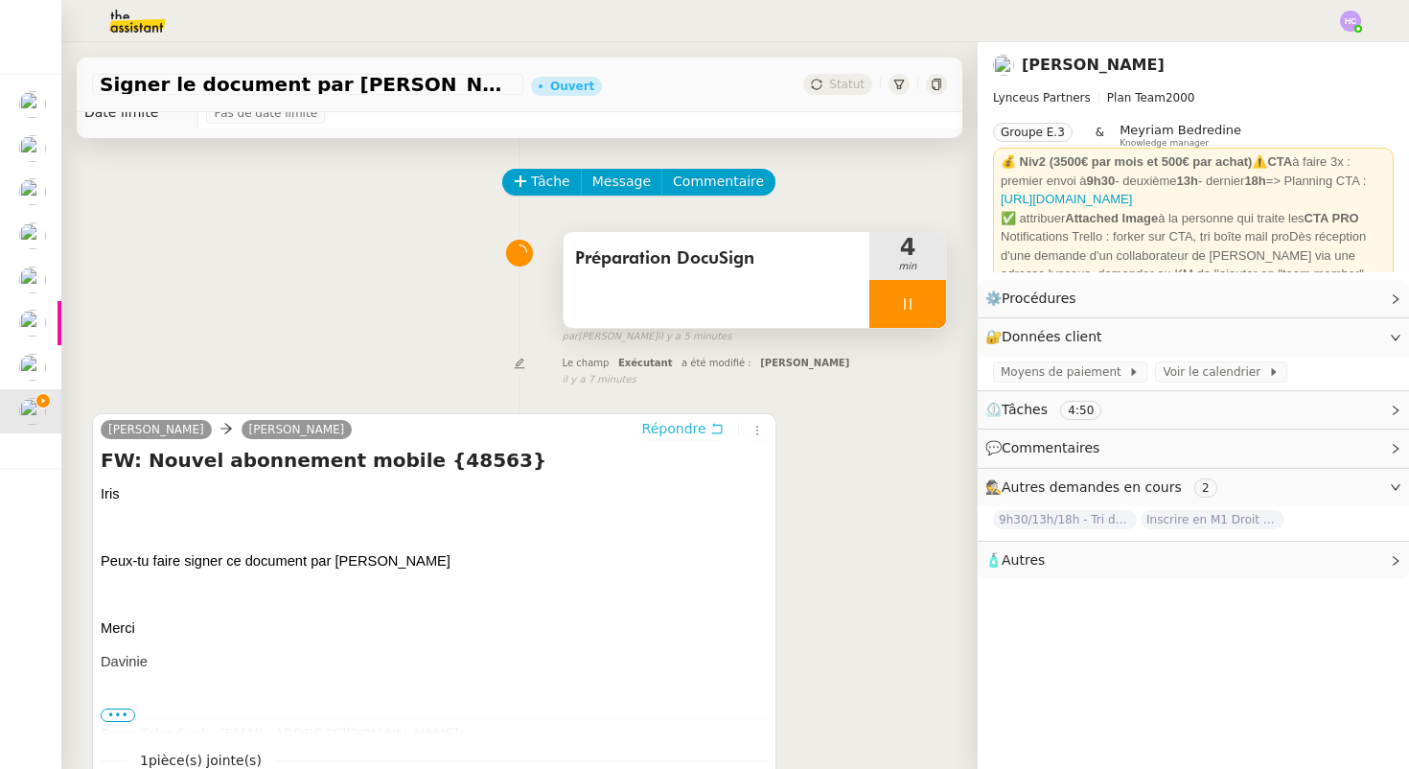
click at [692, 431] on span "Répondre" at bounding box center [674, 428] width 64 height 19
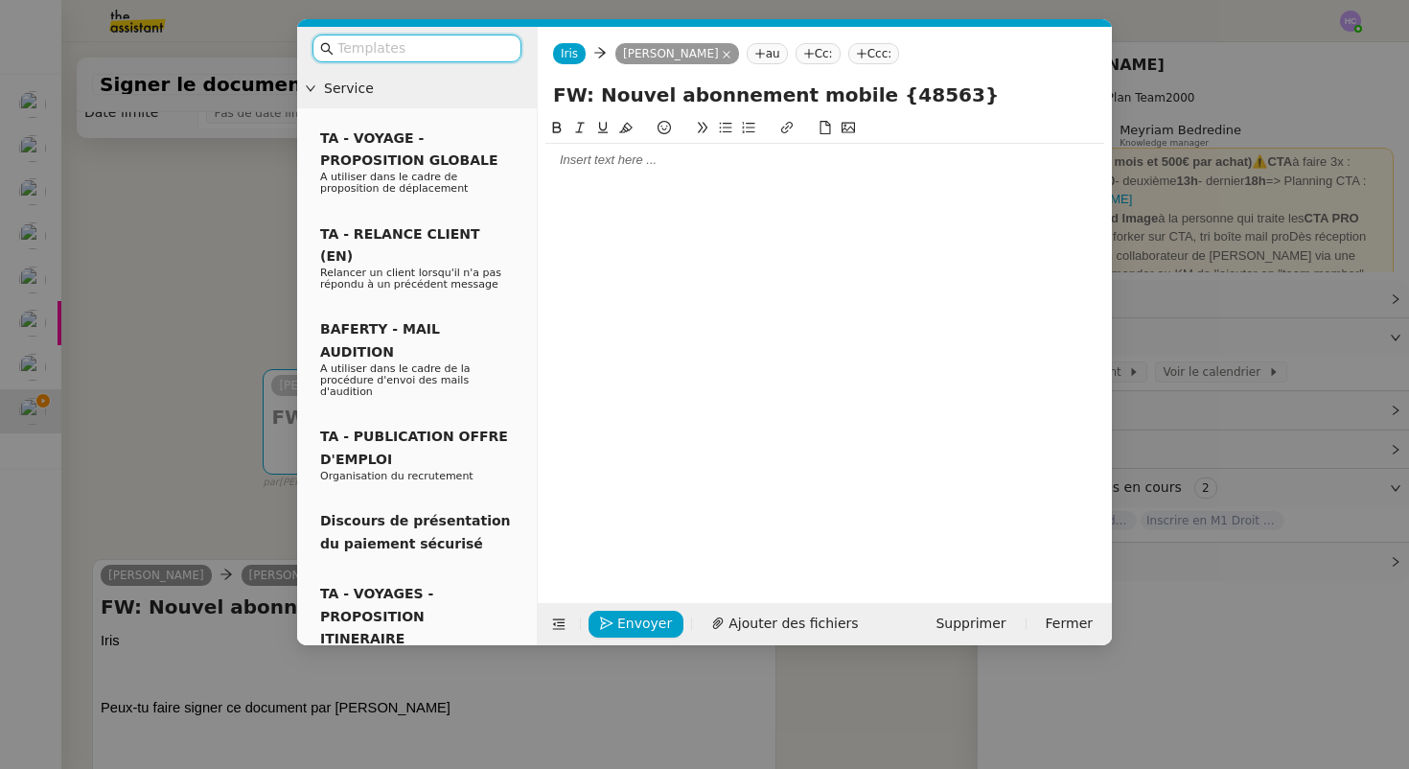
click at [640, 159] on div at bounding box center [824, 159] width 559 height 17
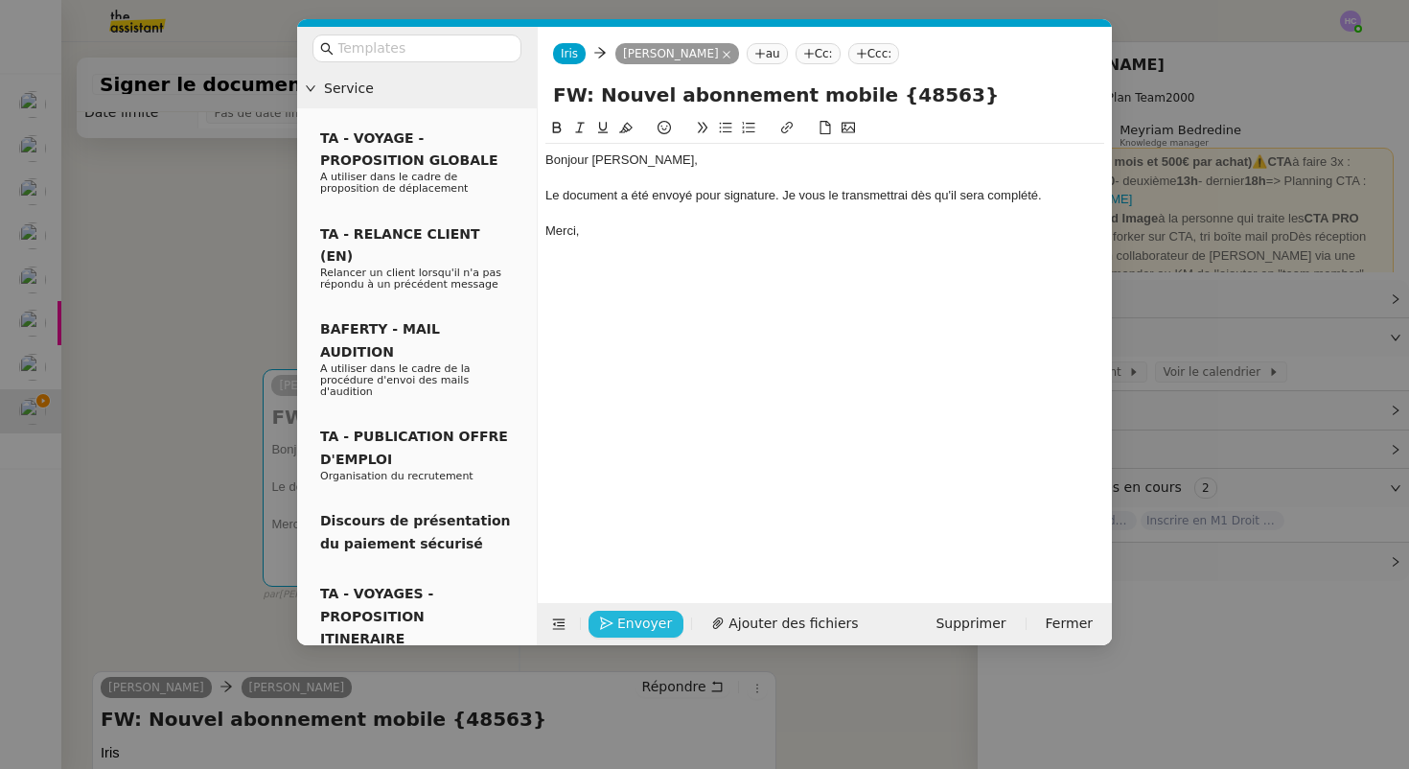
click at [618, 617] on span "Envoyer" at bounding box center [644, 623] width 55 height 22
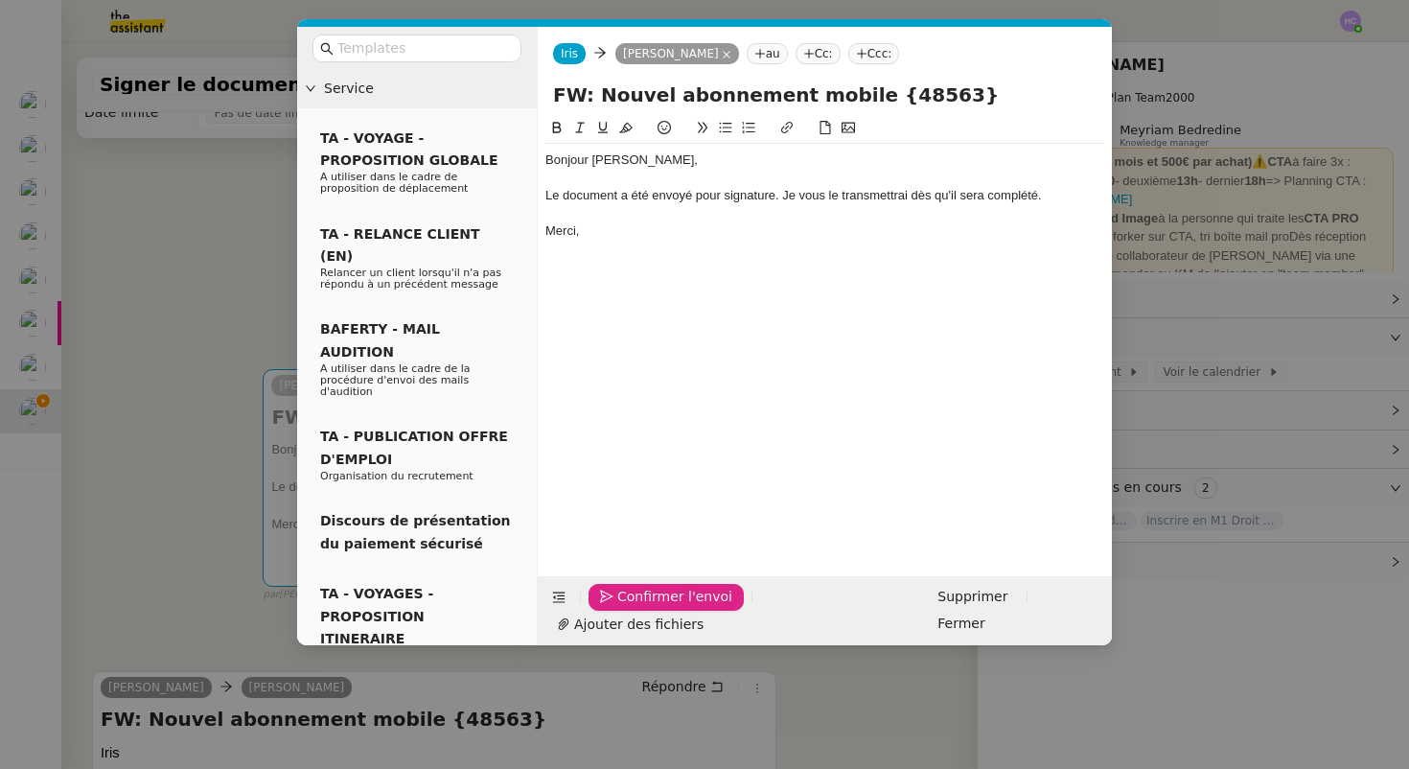
click at [617, 608] on span "Confirmer l'envoi" at bounding box center [674, 597] width 115 height 22
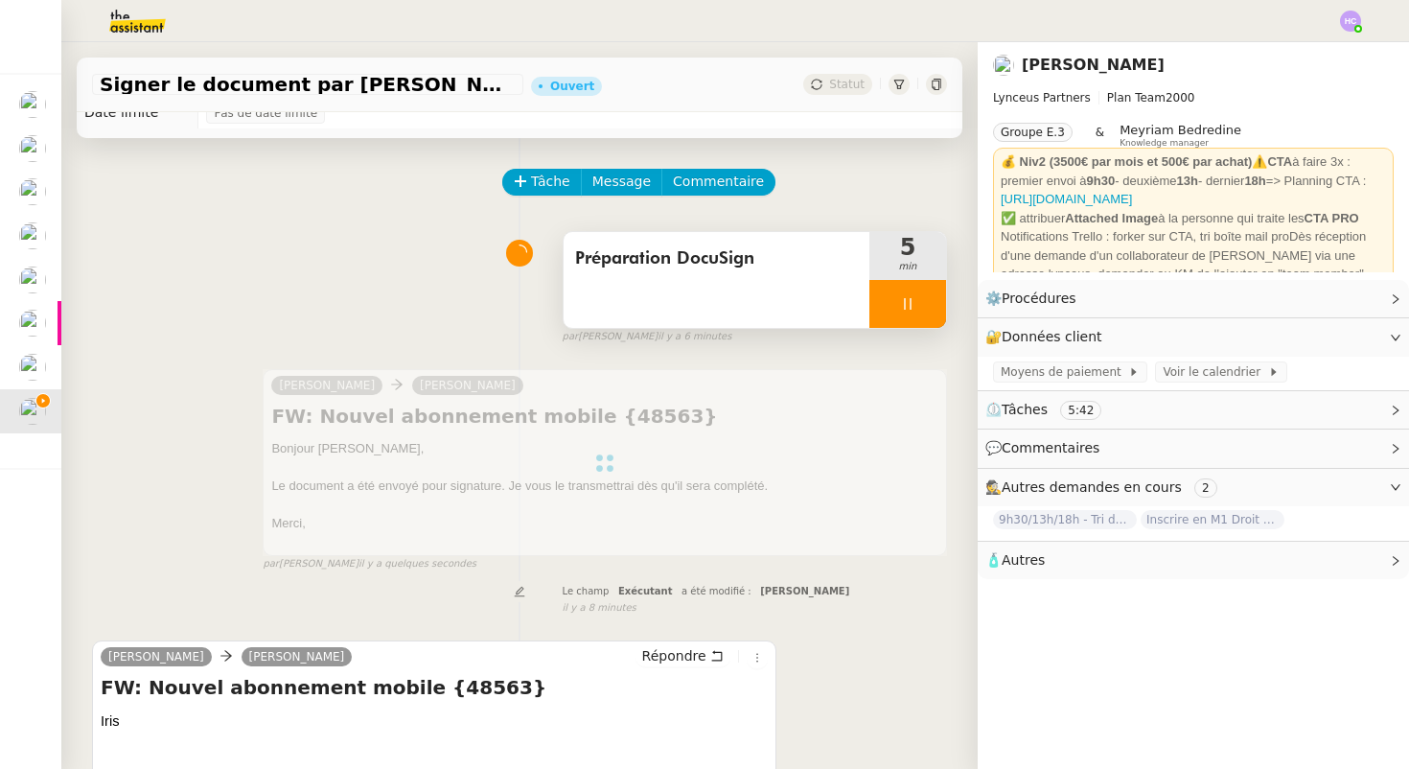
click at [909, 306] on icon at bounding box center [907, 303] width 15 height 15
click at [921, 309] on icon at bounding box center [926, 303] width 15 height 15
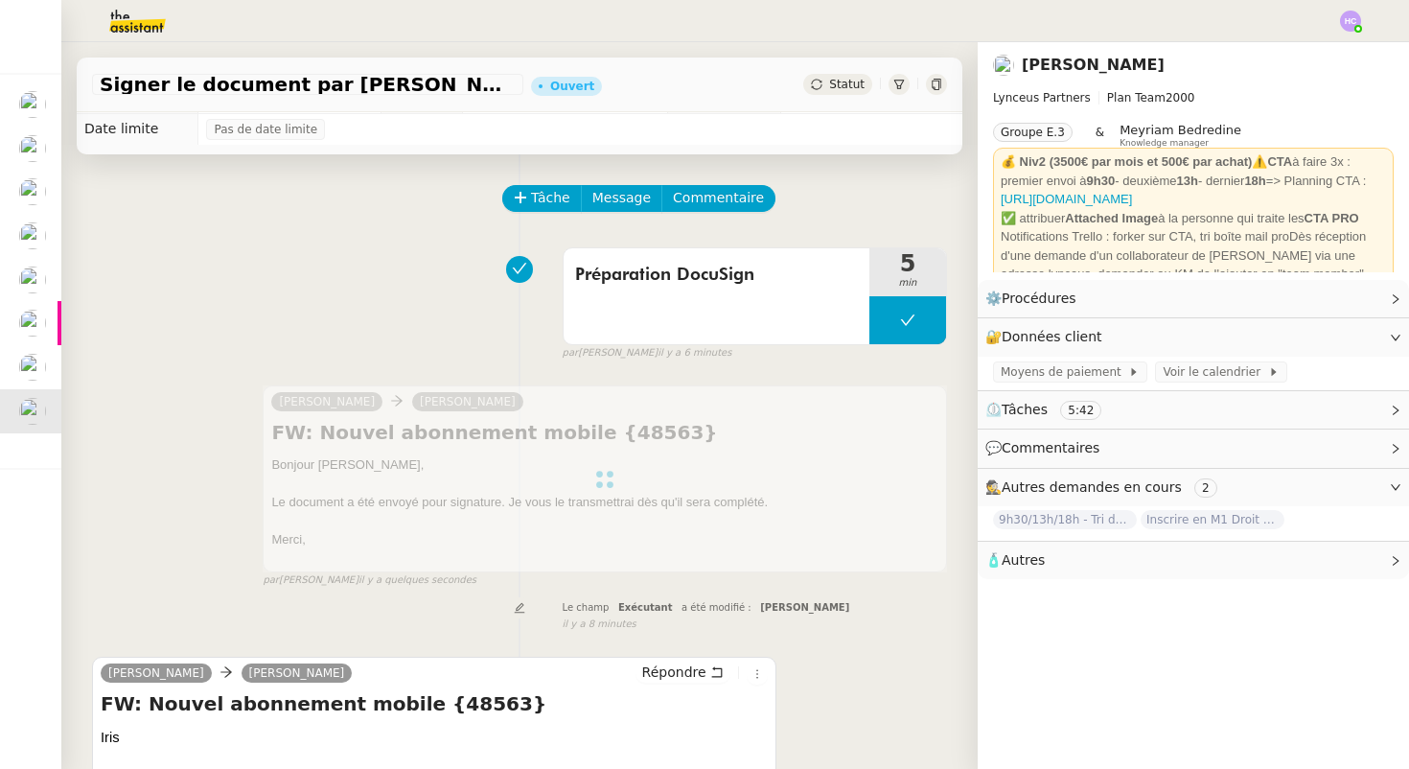
scroll to position [0, 0]
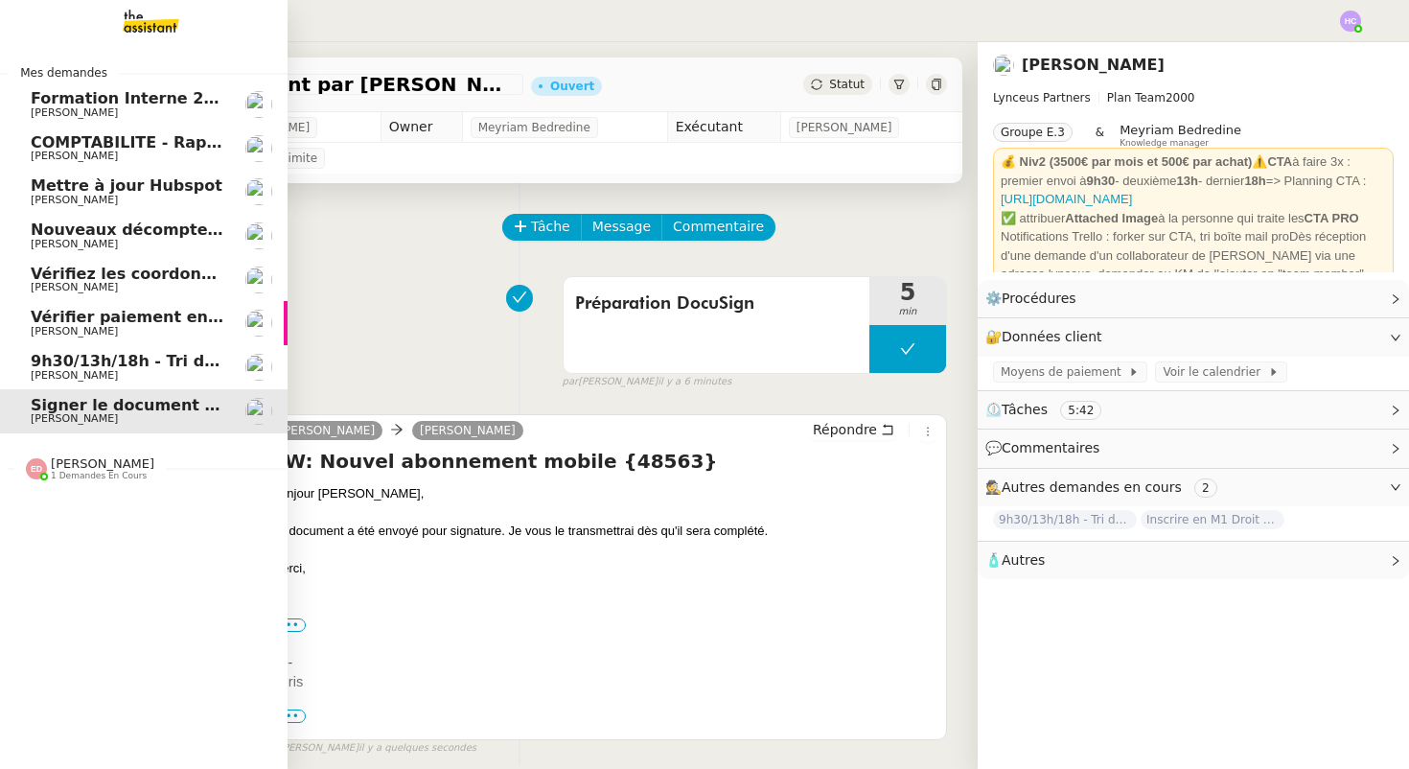
click at [73, 376] on span "[PERSON_NAME]" at bounding box center [74, 375] width 87 height 12
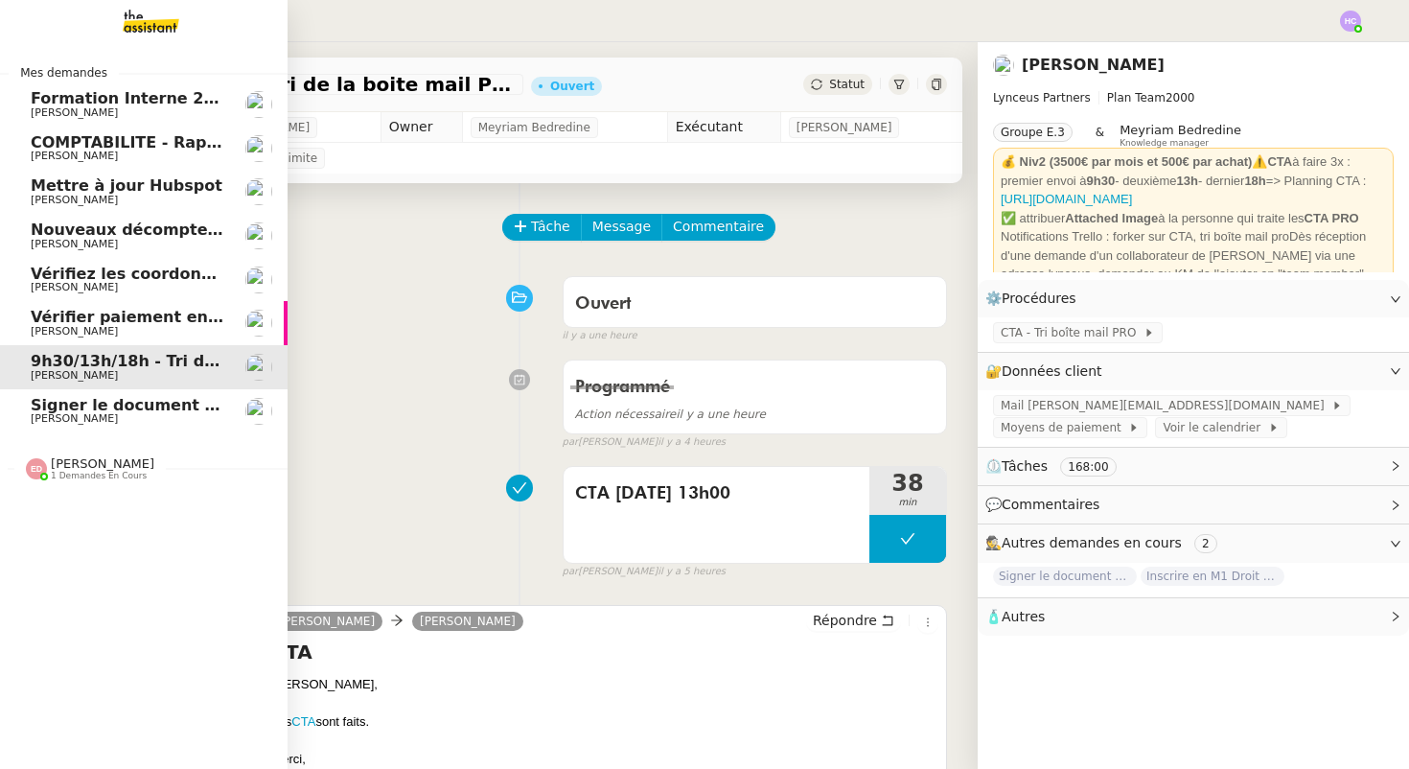
click at [73, 376] on span "[PERSON_NAME]" at bounding box center [74, 375] width 87 height 12
click at [82, 409] on span "Signer le document par [PERSON_NAME]" at bounding box center [206, 405] width 351 height 18
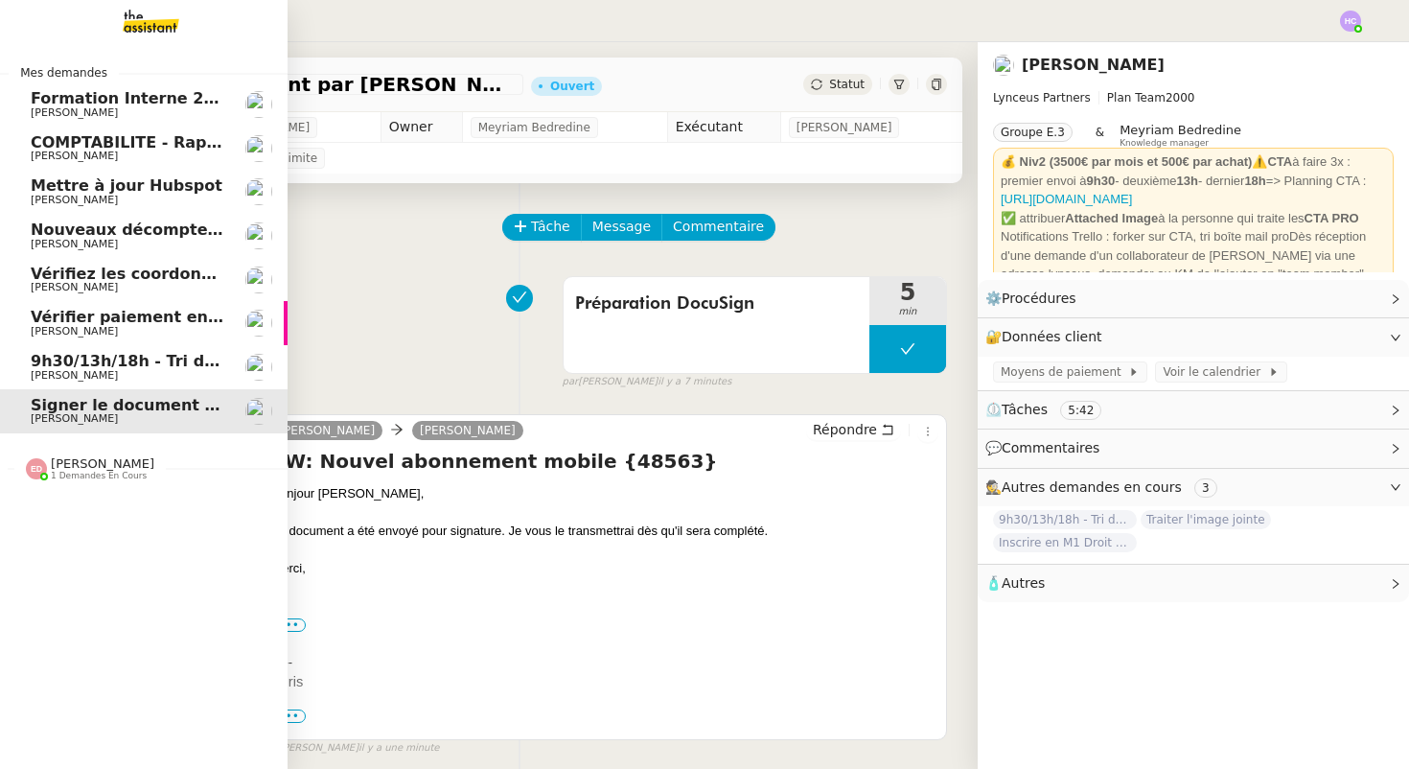
click at [173, 93] on span "Formation Interne 2 - [PERSON_NAME]" at bounding box center [197, 98] width 333 height 18
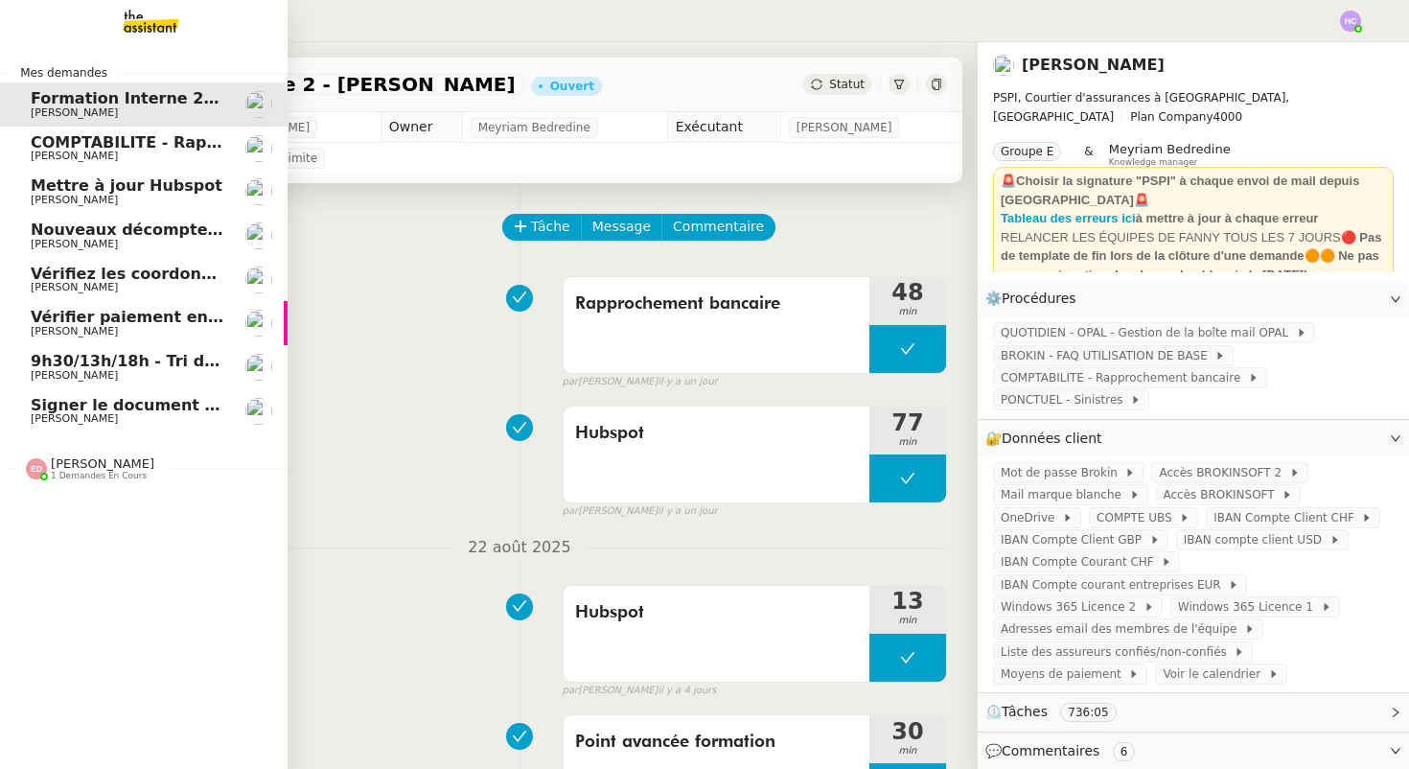
click at [88, 362] on span "9h30/13h/18h - Tri de la boite mail PRO - 22 août 2025" at bounding box center [266, 361] width 470 height 18
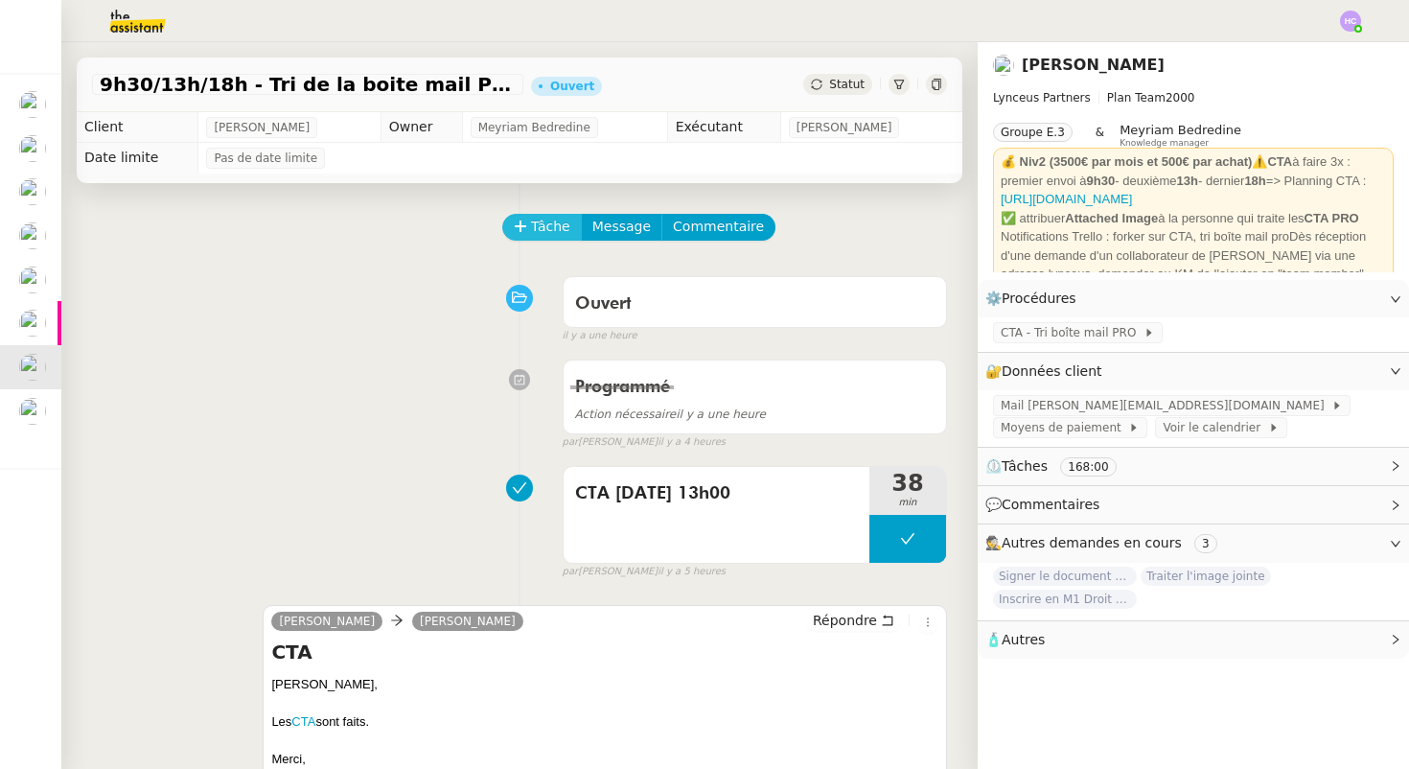
click at [537, 224] on span "Tâche" at bounding box center [550, 227] width 39 height 22
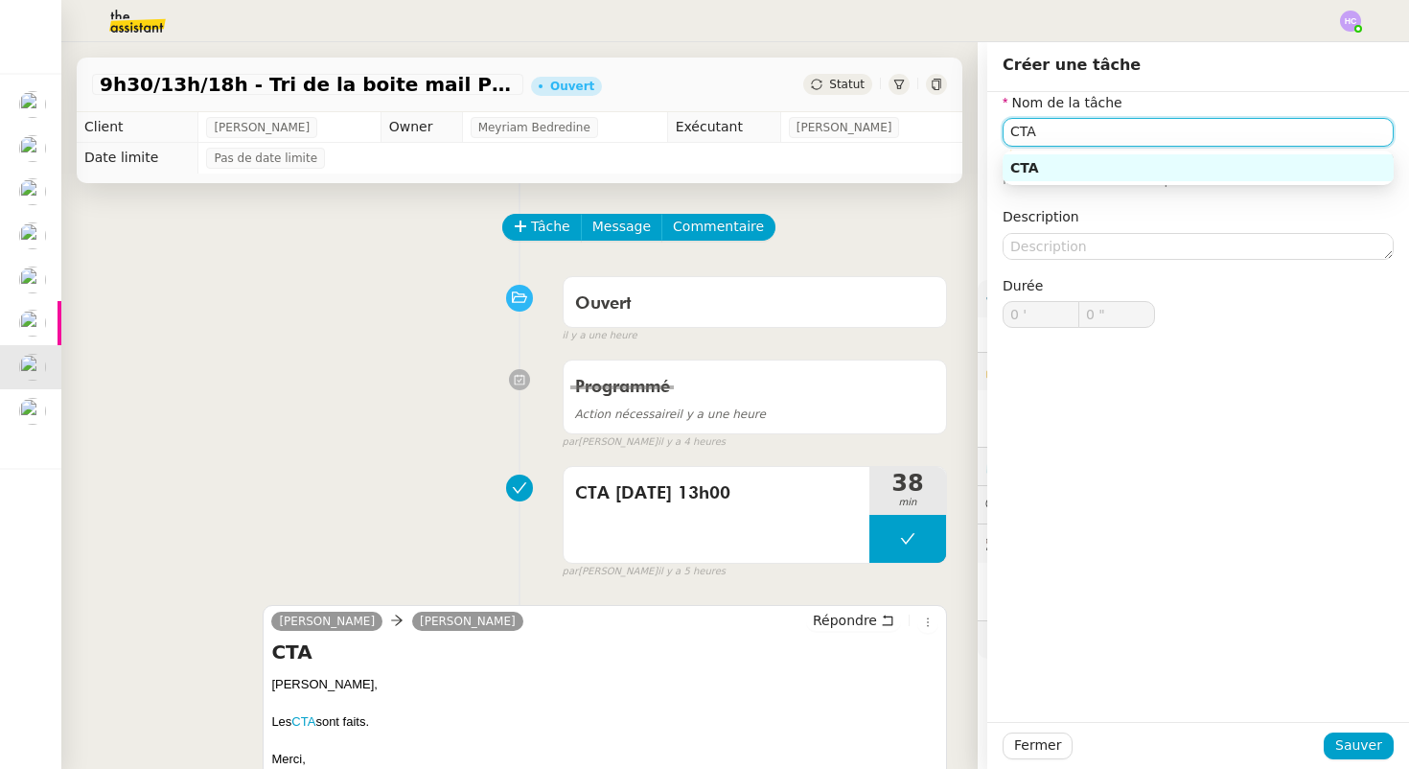
type input "CTA"
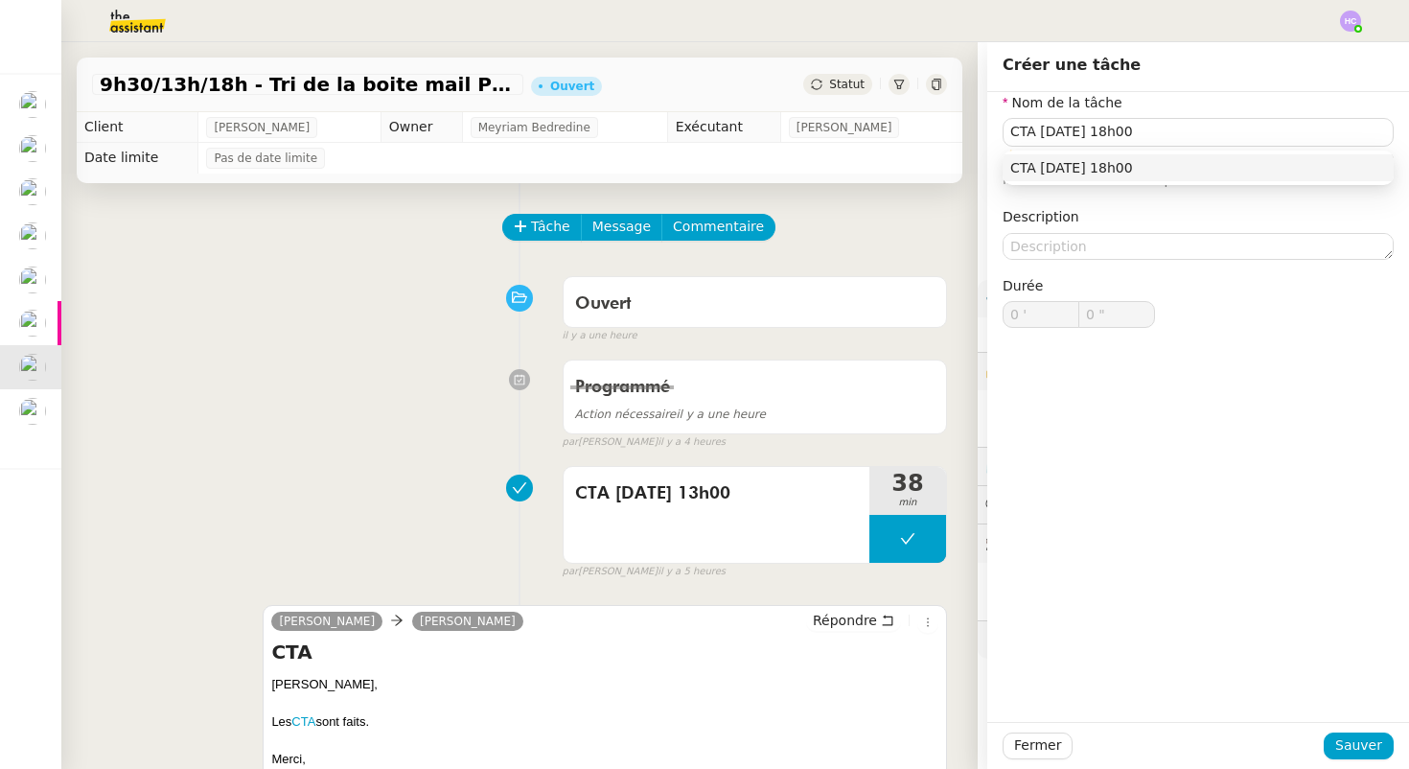
click at [1174, 170] on div "CTA 26/08 18h00" at bounding box center [1198, 167] width 376 height 17
type input "CTA 26/08 18h00"
click at [1352, 736] on span "Sauver" at bounding box center [1358, 745] width 47 height 22
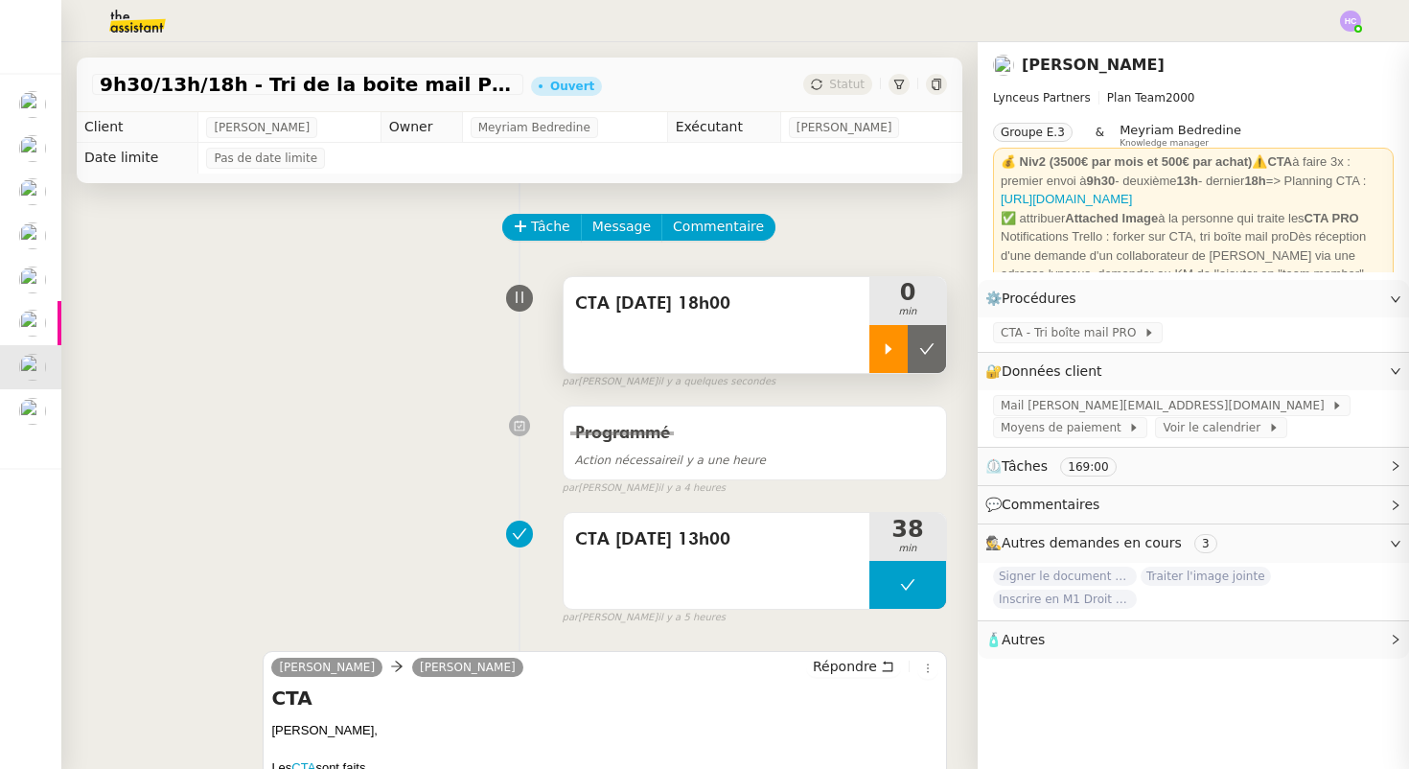
click at [878, 355] on div at bounding box center [888, 349] width 38 height 48
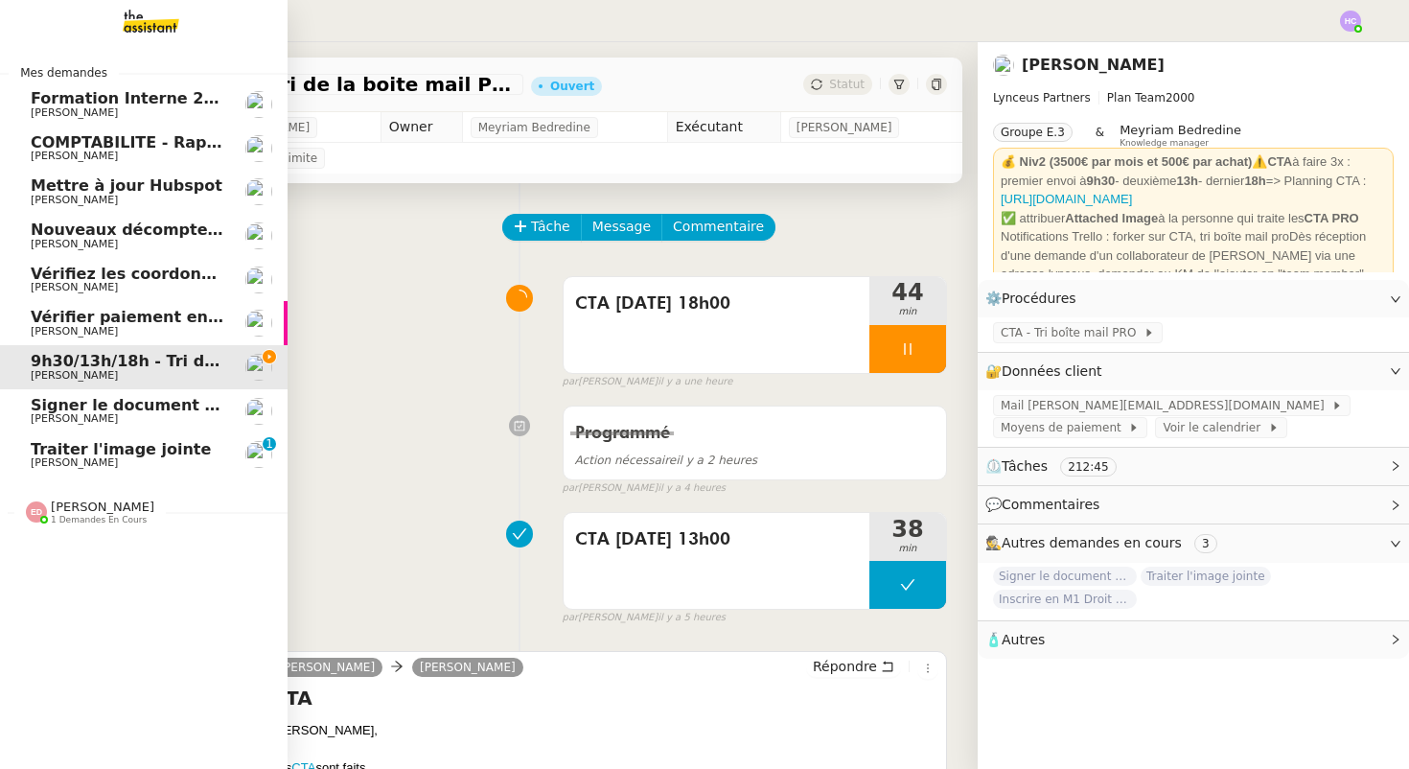
click at [77, 450] on span "Traiter l'image jointe" at bounding box center [121, 449] width 180 height 18
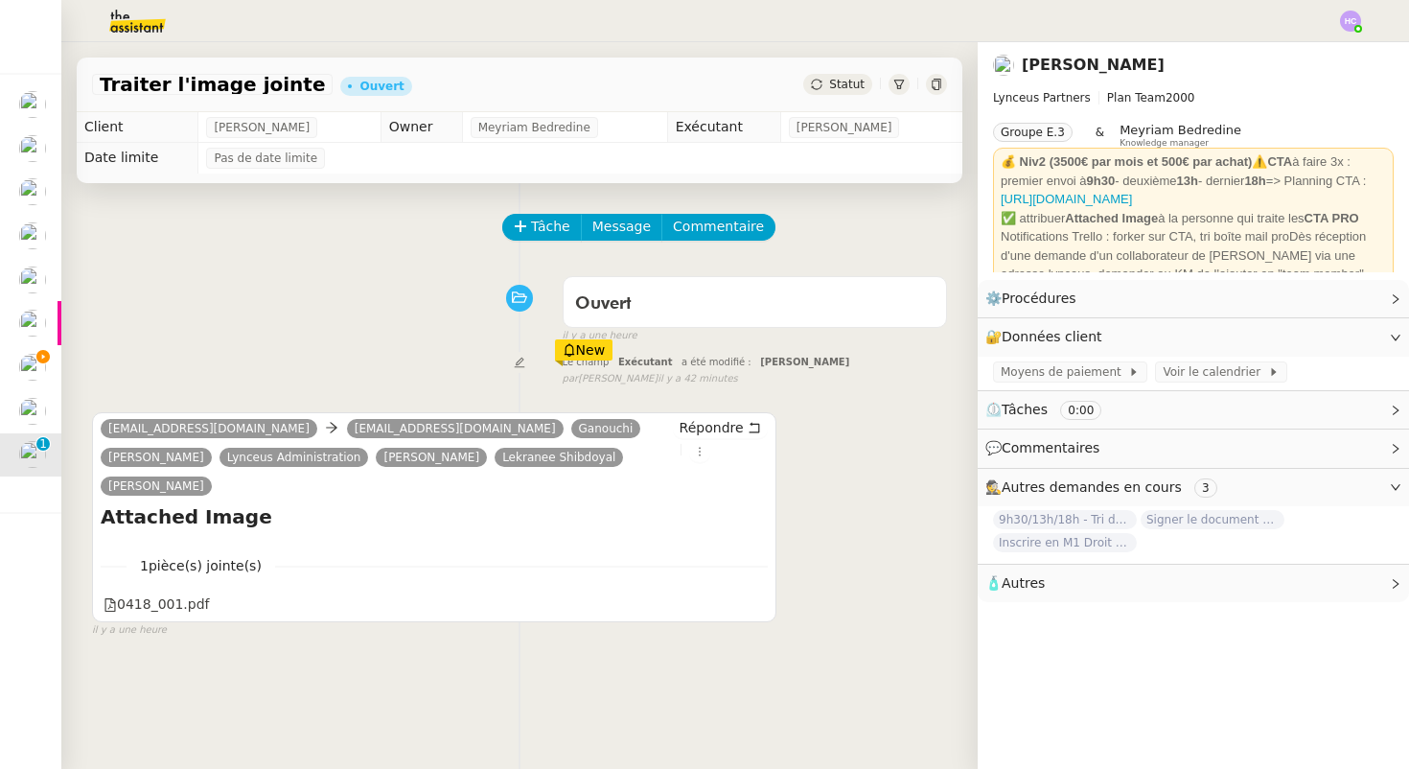
click at [846, 82] on span "Statut" at bounding box center [846, 84] width 35 height 13
click at [839, 78] on span "Statut" at bounding box center [846, 84] width 35 height 13
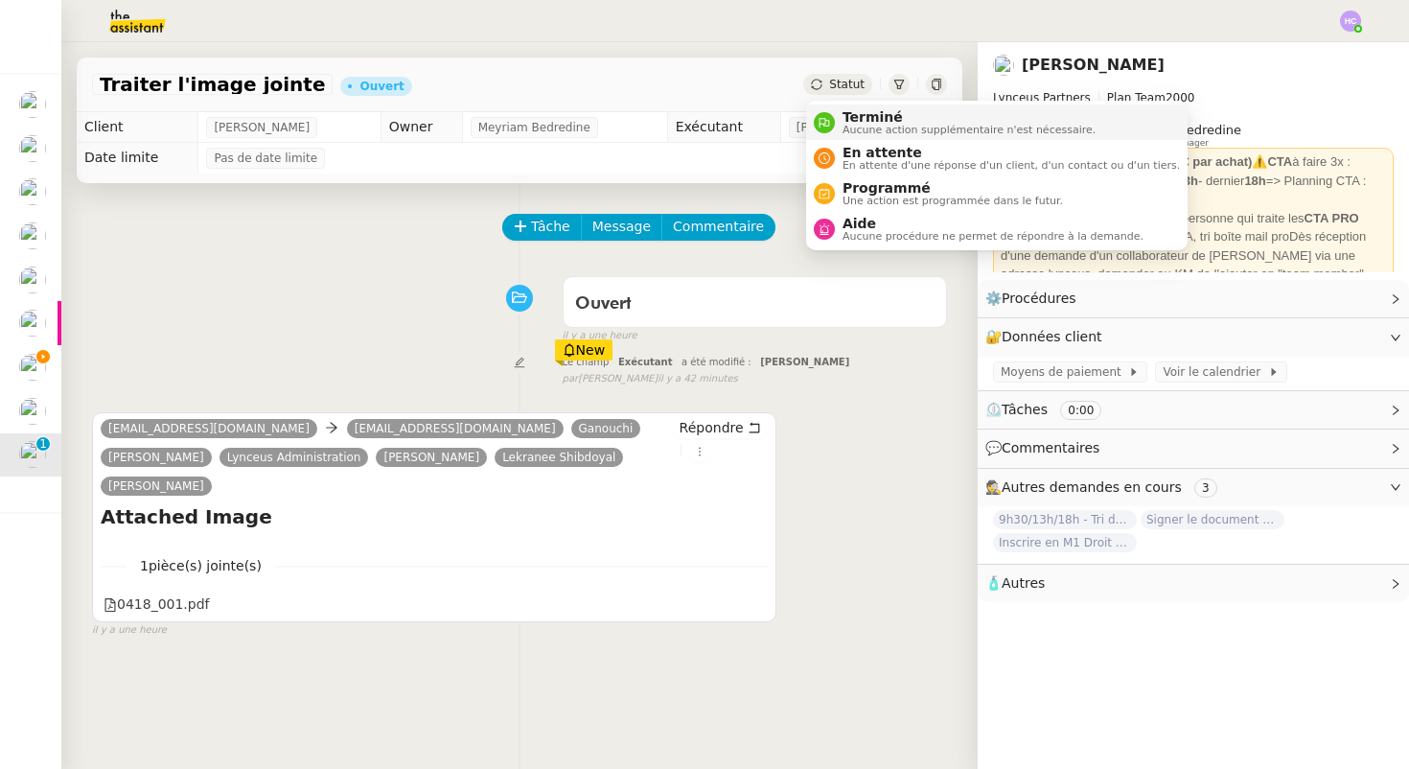
click at [853, 108] on li "Terminé Aucune action supplémentaire n'est nécessaire." at bounding box center [996, 121] width 381 height 35
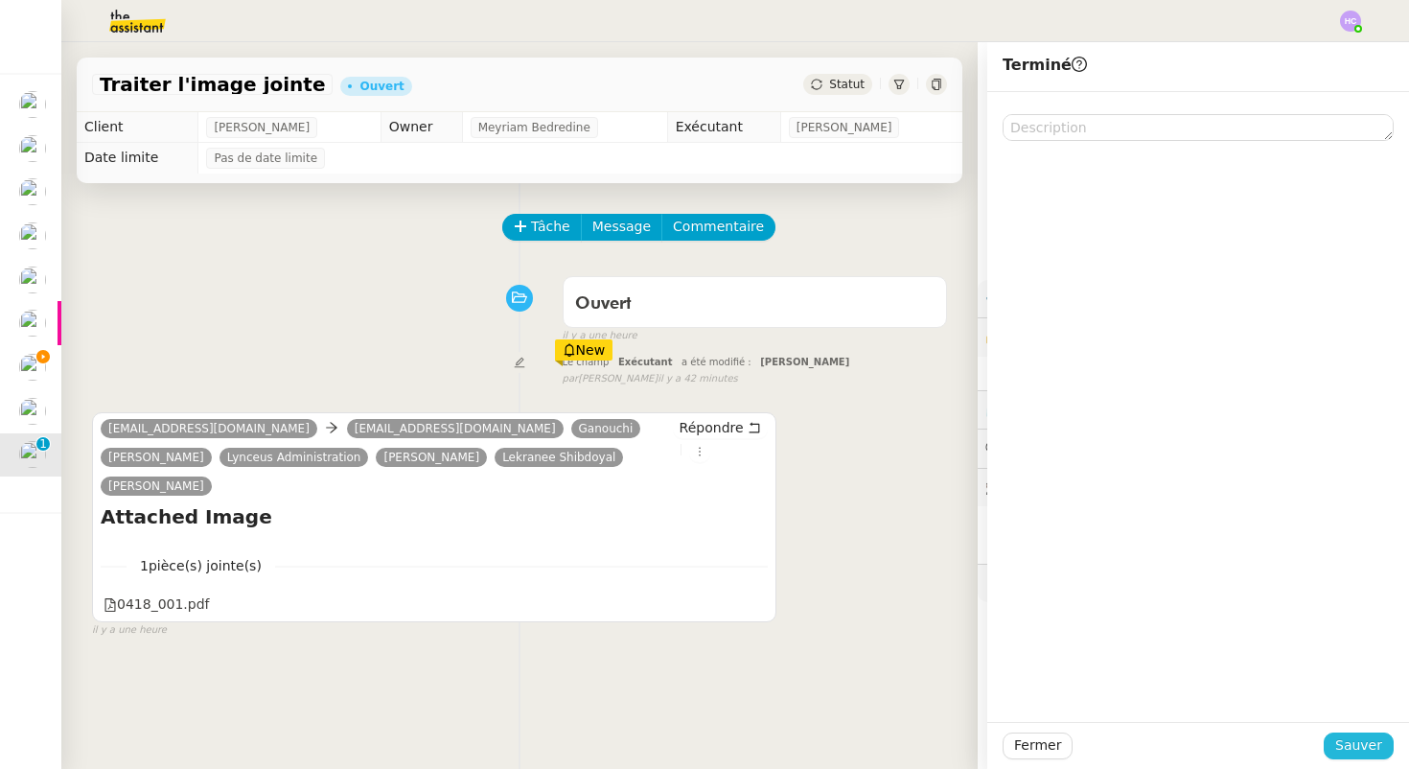
click at [1355, 741] on span "Sauver" at bounding box center [1358, 745] width 47 height 22
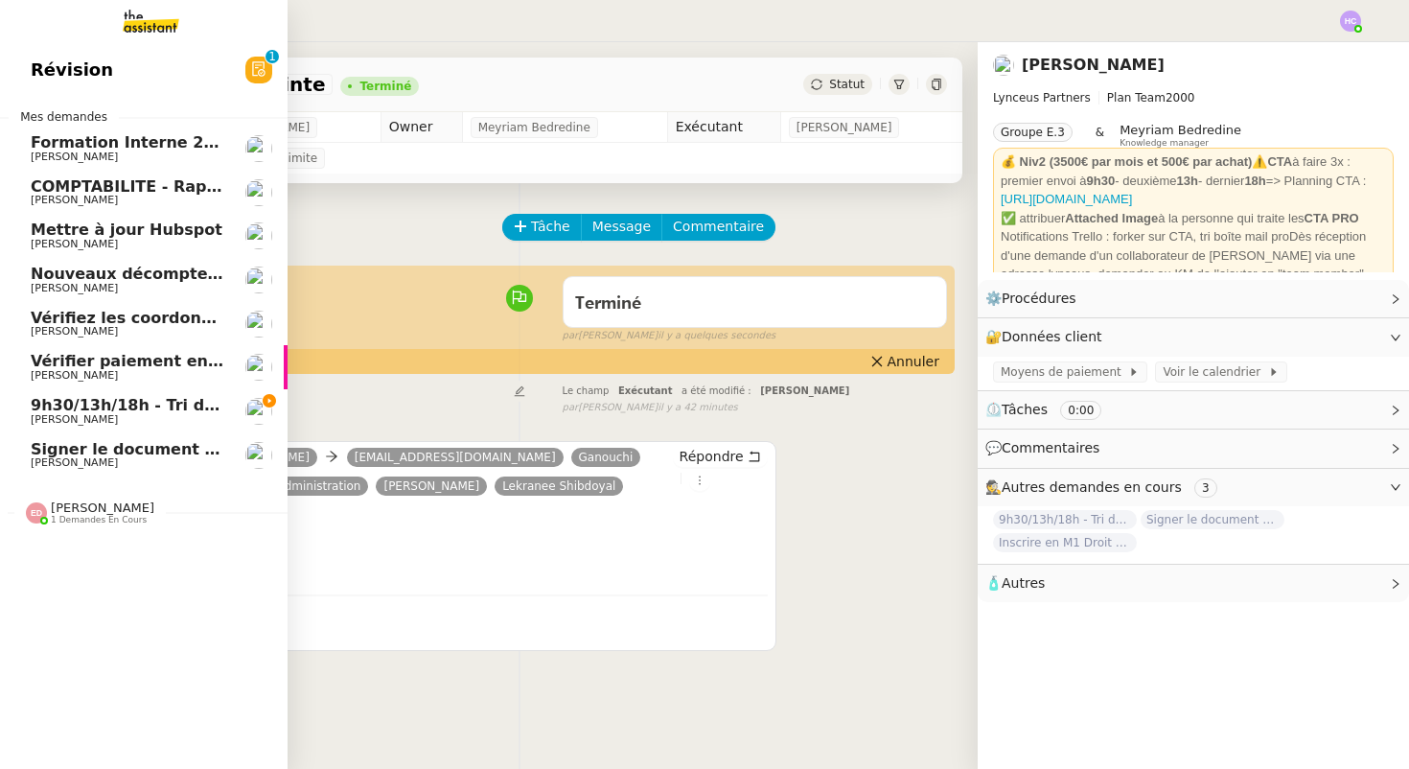
click at [92, 413] on span "[PERSON_NAME]" at bounding box center [74, 419] width 87 height 12
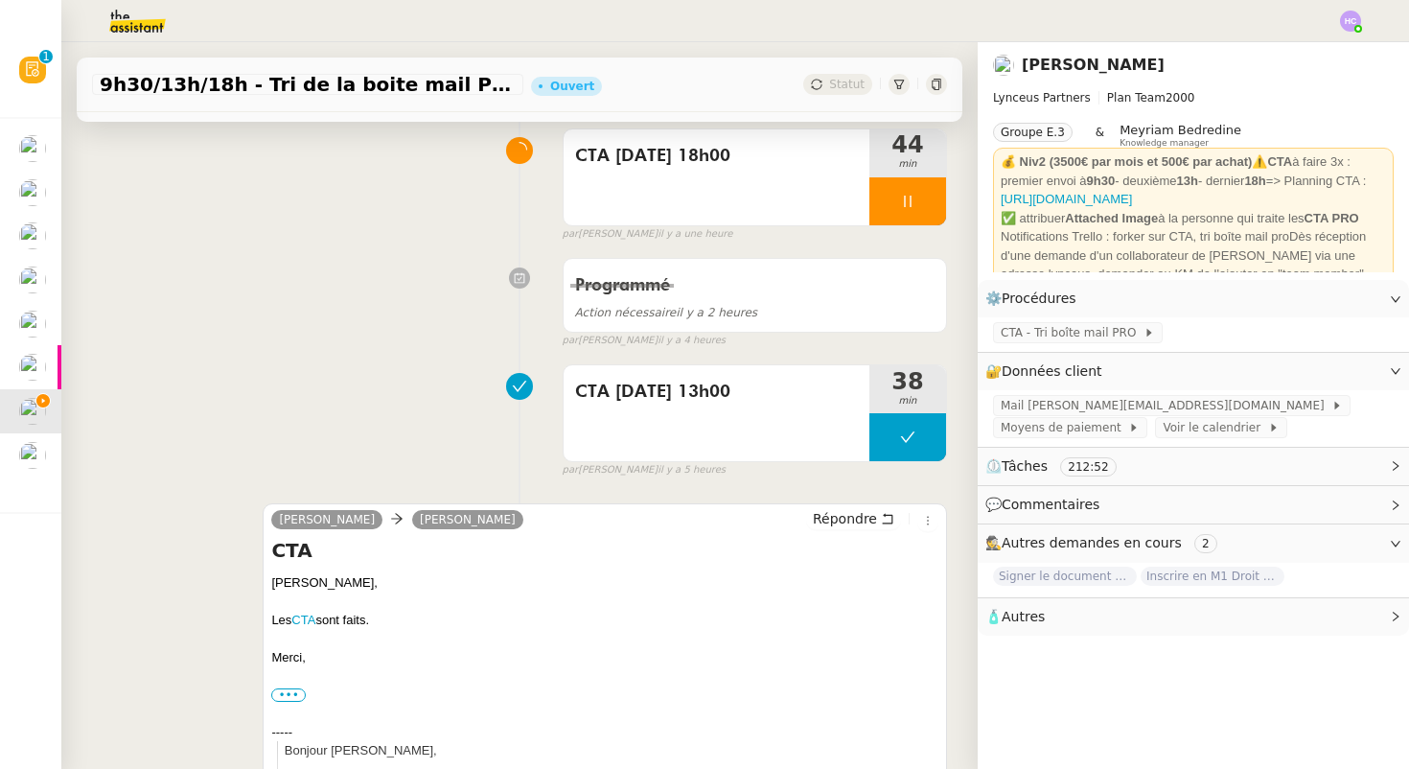
scroll to position [168, 0]
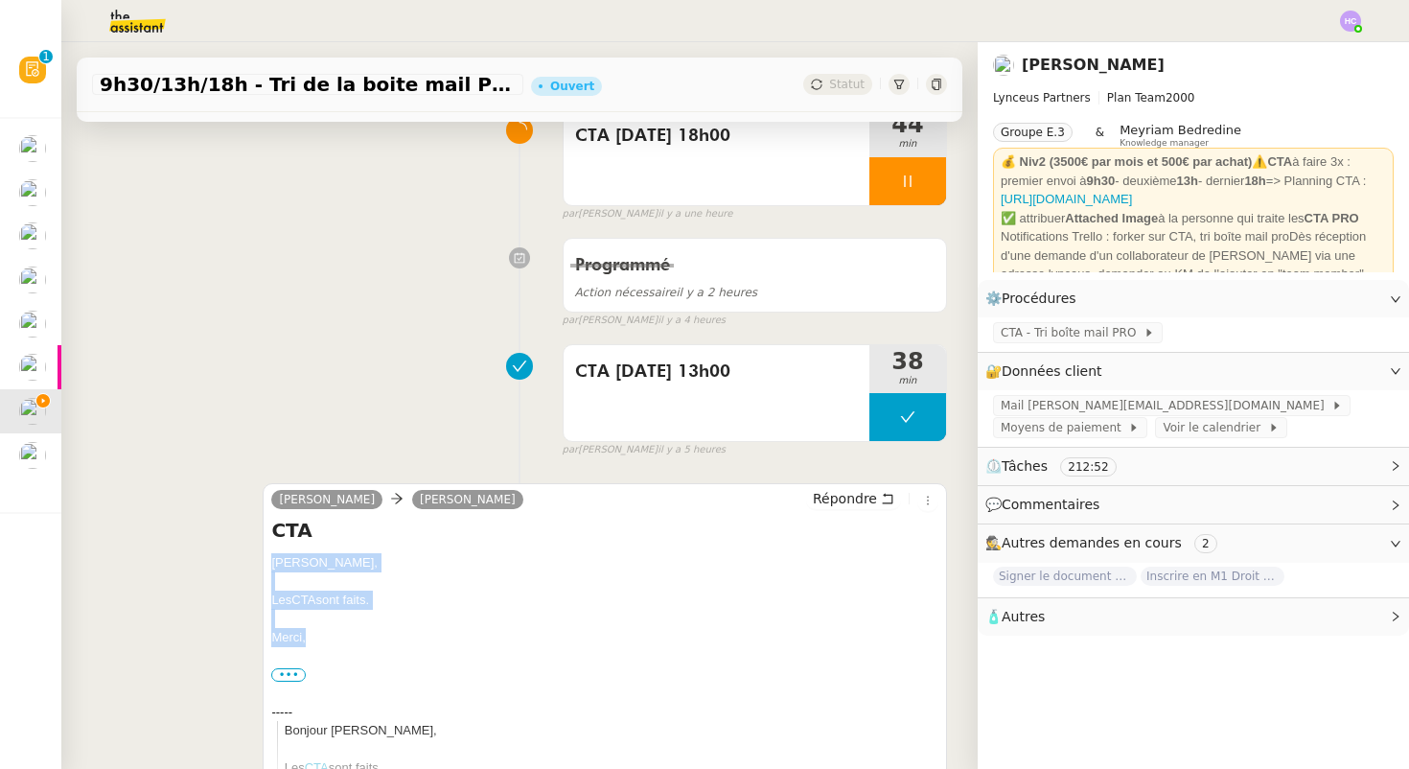
drag, startPoint x: 312, startPoint y: 641, endPoint x: 262, endPoint y: 563, distance: 92.8
click at [262, 563] on div "Iris Lynceus Patrick Chotard Répondre CTA Patrick, Les CTA sont faits. Merci, •…" at bounding box center [519, 645] width 855 height 359
copy div "Patrick, Les CTA sont faits. Merci,"
click at [851, 495] on span "Répondre" at bounding box center [845, 498] width 64 height 19
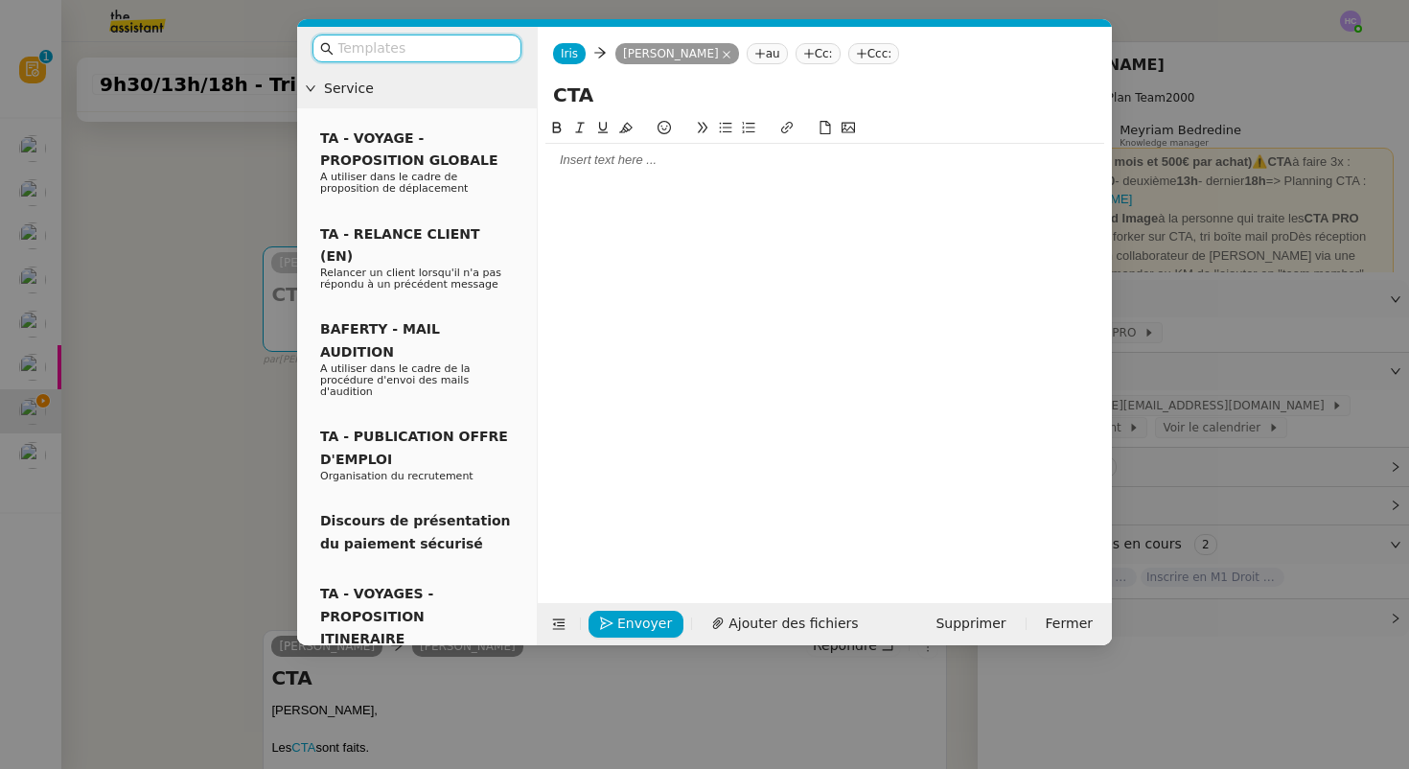
click at [597, 152] on div at bounding box center [824, 159] width 559 height 17
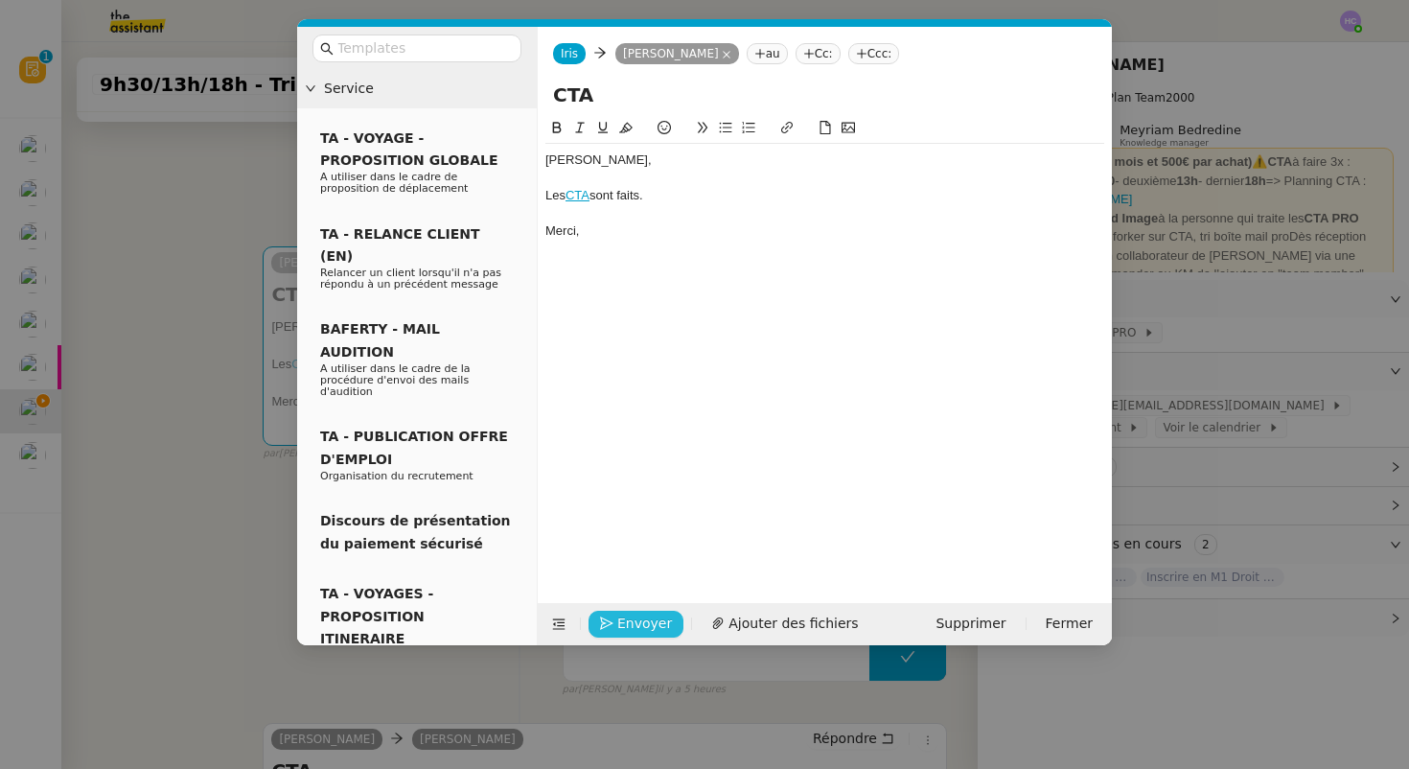
click at [634, 616] on span "Envoyer" at bounding box center [644, 623] width 55 height 22
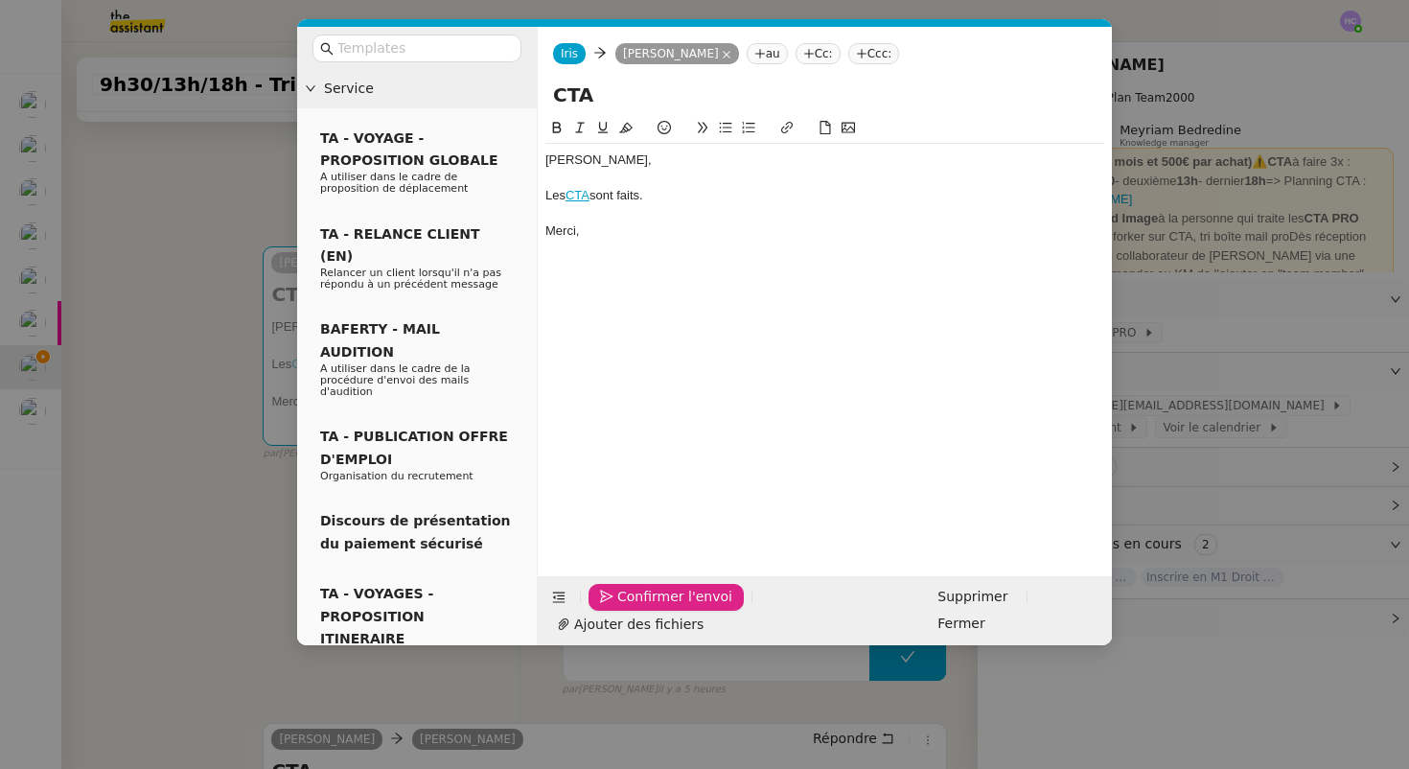
click at [685, 608] on span "Confirmer l'envoi" at bounding box center [674, 597] width 115 height 22
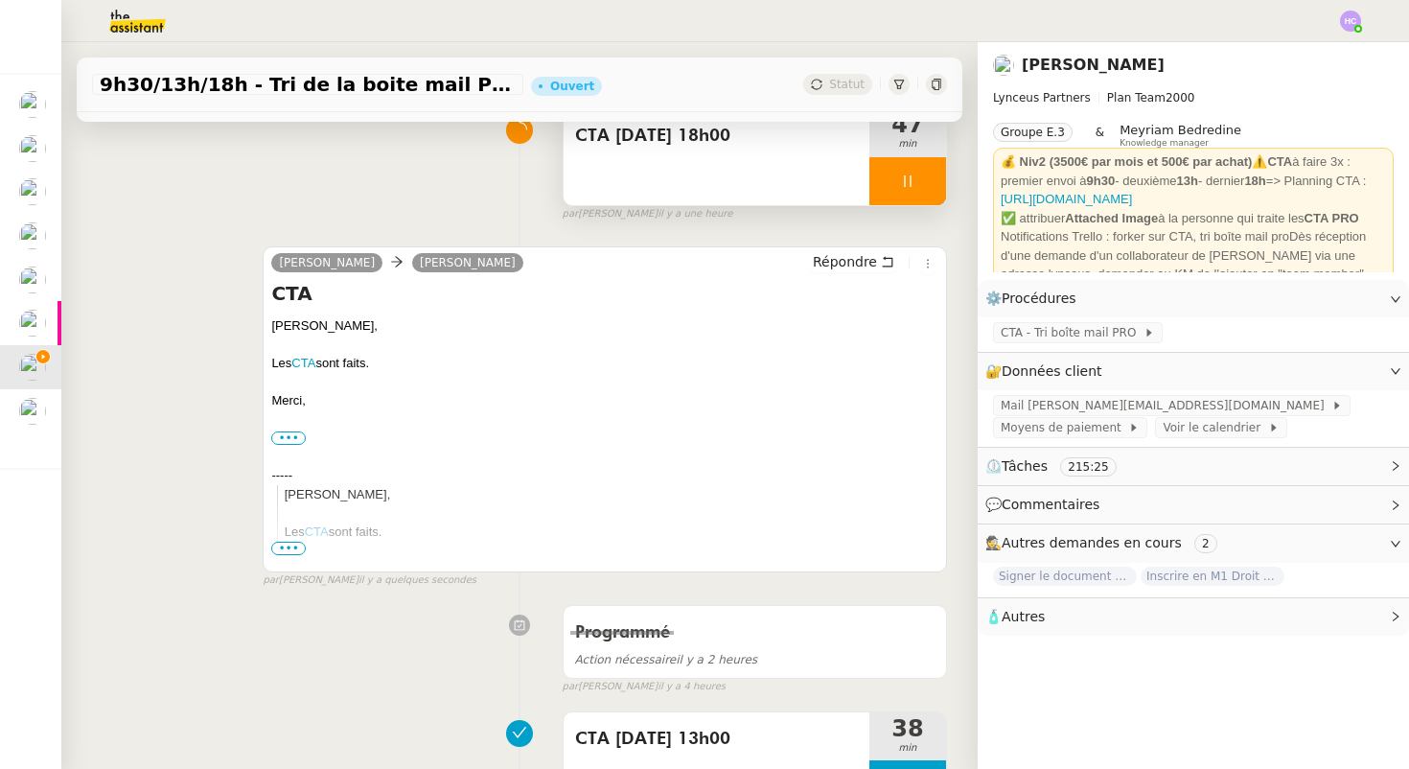
click at [913, 177] on icon at bounding box center [907, 180] width 15 height 15
click at [913, 177] on button at bounding box center [926, 181] width 38 height 48
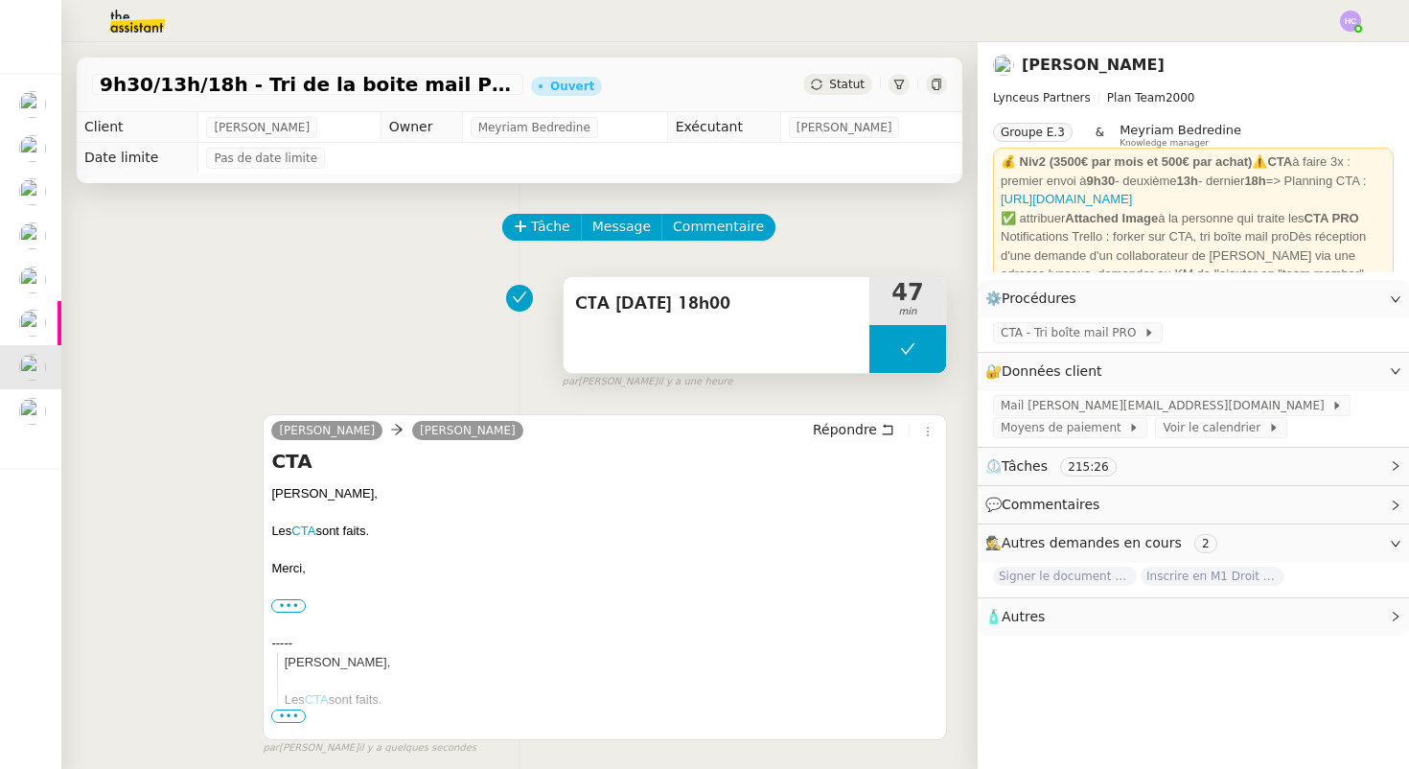
click at [862, 85] on span "Statut" at bounding box center [846, 84] width 35 height 13
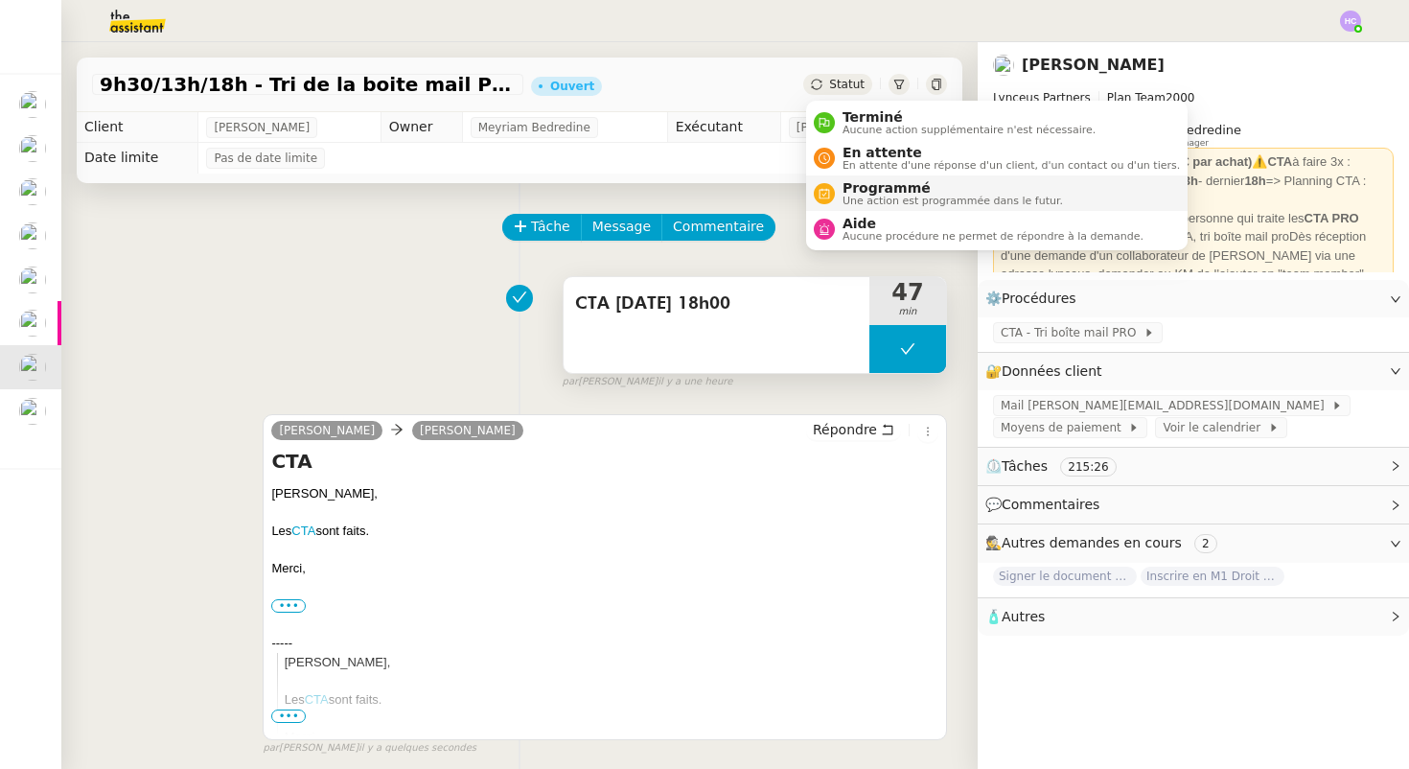
click at [876, 191] on span "Programmé" at bounding box center [952, 187] width 220 height 15
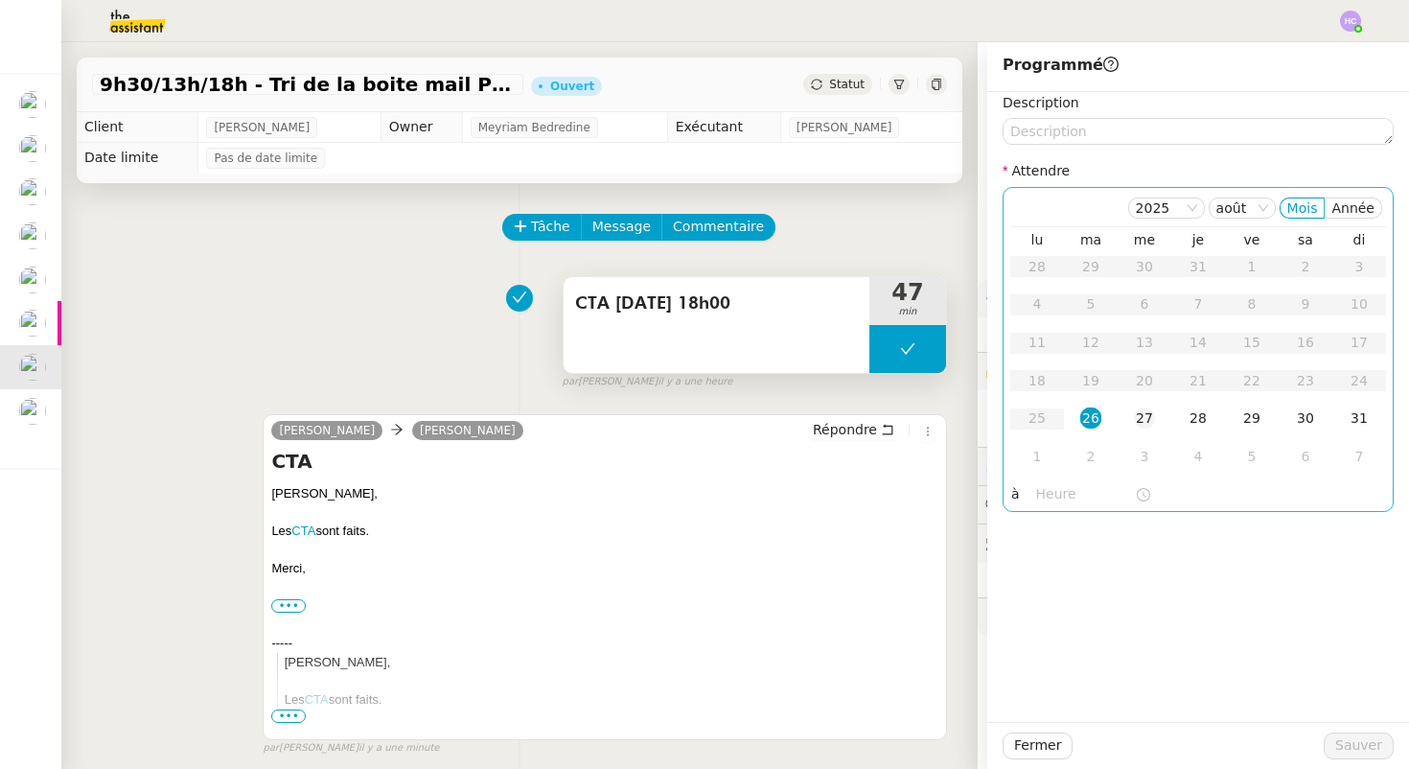
click at [1134, 415] on div "27" at bounding box center [1144, 417] width 21 height 21
click at [1057, 490] on input "text" at bounding box center [1085, 494] width 99 height 22
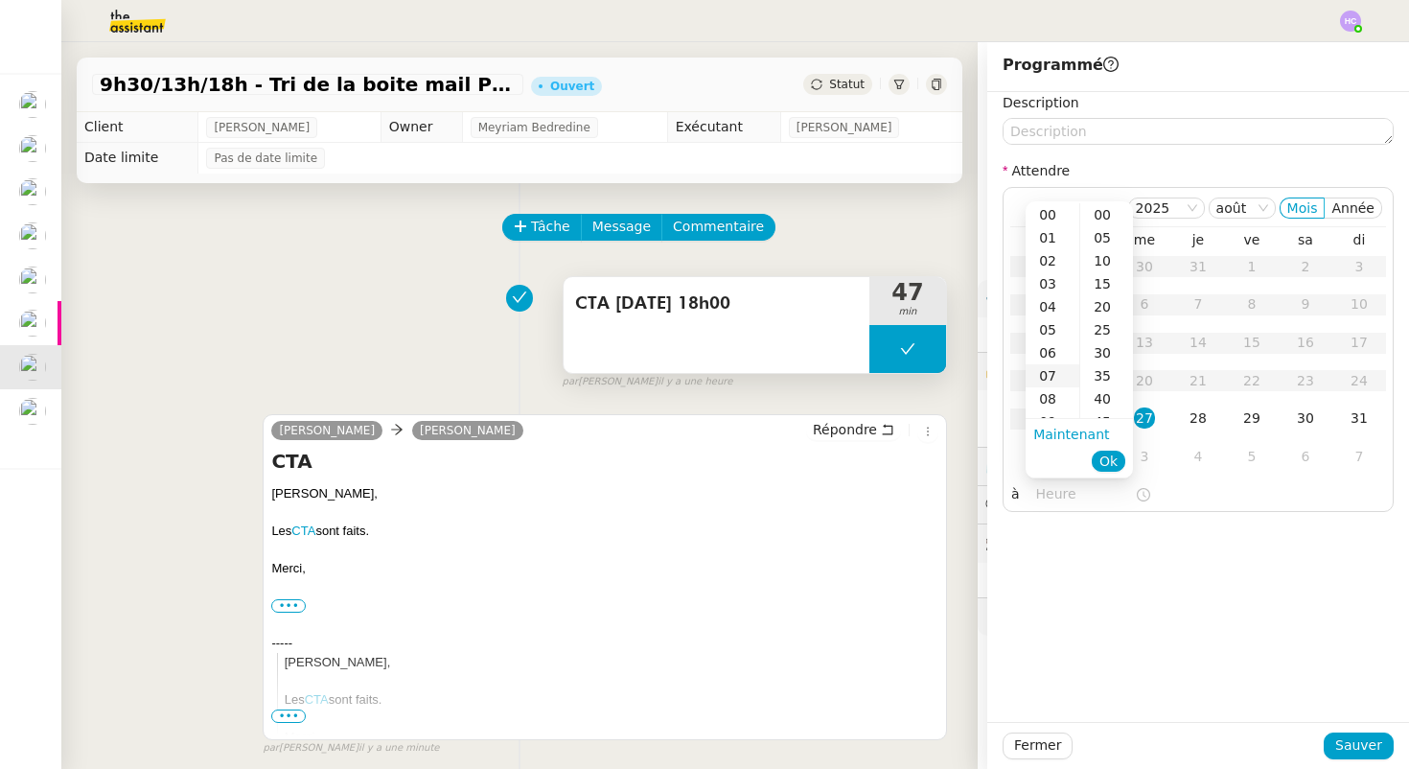
click at [1050, 379] on div "07" at bounding box center [1052, 375] width 54 height 23
click at [1110, 214] on div "00" at bounding box center [1106, 214] width 53 height 23
type input "07:00"
click at [1118, 459] on button "Ok" at bounding box center [1108, 460] width 34 height 21
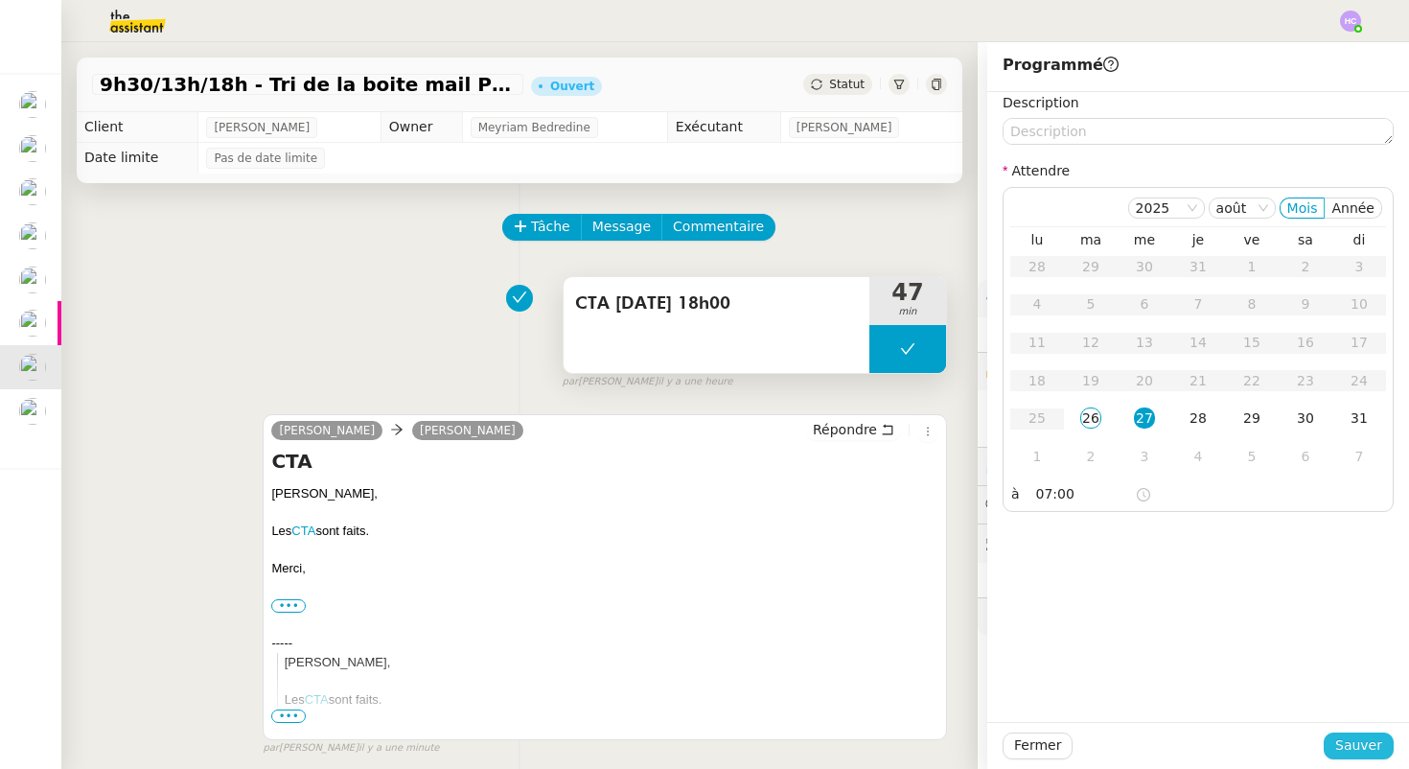
click at [1376, 755] on span "Sauver" at bounding box center [1358, 745] width 47 height 22
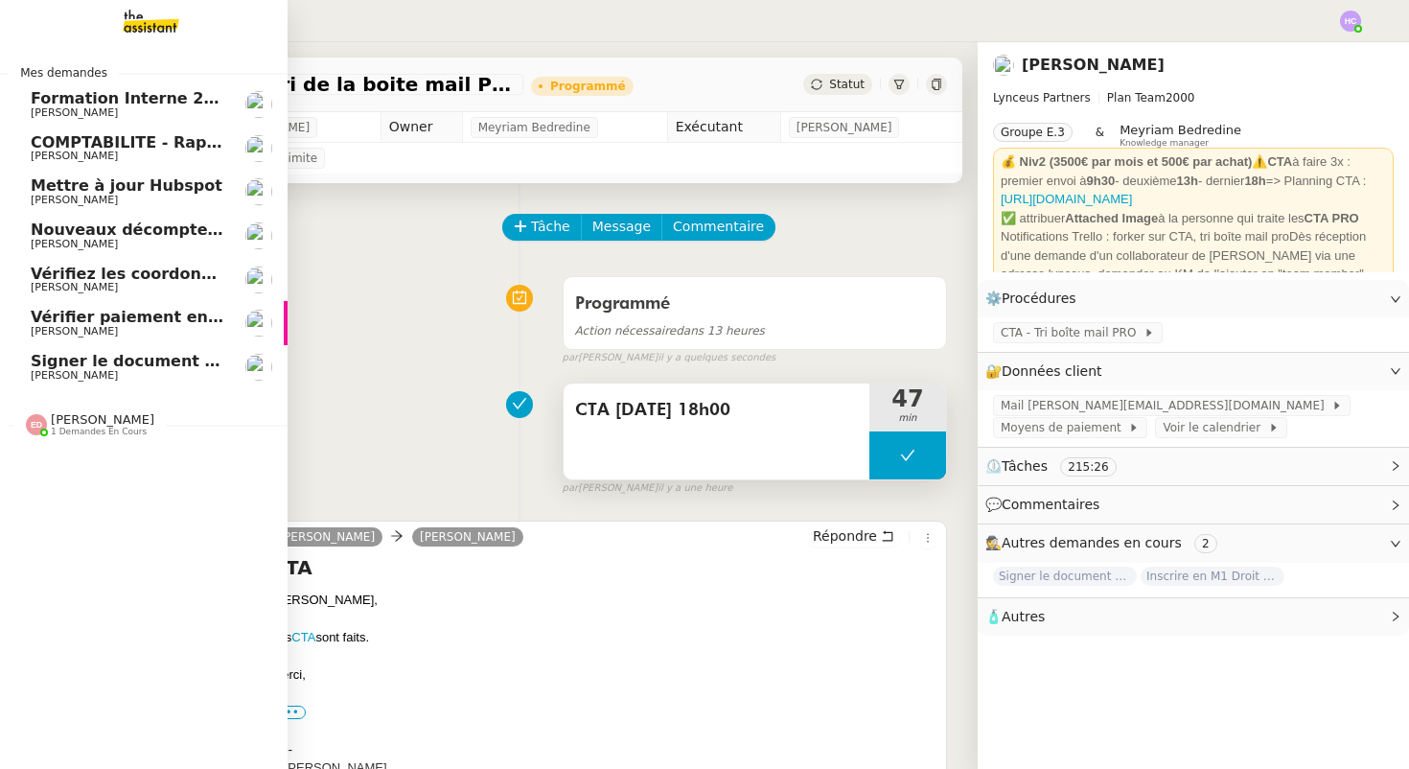
click at [91, 364] on span "Signer le document par [PERSON_NAME]" at bounding box center [206, 361] width 351 height 18
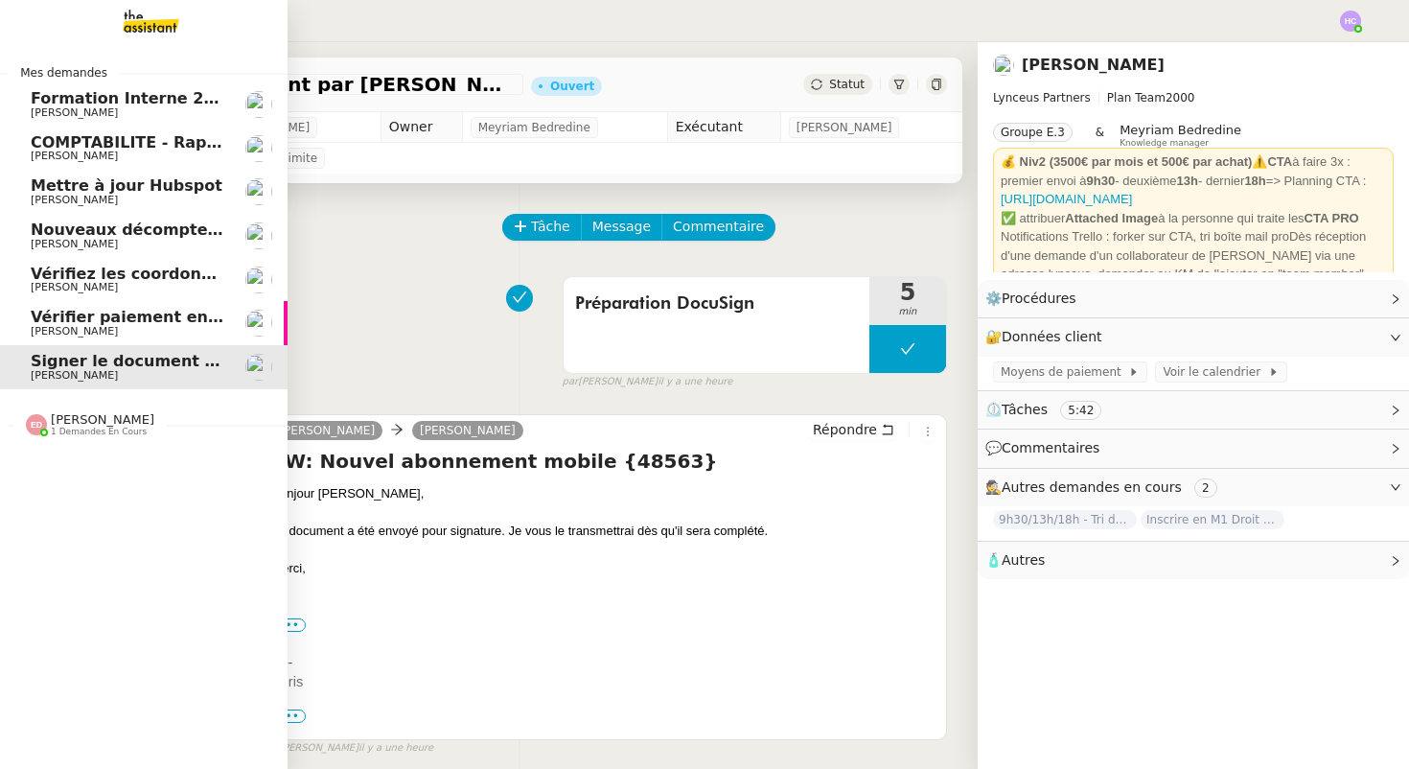
click at [102, 321] on span "Vérifier paiement en Euros pour Team2act" at bounding box center [213, 317] width 364 height 18
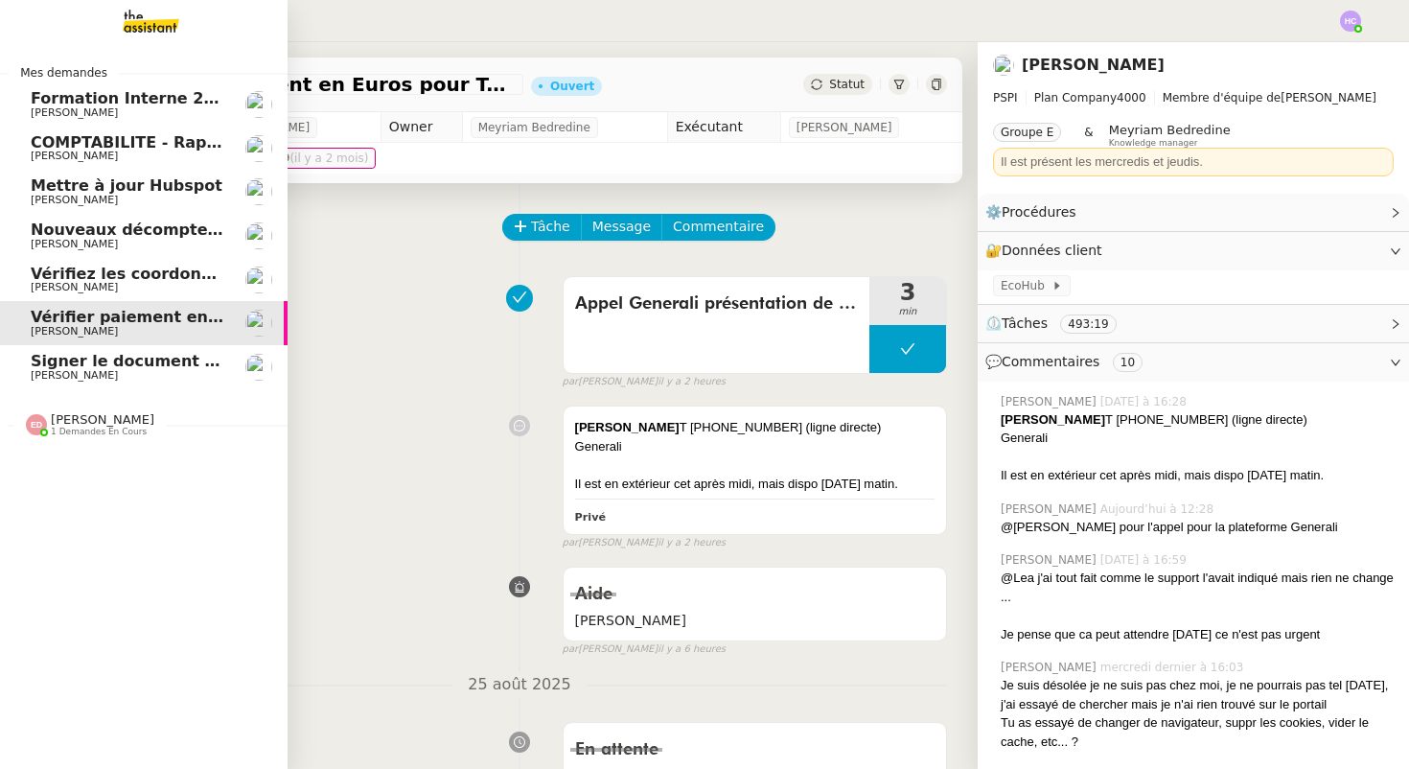
click at [137, 272] on span "Vérifiez les coordonnées bancaires pour le virement" at bounding box center [256, 273] width 450 height 18
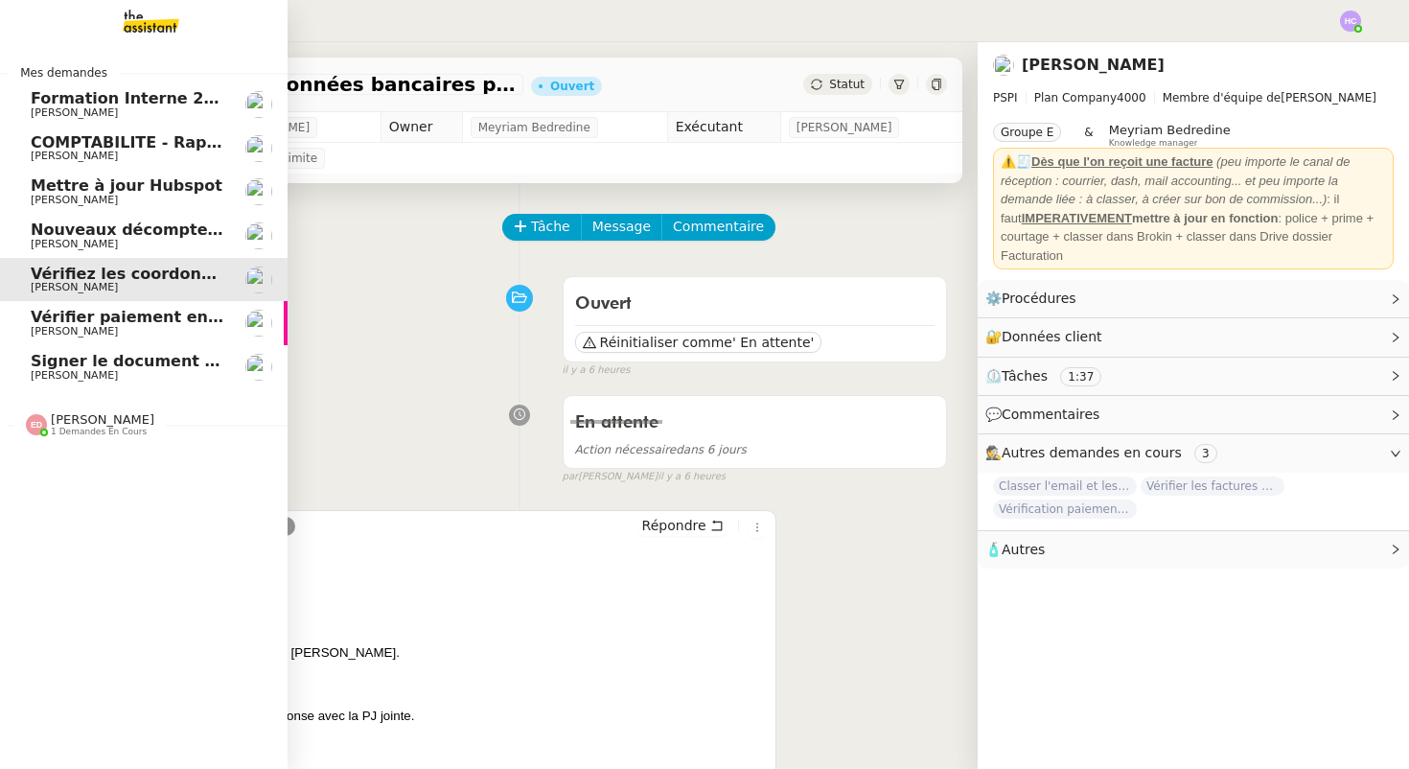
click at [59, 423] on span "[PERSON_NAME]" at bounding box center [102, 419] width 103 height 14
click at [119, 103] on span "Formation Interne 2 - [PERSON_NAME]" at bounding box center [197, 98] width 333 height 18
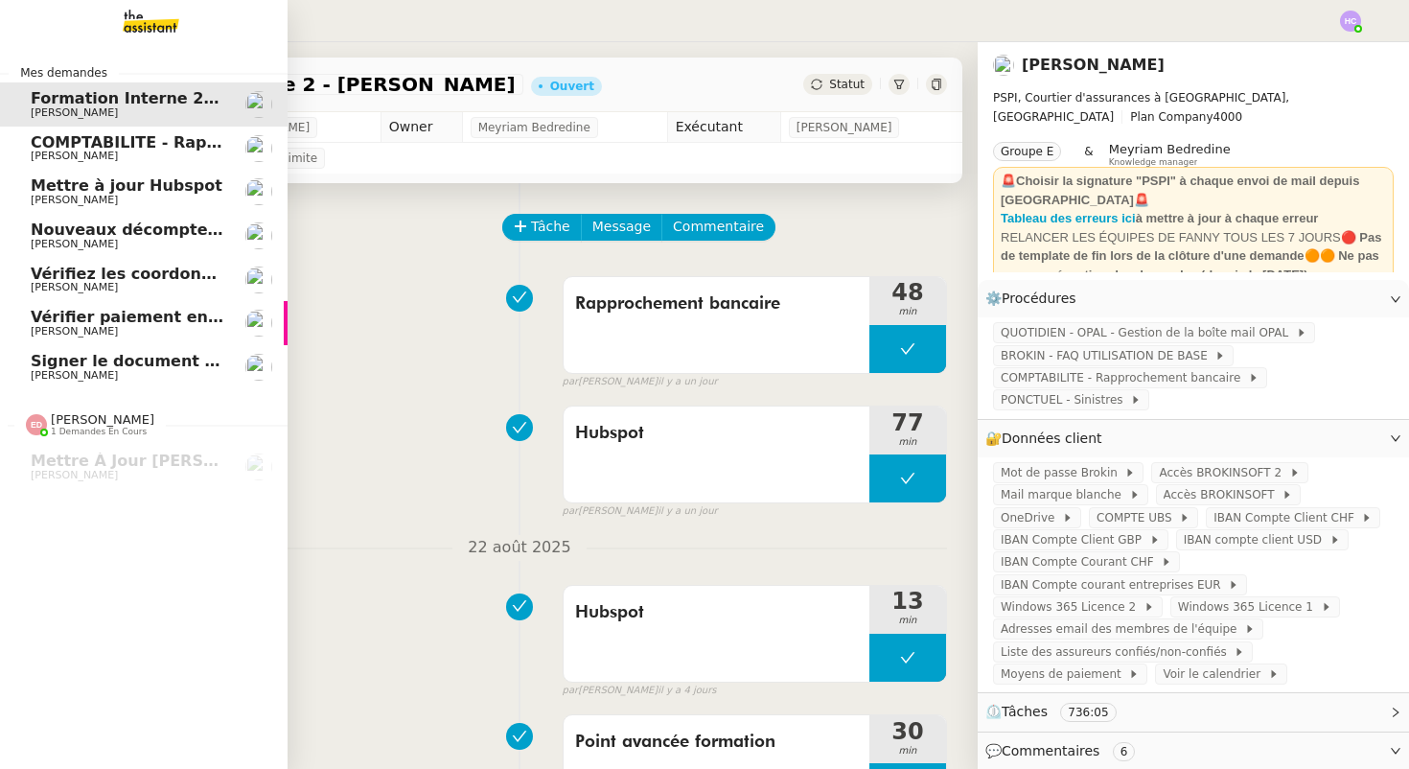
click at [114, 149] on span "COMPTABILITE - Rapprochement bancaire - 25 août 2025" at bounding box center [276, 142] width 491 height 18
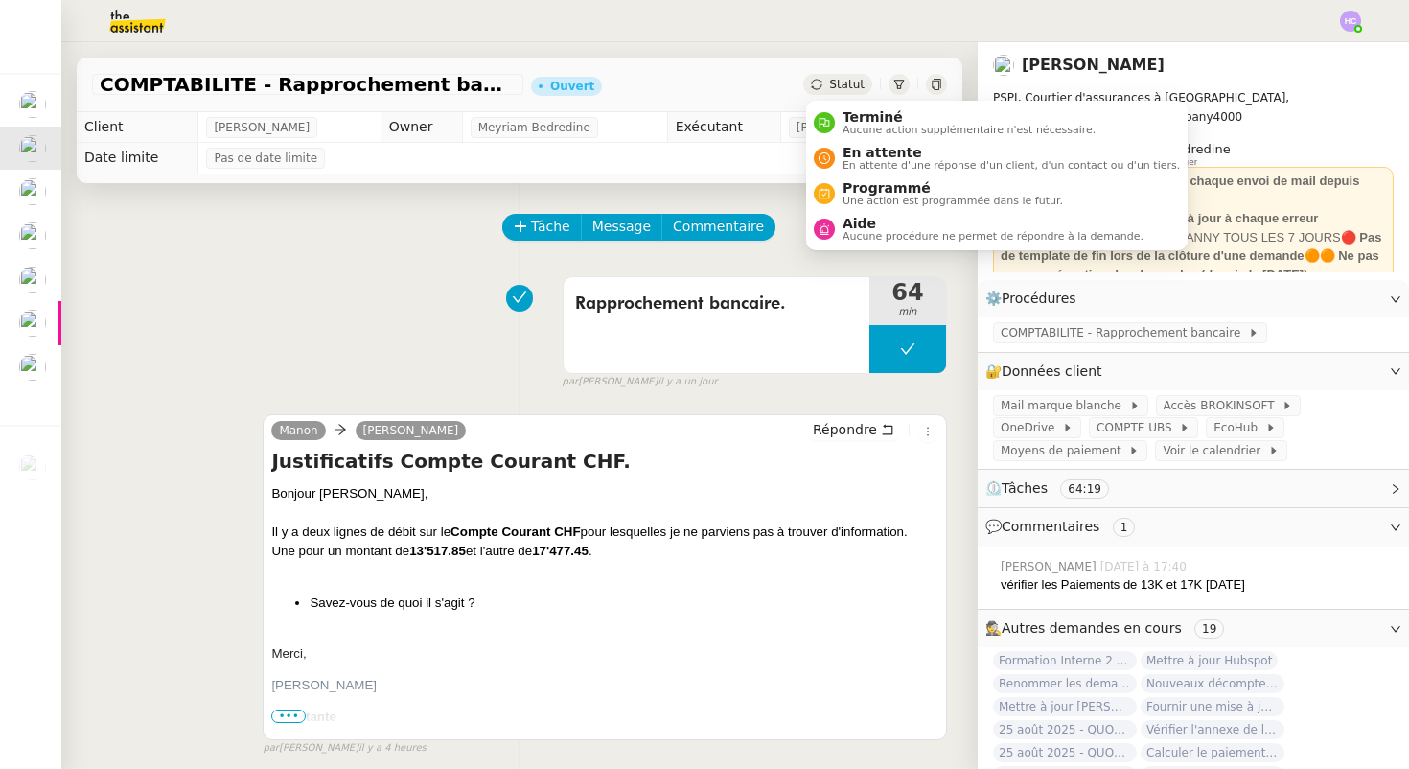
click at [822, 80] on icon at bounding box center [816, 84] width 11 height 11
click at [862, 162] on span "En attente d'une réponse d'un client, d'un contact ou d'un tiers." at bounding box center [1010, 165] width 337 height 11
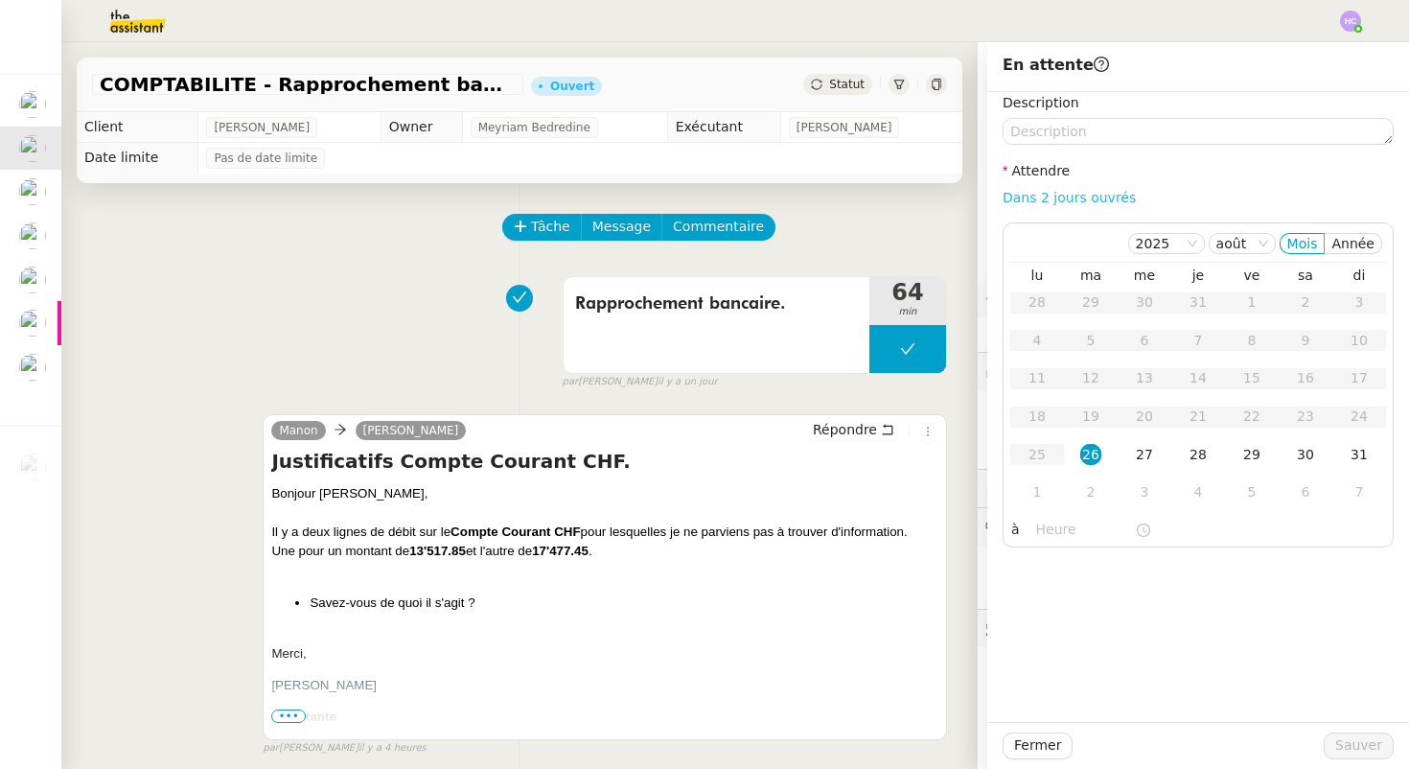
click at [1070, 195] on link "Dans 2 jours ouvrés" at bounding box center [1068, 197] width 133 height 15
type input "07:00"
click at [1145, 456] on div "27" at bounding box center [1144, 454] width 21 height 21
click at [1344, 742] on span "Sauver" at bounding box center [1358, 745] width 47 height 22
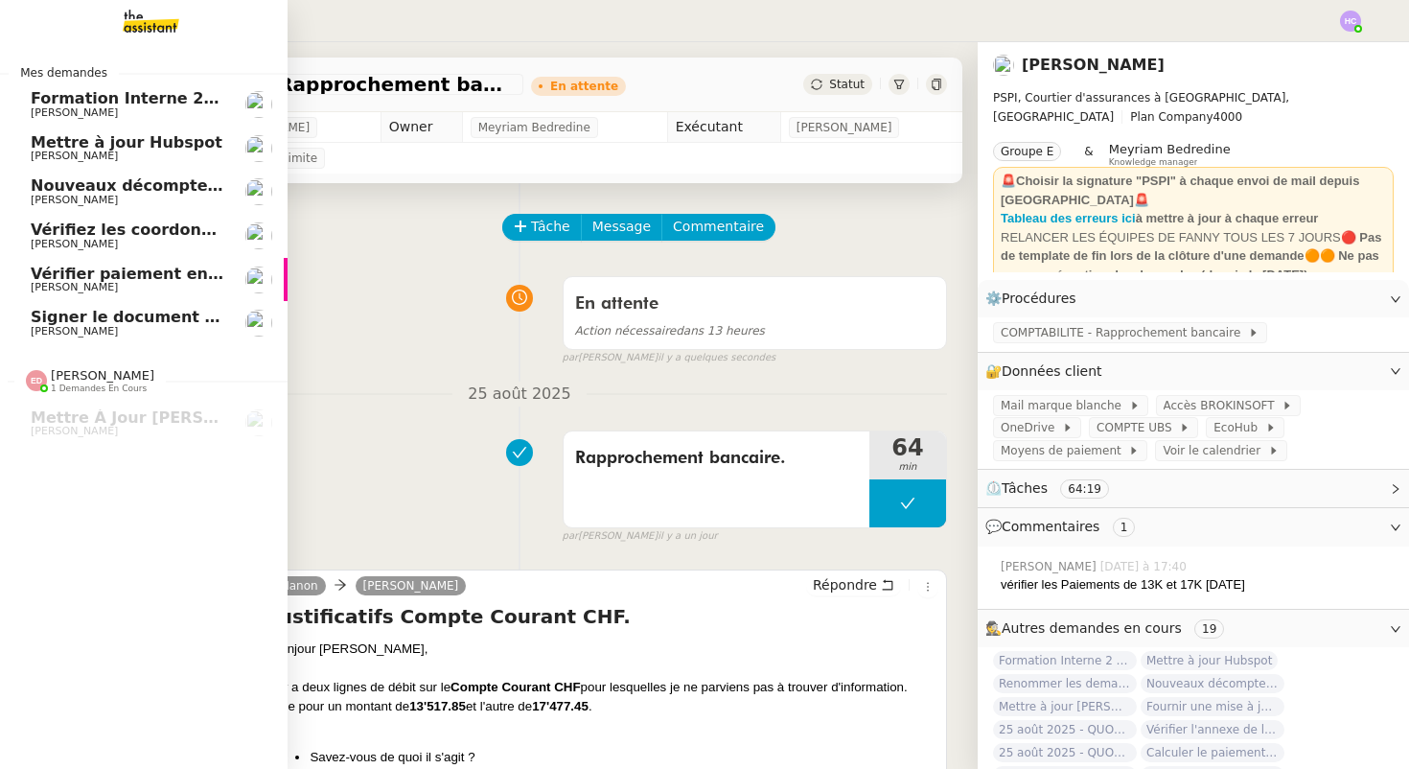
click at [77, 150] on span "[PERSON_NAME]" at bounding box center [74, 155] width 87 height 12
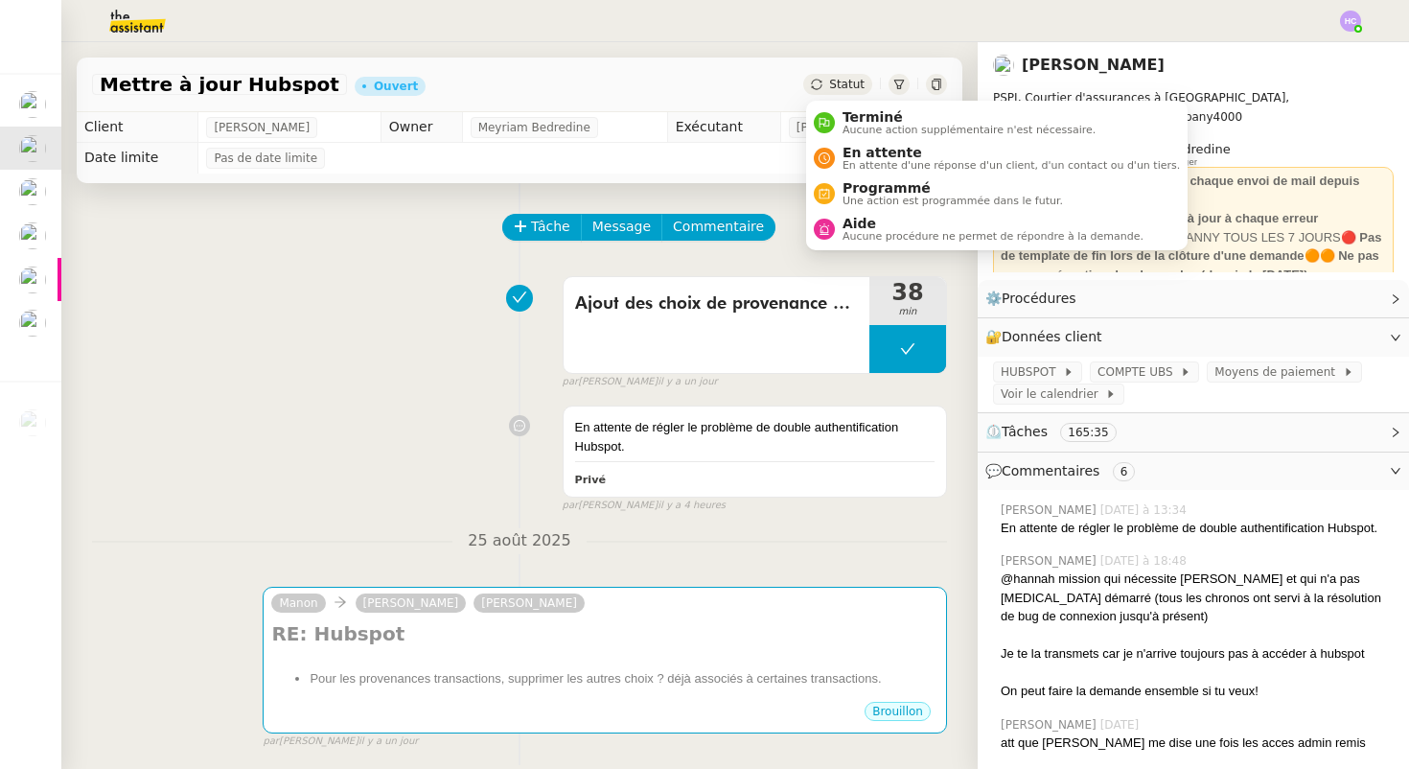
click at [830, 86] on div "Statut" at bounding box center [837, 84] width 69 height 21
click at [852, 160] on span "En attente d'une réponse d'un client, d'un contact ou d'un tiers." at bounding box center [1010, 165] width 337 height 11
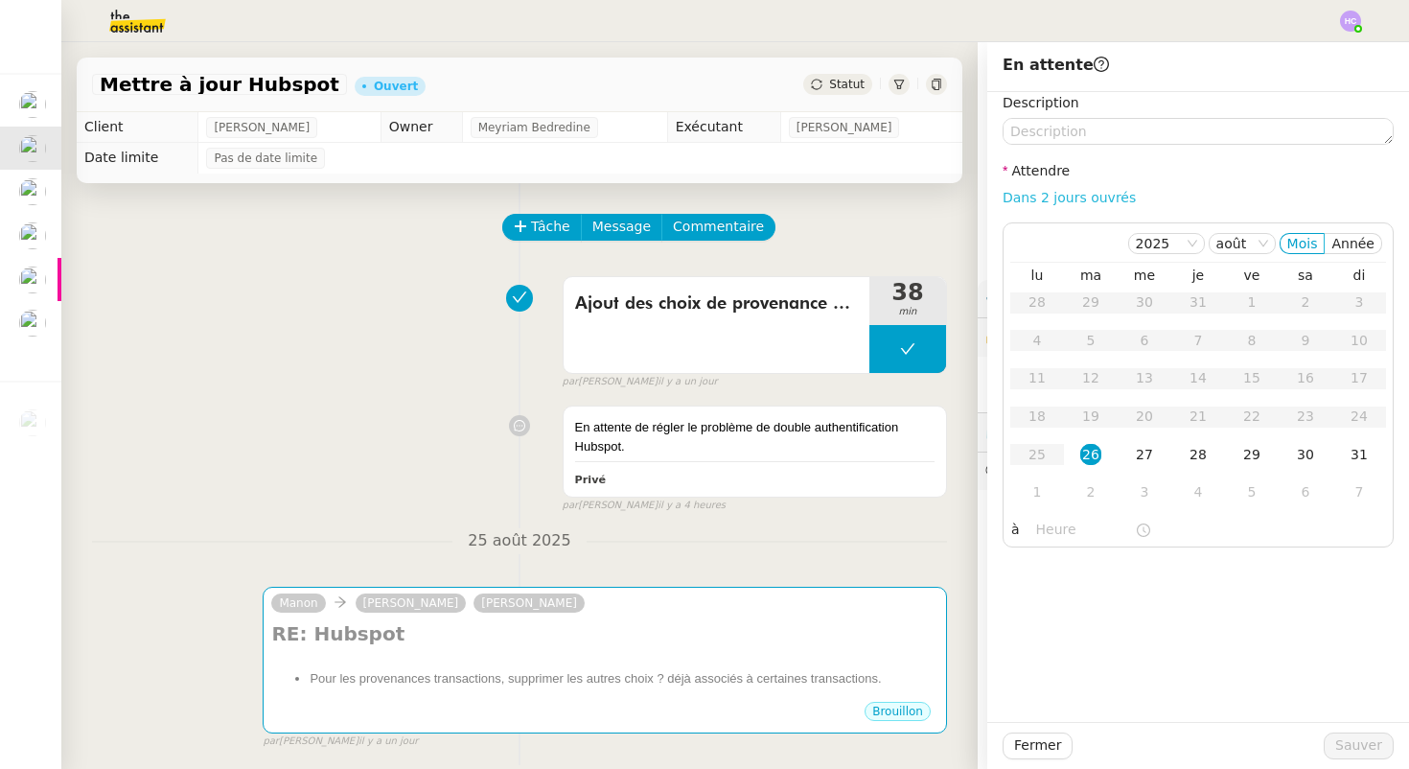
click at [1082, 197] on link "Dans 2 jours ouvrés" at bounding box center [1068, 197] width 133 height 15
type input "07:00"
click at [1144, 450] on div "27" at bounding box center [1144, 454] width 21 height 21
click at [1369, 743] on span "Sauver" at bounding box center [1358, 745] width 47 height 22
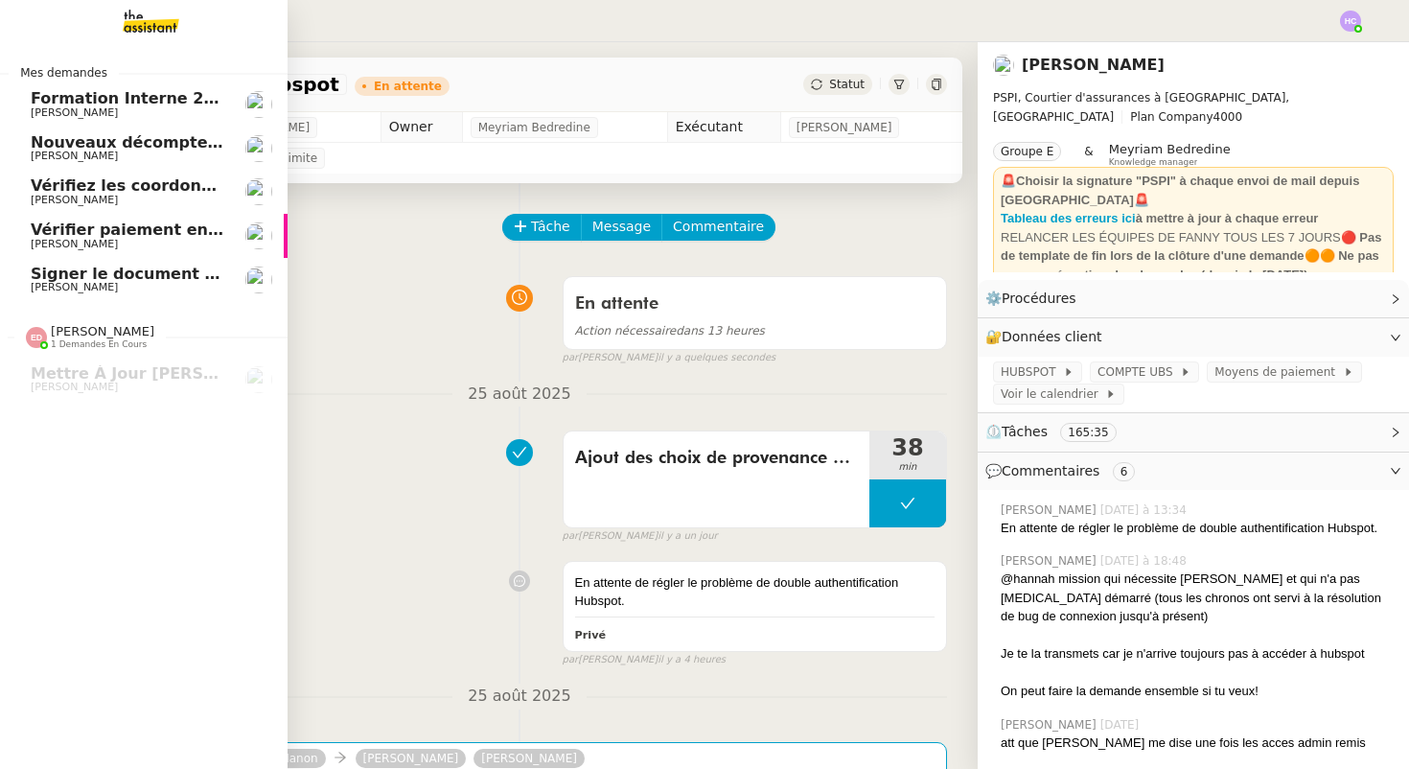
click at [78, 147] on span "Nouveaux décomptes de commissions" at bounding box center [195, 142] width 329 height 18
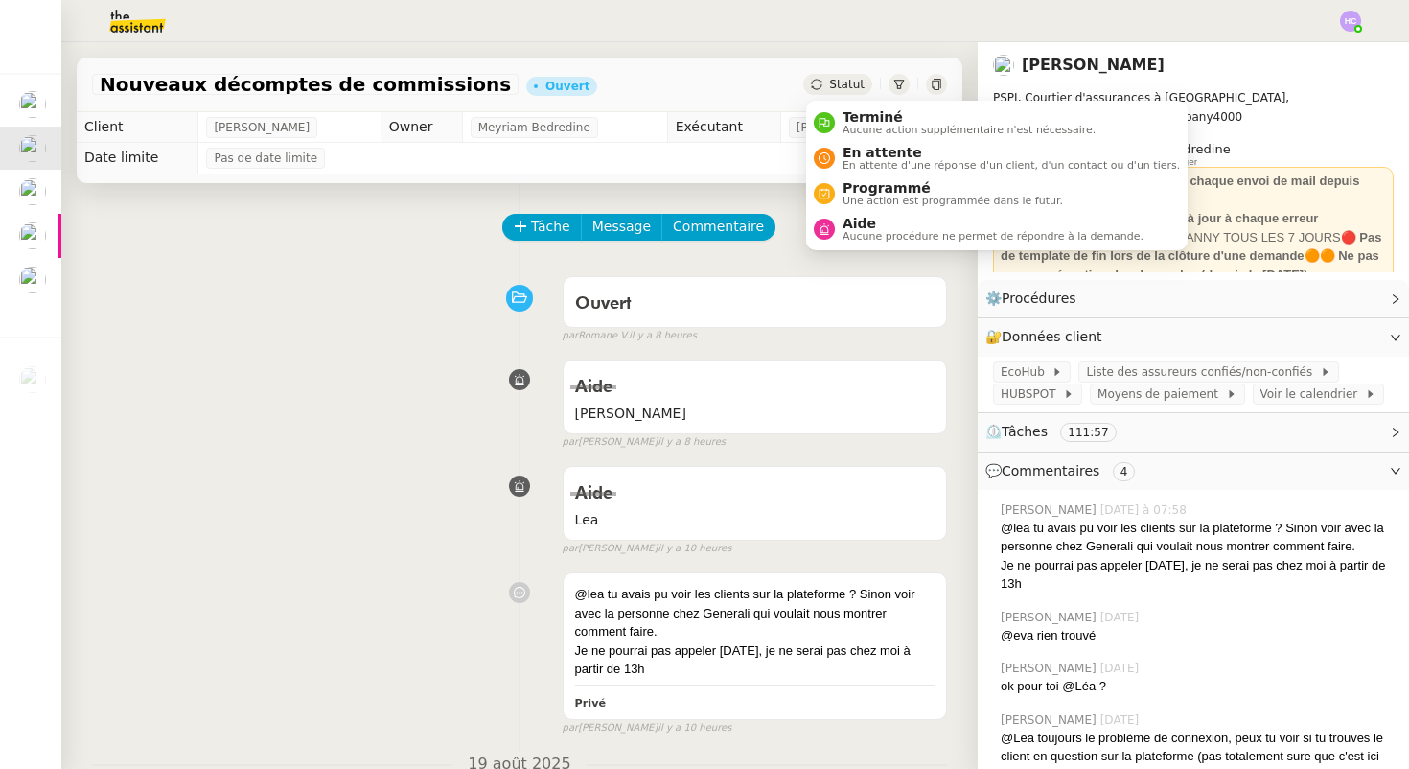
click at [846, 88] on span "Statut" at bounding box center [846, 84] width 35 height 13
click at [868, 160] on span "En attente d'une réponse d'un client, d'un contact ou d'un tiers." at bounding box center [1010, 165] width 337 height 11
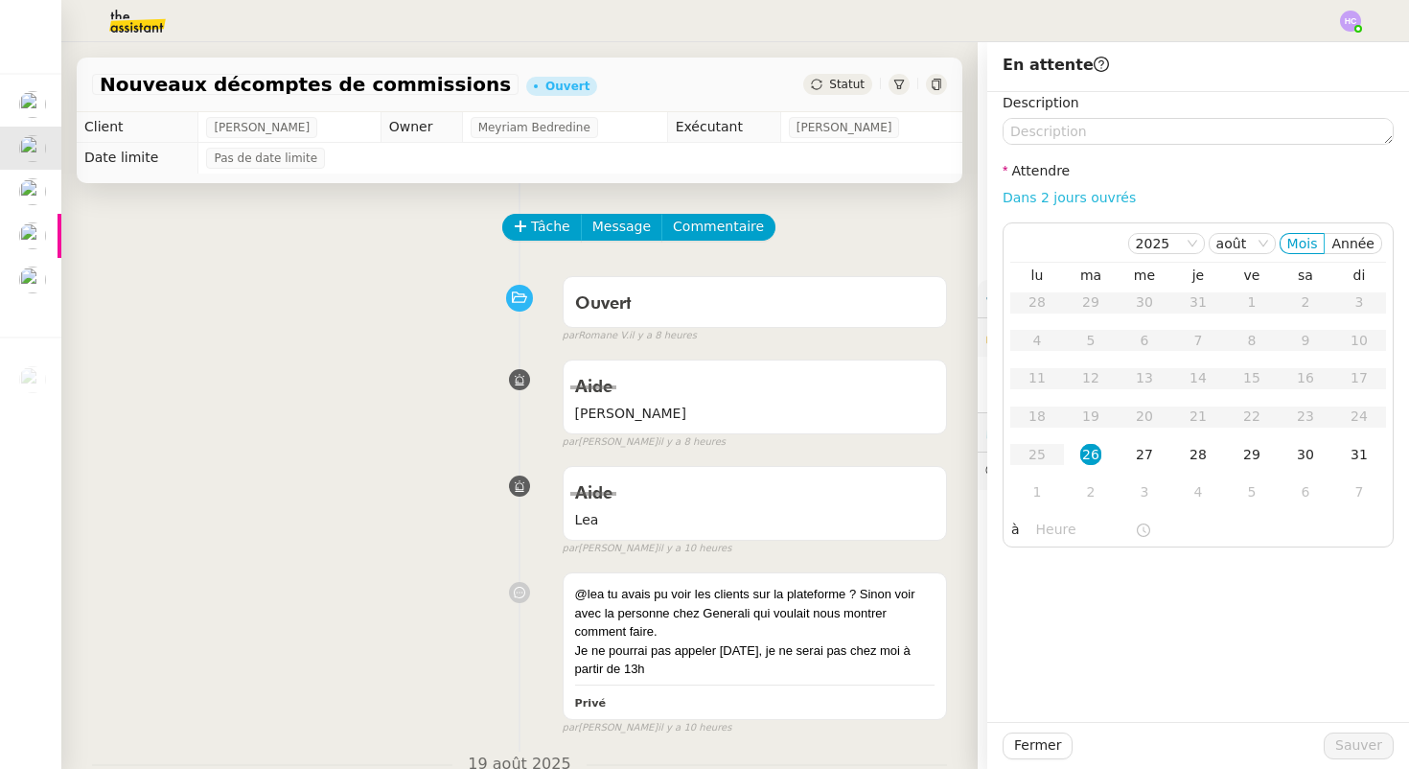
click at [1074, 194] on link "Dans 2 jours ouvrés" at bounding box center [1068, 197] width 133 height 15
type input "07:00"
click at [1147, 448] on div "27" at bounding box center [1144, 454] width 21 height 21
click at [1352, 742] on span "Sauver" at bounding box center [1358, 745] width 47 height 22
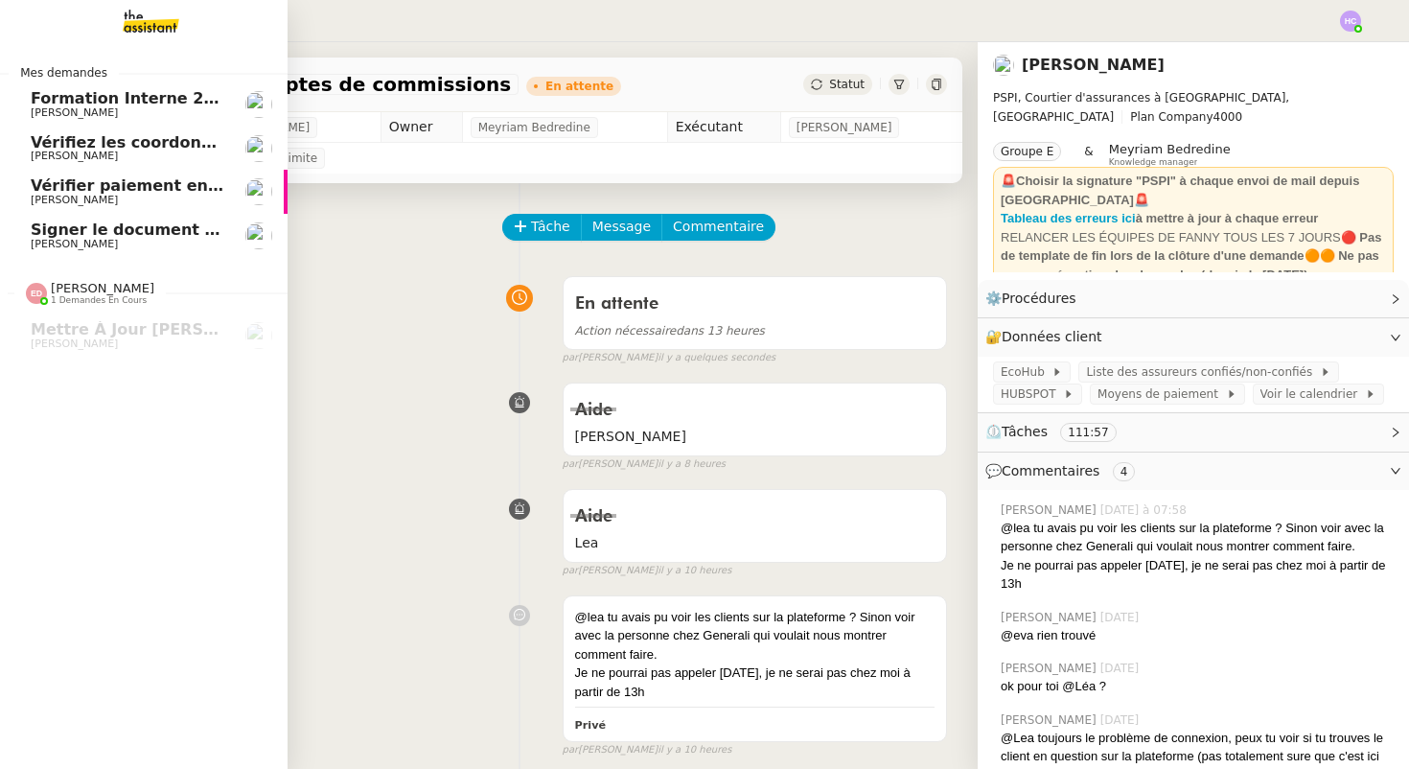
click at [88, 146] on span "Vérifiez les coordonnées bancaires pour le virement" at bounding box center [256, 142] width 450 height 18
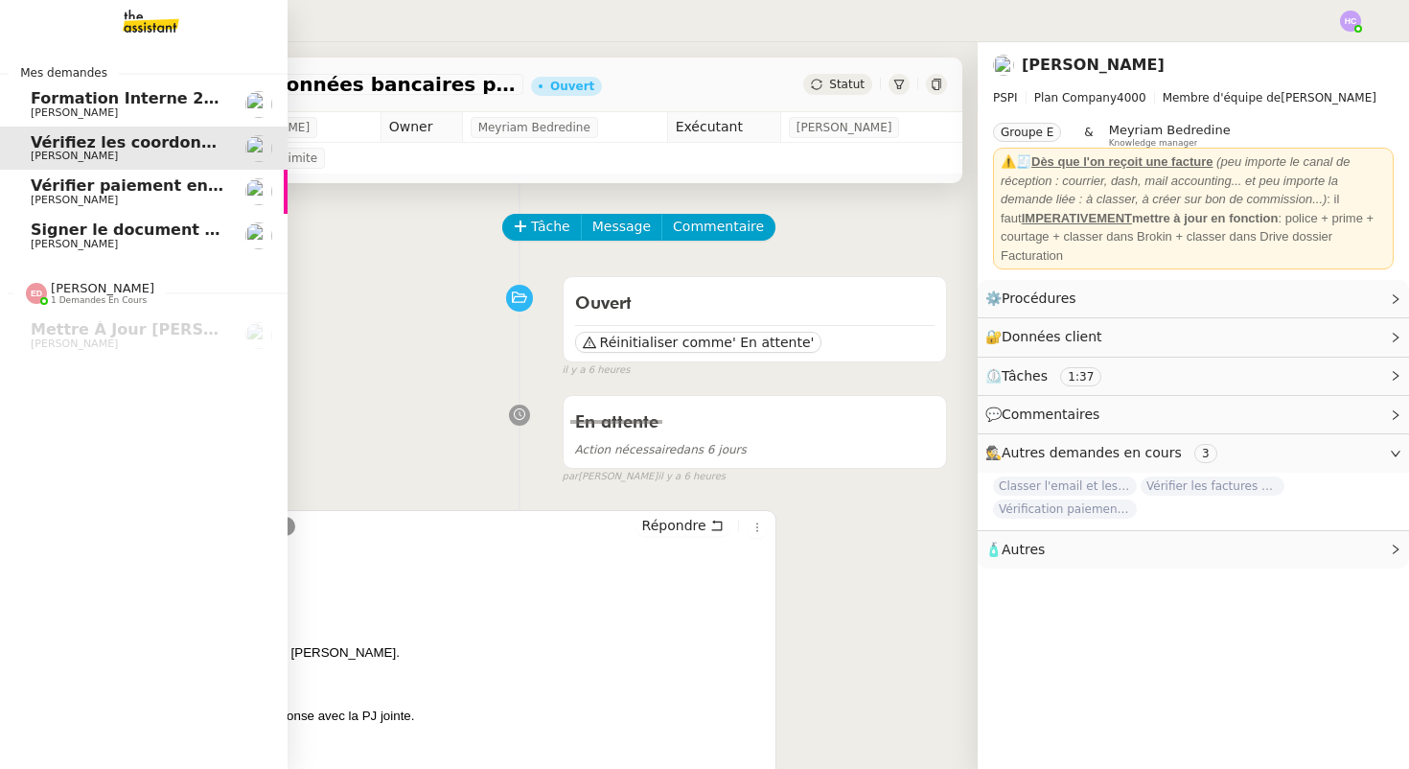
click at [61, 188] on span "Vérifier paiement en Euros pour Team2act" at bounding box center [213, 185] width 364 height 18
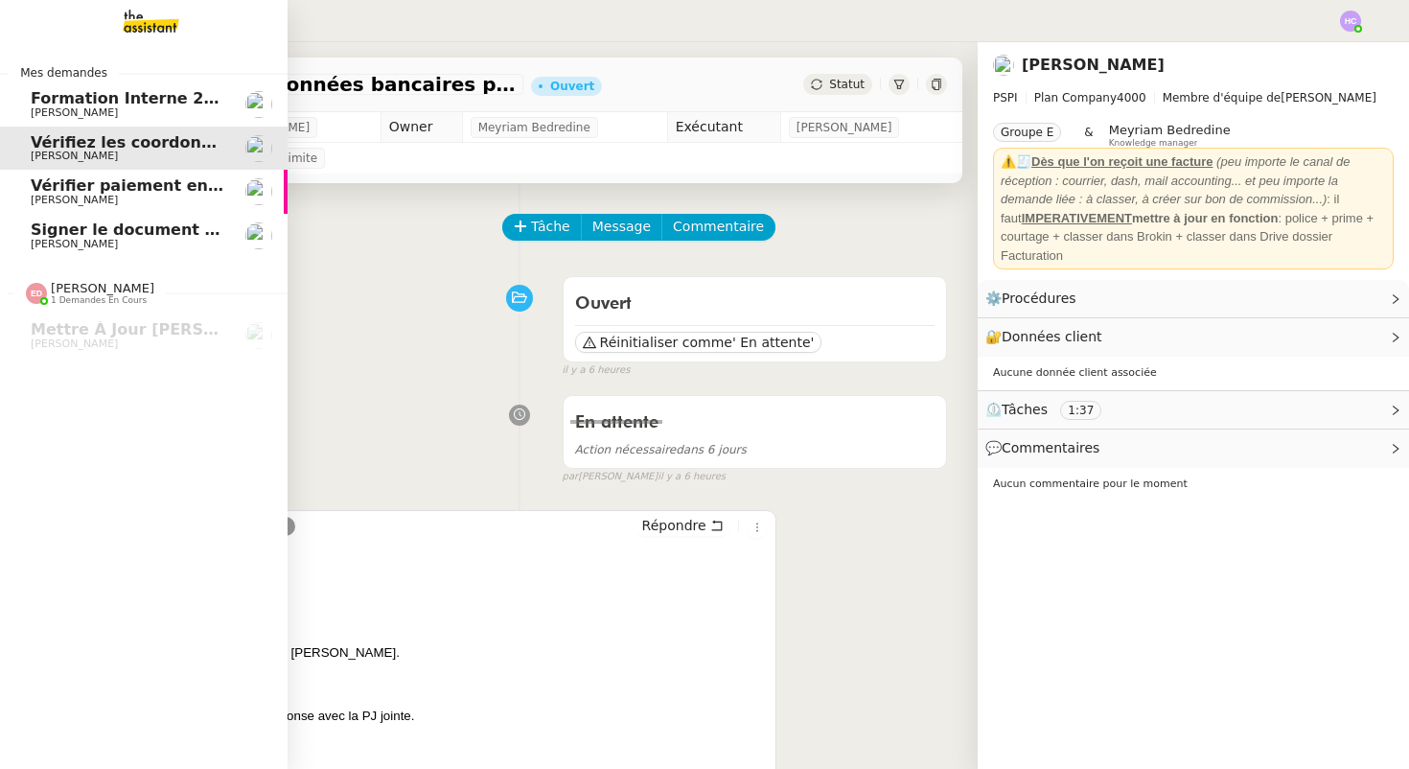
click at [822, 81] on icon at bounding box center [816, 84] width 11 height 11
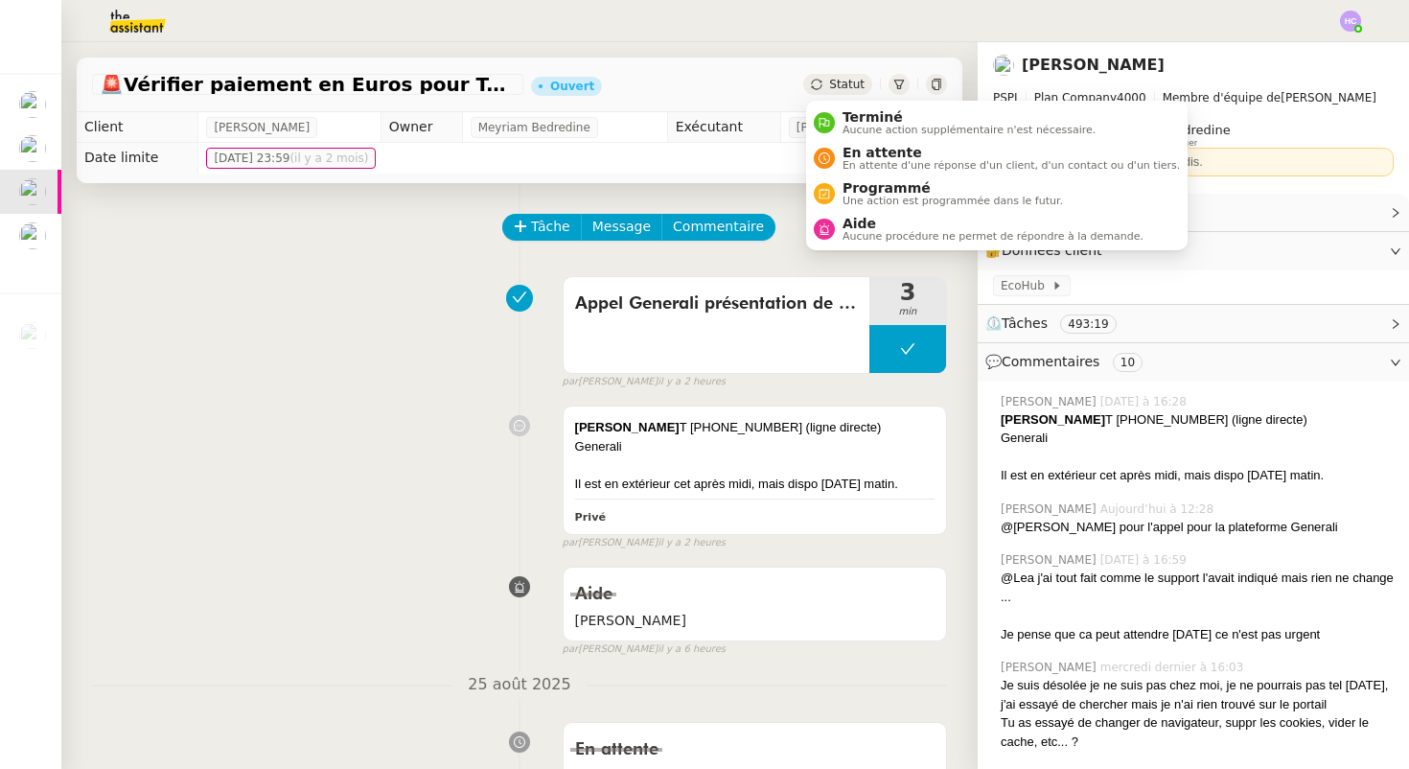
click at [844, 81] on span "Statut" at bounding box center [846, 84] width 35 height 13
click at [863, 160] on span "En attente d'une réponse d'un client, d'un contact ou d'un tiers." at bounding box center [1010, 165] width 337 height 11
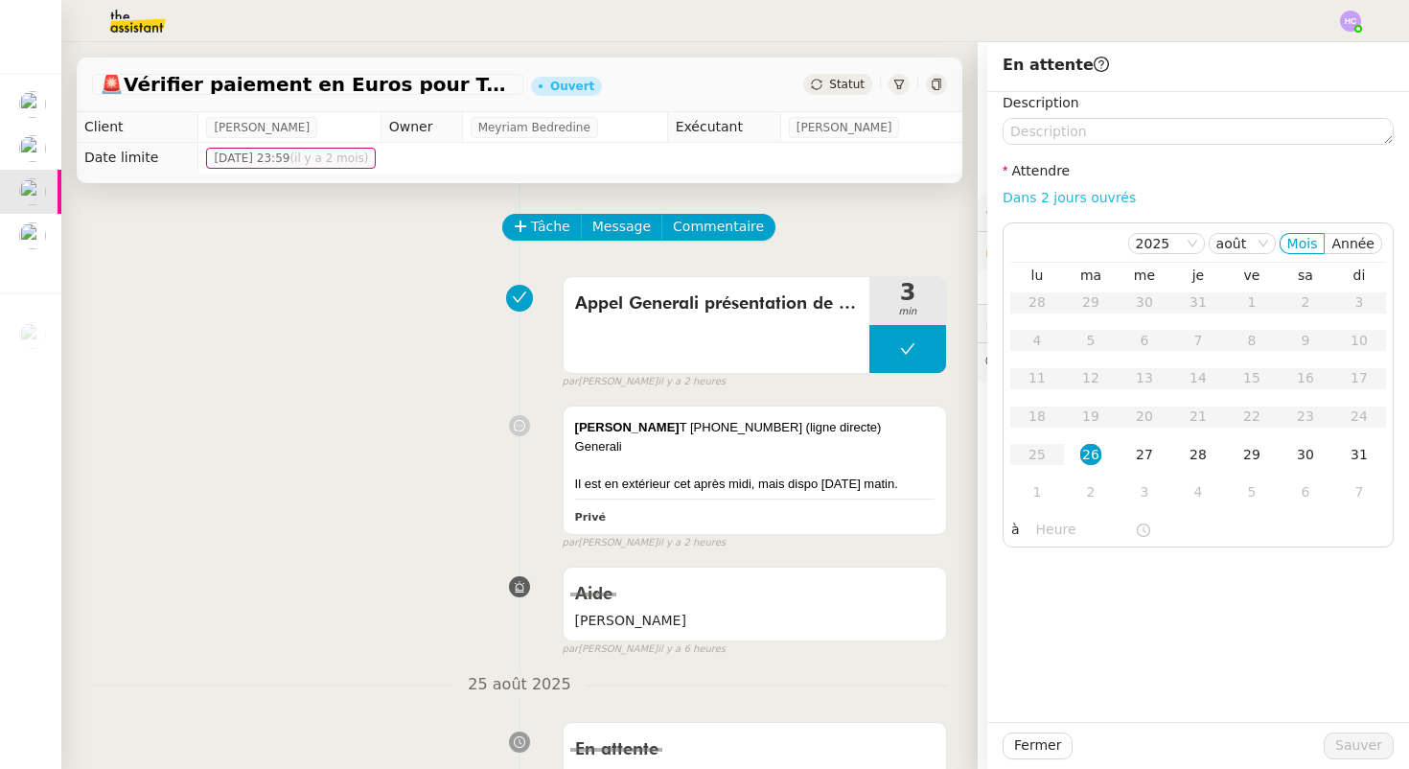
click at [1096, 201] on link "Dans 2 jours ouvrés" at bounding box center [1068, 197] width 133 height 15
type input "07:00"
click at [1148, 450] on div "27" at bounding box center [1144, 454] width 21 height 21
click at [1381, 738] on span "Sauver" at bounding box center [1358, 745] width 47 height 22
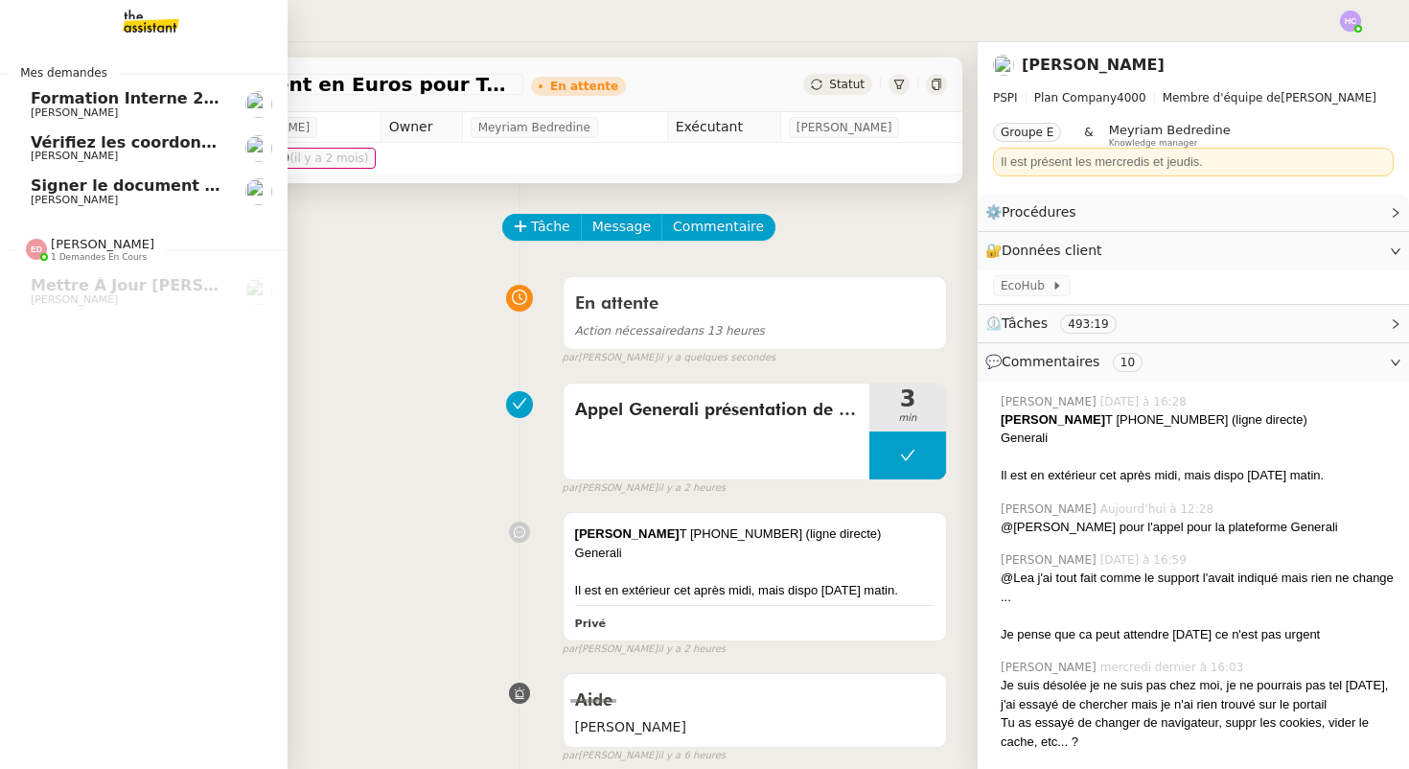
click at [74, 158] on span "[PERSON_NAME]" at bounding box center [74, 155] width 87 height 12
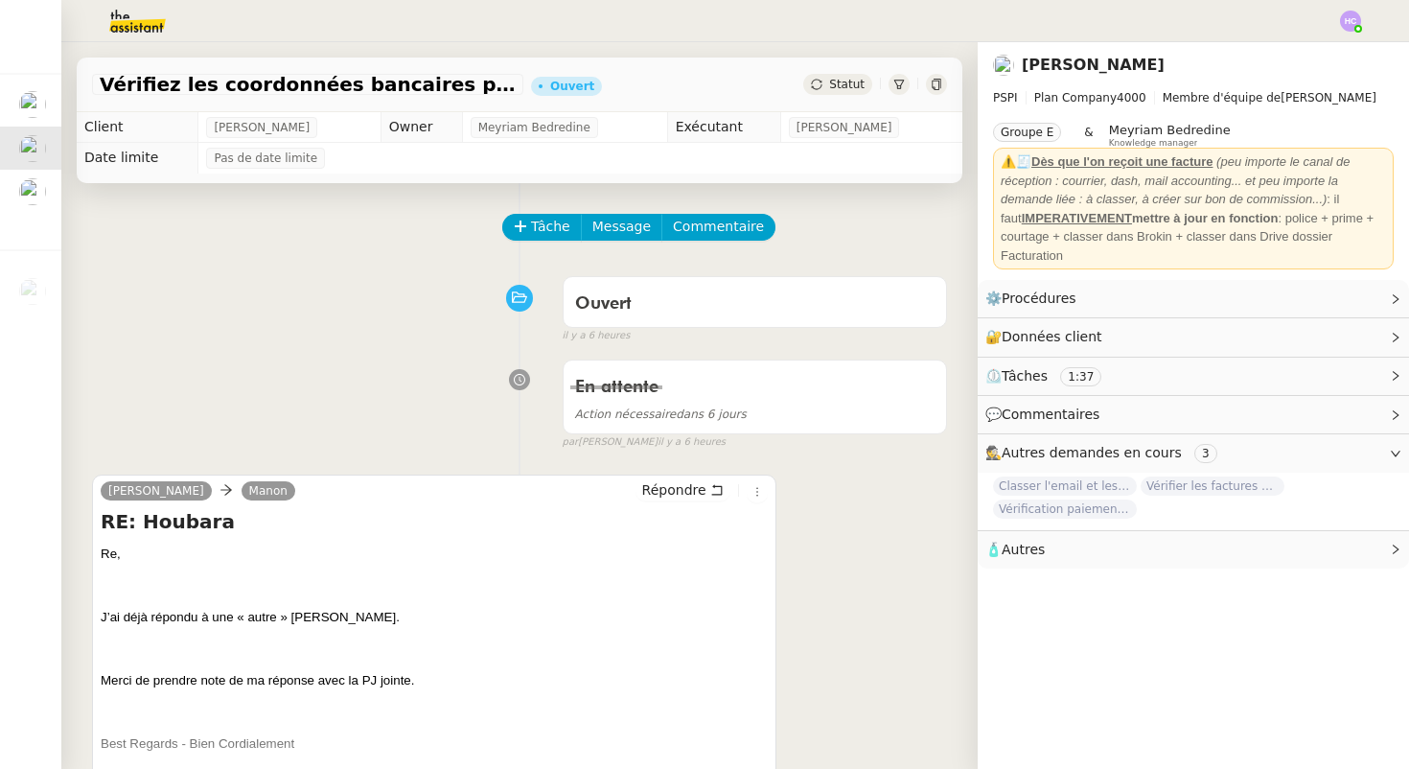
click at [836, 84] on span "Statut" at bounding box center [846, 84] width 35 height 13
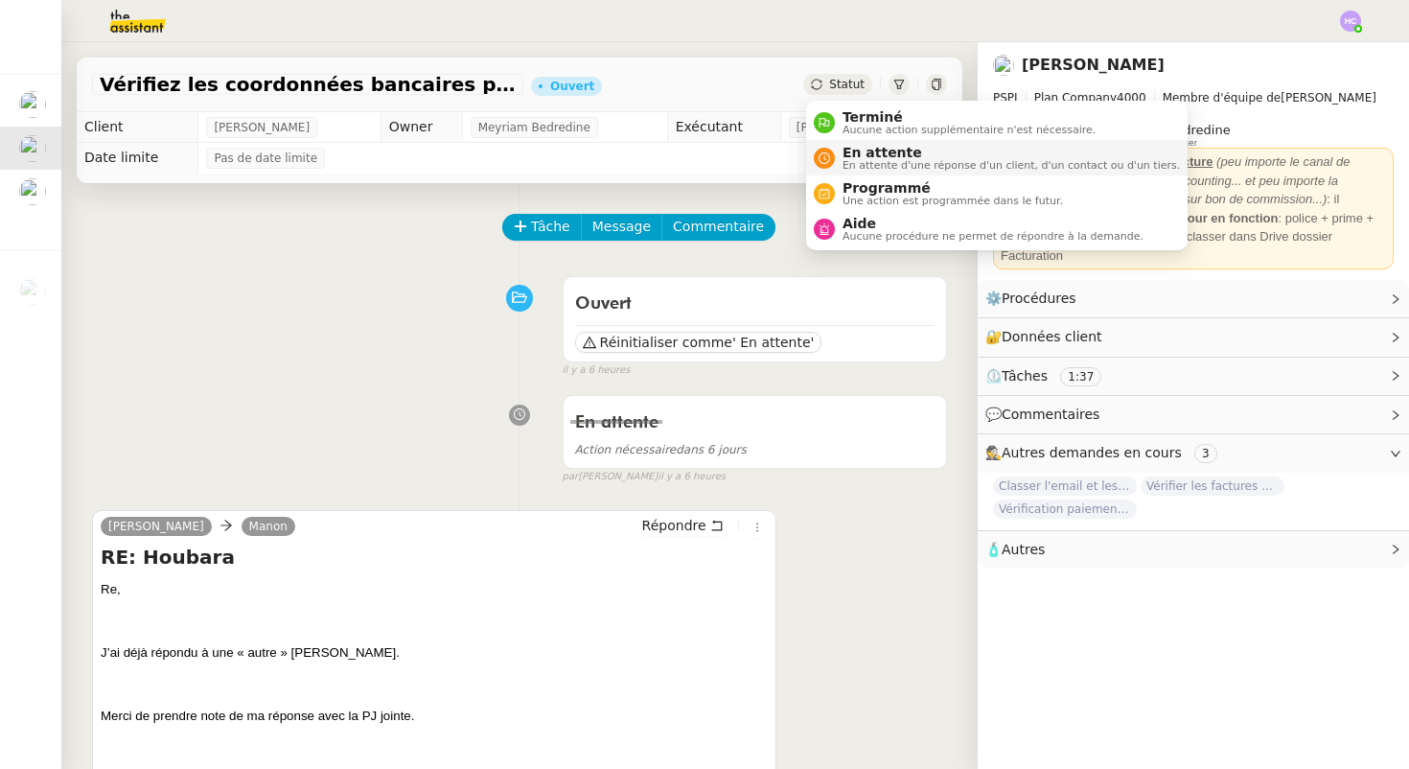
click at [868, 170] on span "En attente d'une réponse d'un client, d'un contact ou d'un tiers." at bounding box center [1010, 165] width 337 height 11
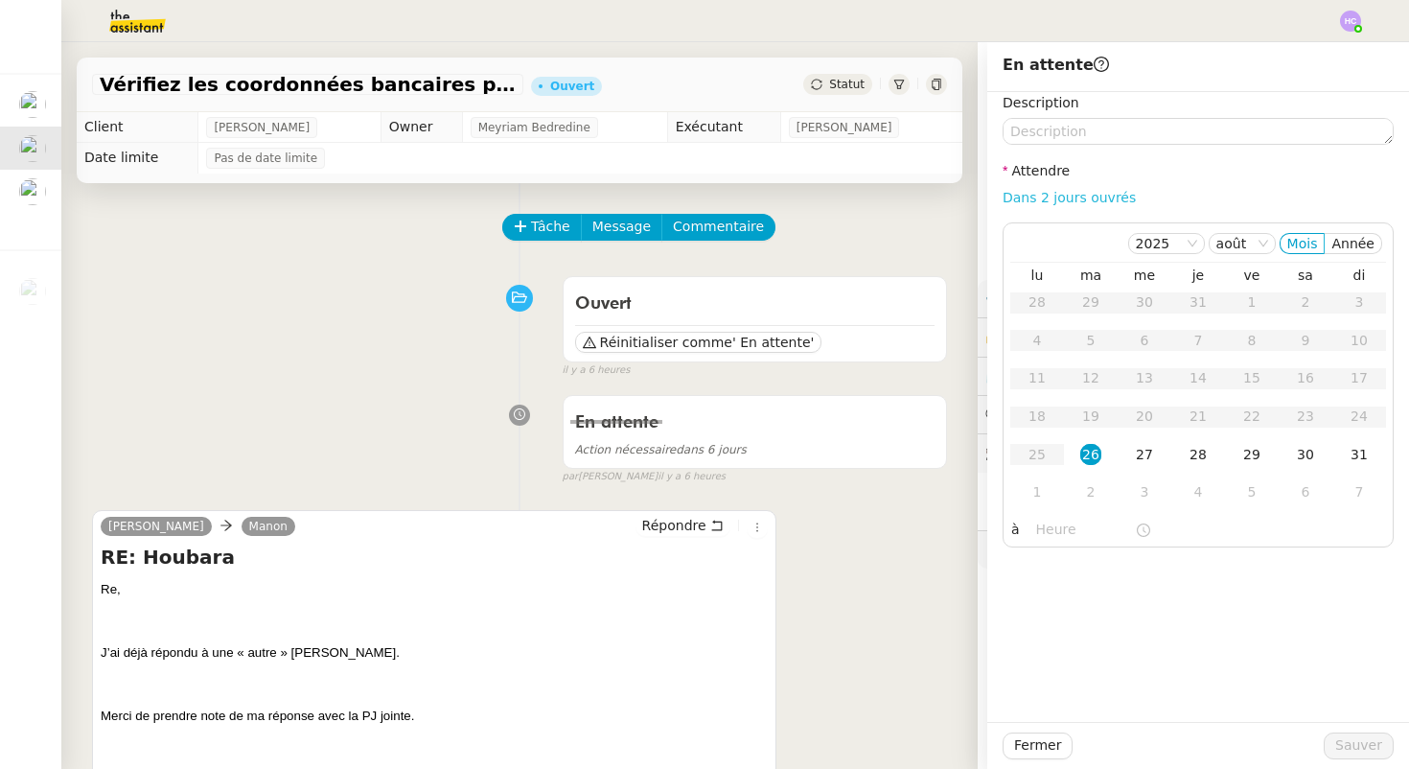
click at [1042, 199] on link "Dans 2 jours ouvrés" at bounding box center [1068, 197] width 133 height 15
type input "07:00"
click at [1146, 451] on div "27" at bounding box center [1144, 454] width 21 height 21
click at [1365, 739] on span "Sauver" at bounding box center [1358, 745] width 47 height 22
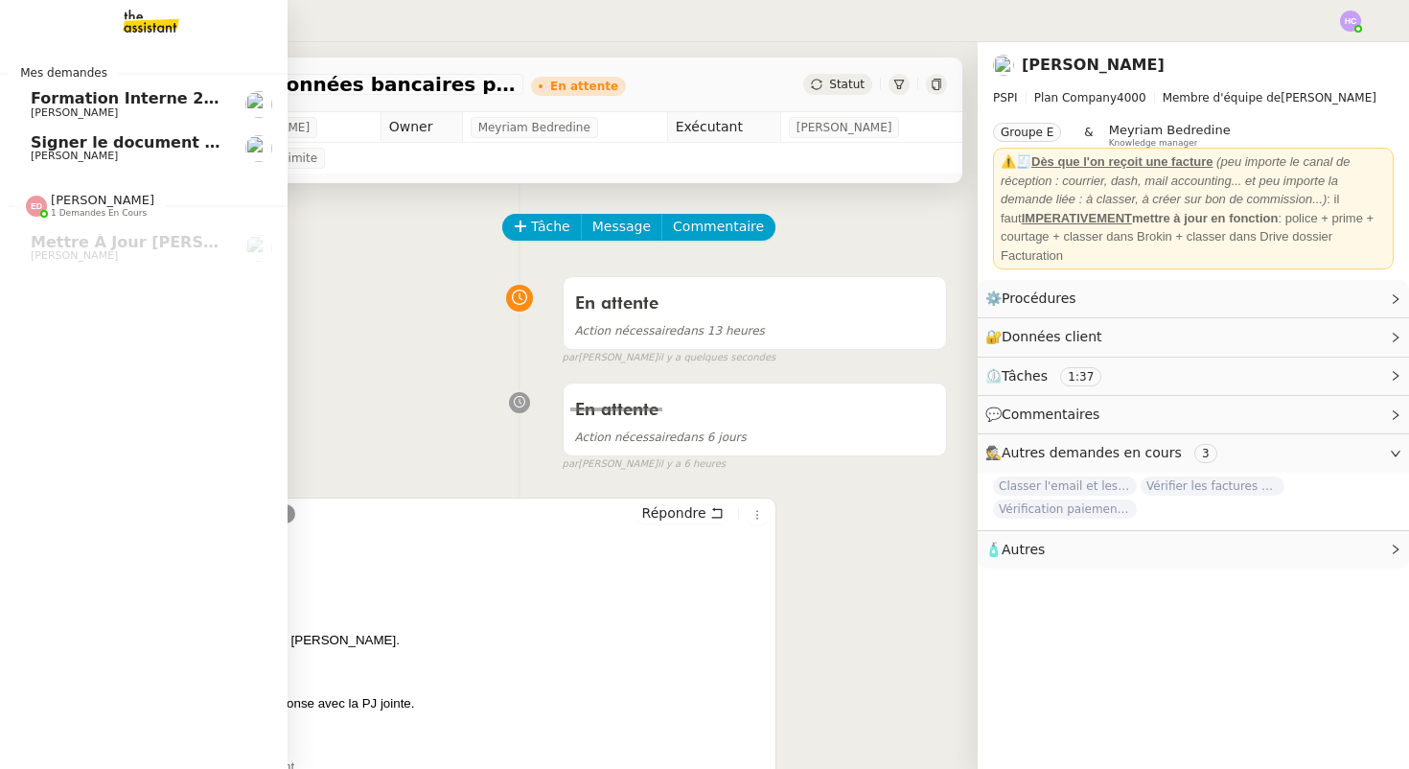
click at [75, 150] on span "[PERSON_NAME]" at bounding box center [74, 155] width 87 height 12
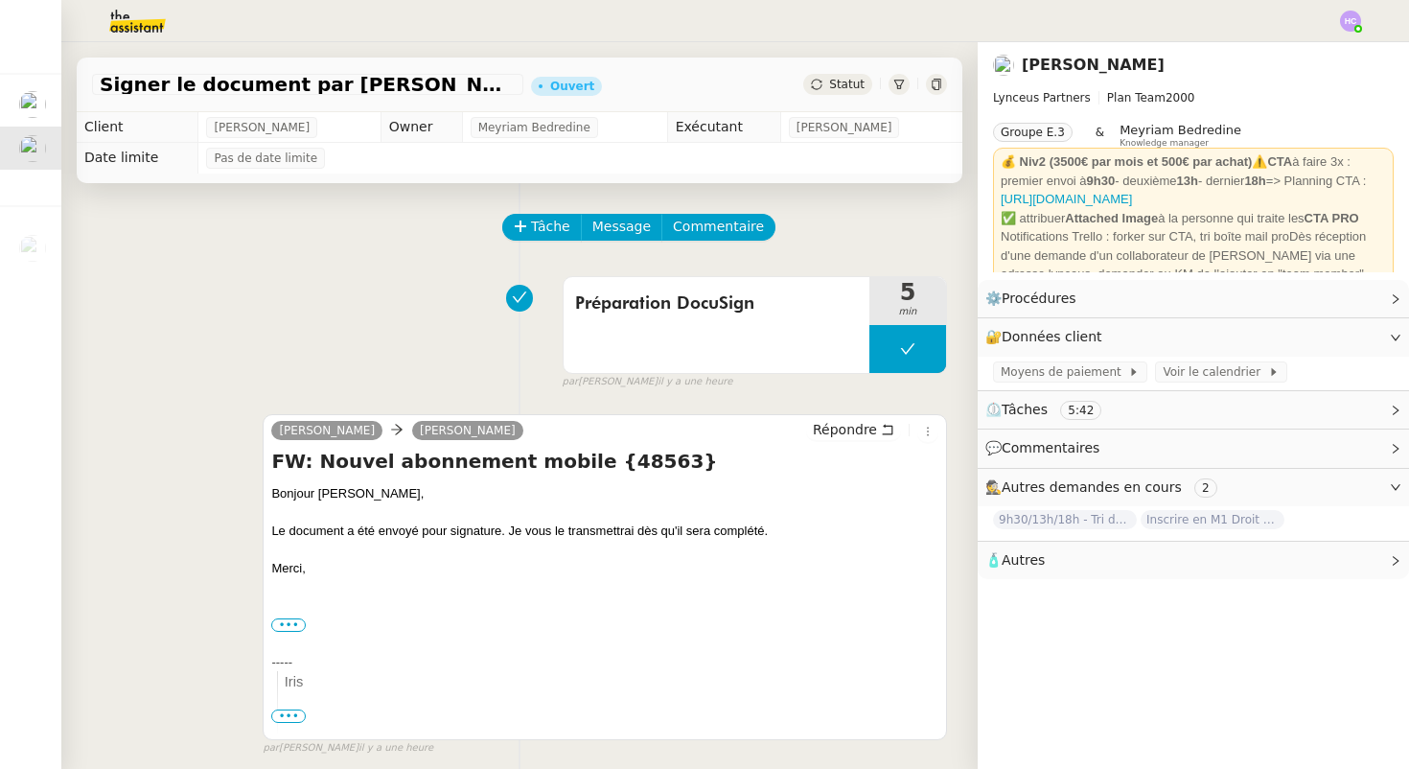
click at [838, 84] on span "Statut" at bounding box center [846, 84] width 35 height 13
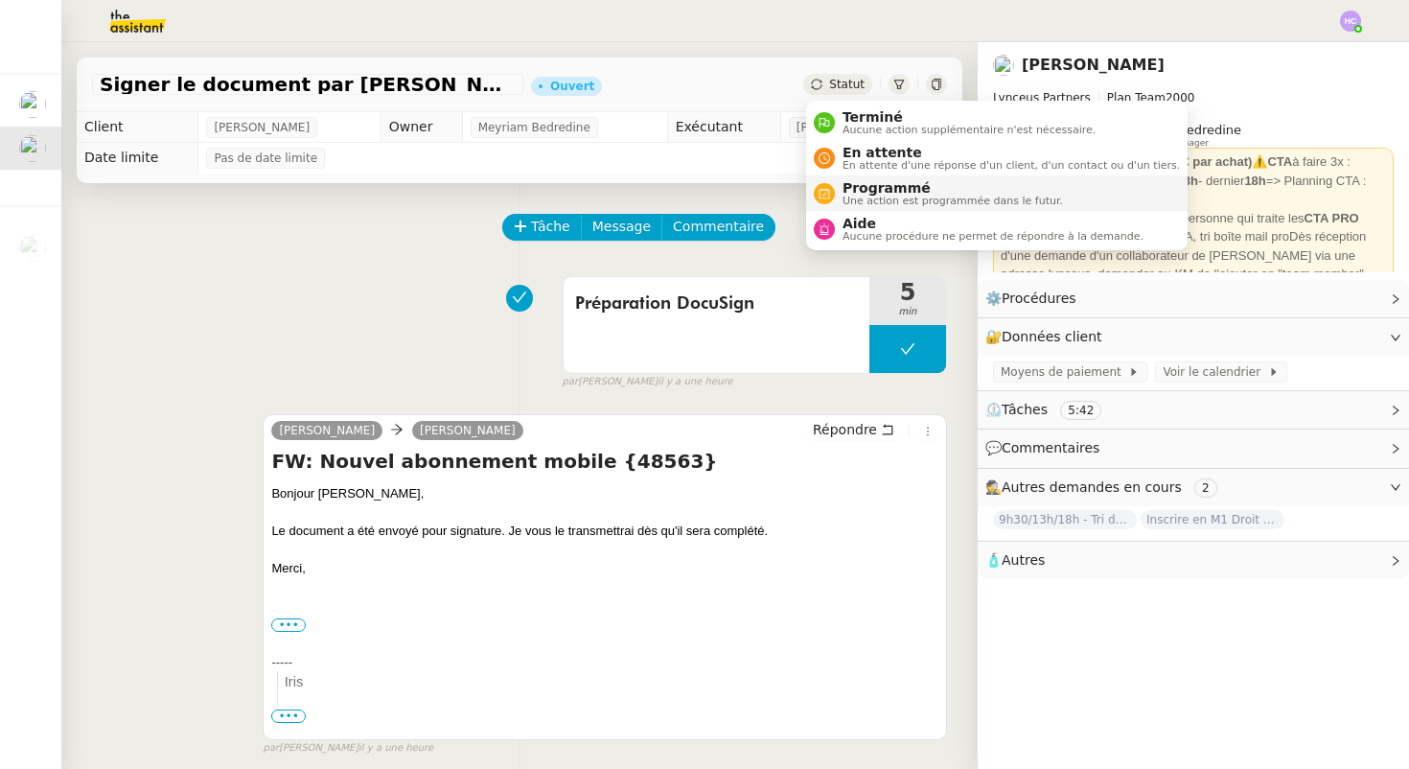
click at [884, 187] on span "Programmé" at bounding box center [952, 187] width 220 height 15
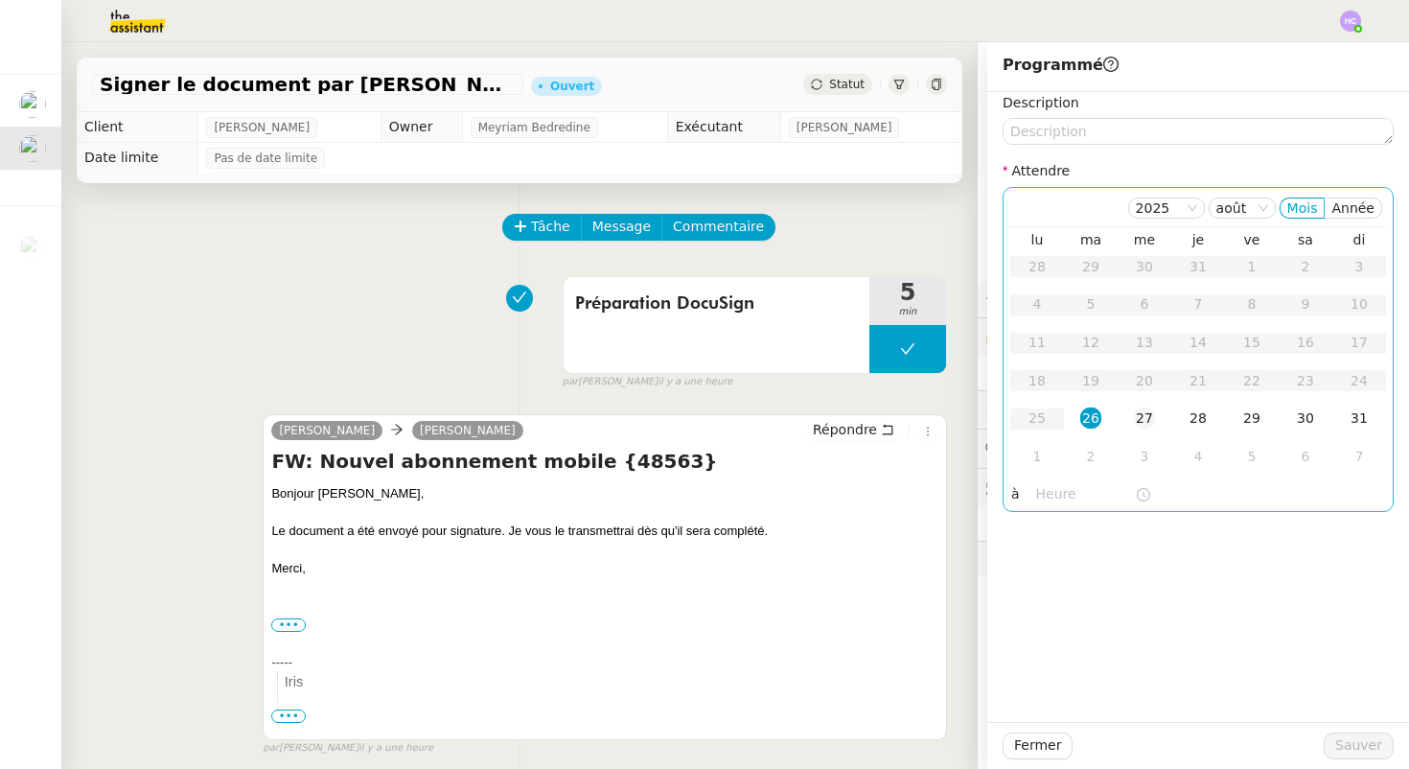
click at [1152, 420] on div "27" at bounding box center [1144, 417] width 21 height 21
click at [1063, 491] on input "text" at bounding box center [1085, 494] width 99 height 22
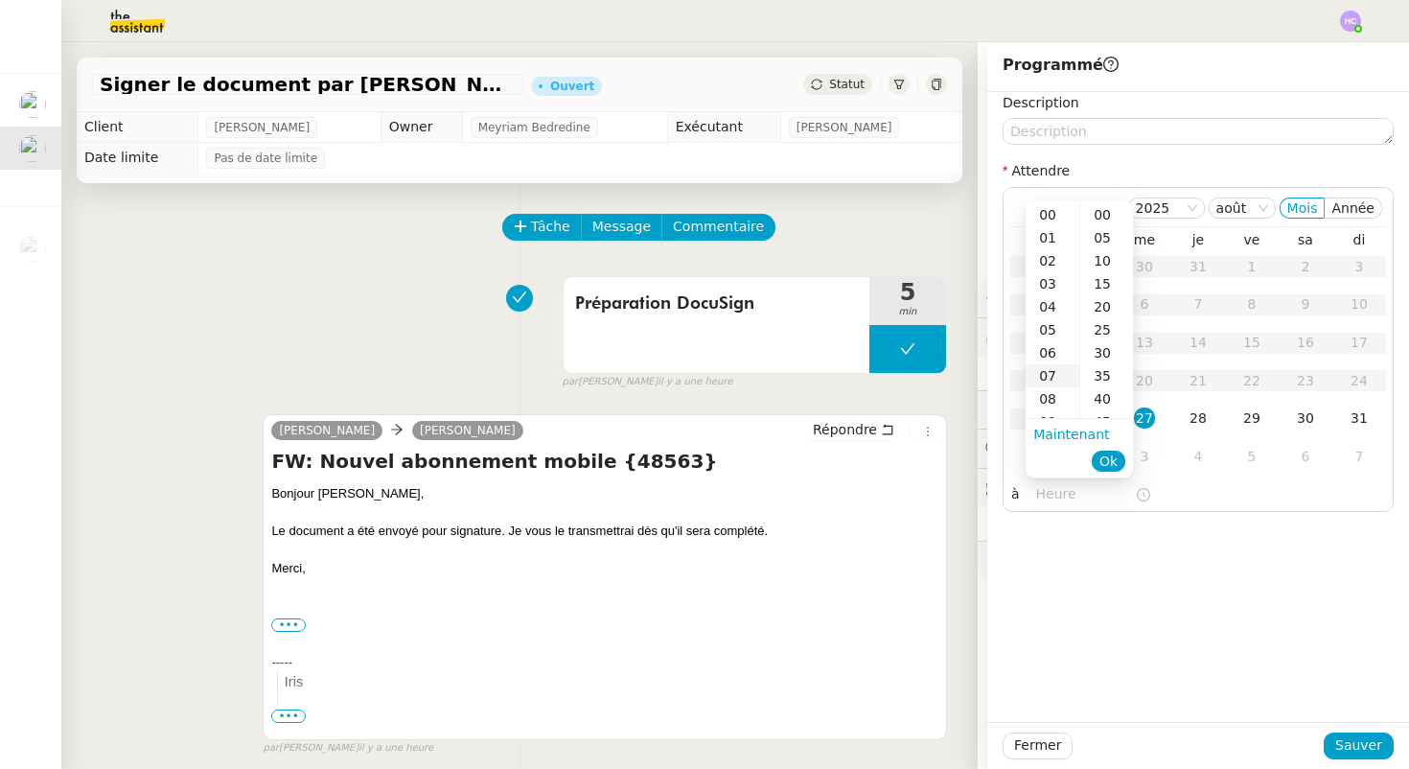
click at [1045, 379] on div "07" at bounding box center [1052, 375] width 54 height 23
click at [1097, 215] on div "00" at bounding box center [1106, 214] width 53 height 23
type input "07:00"
click at [1111, 461] on span "Ok" at bounding box center [1108, 460] width 18 height 19
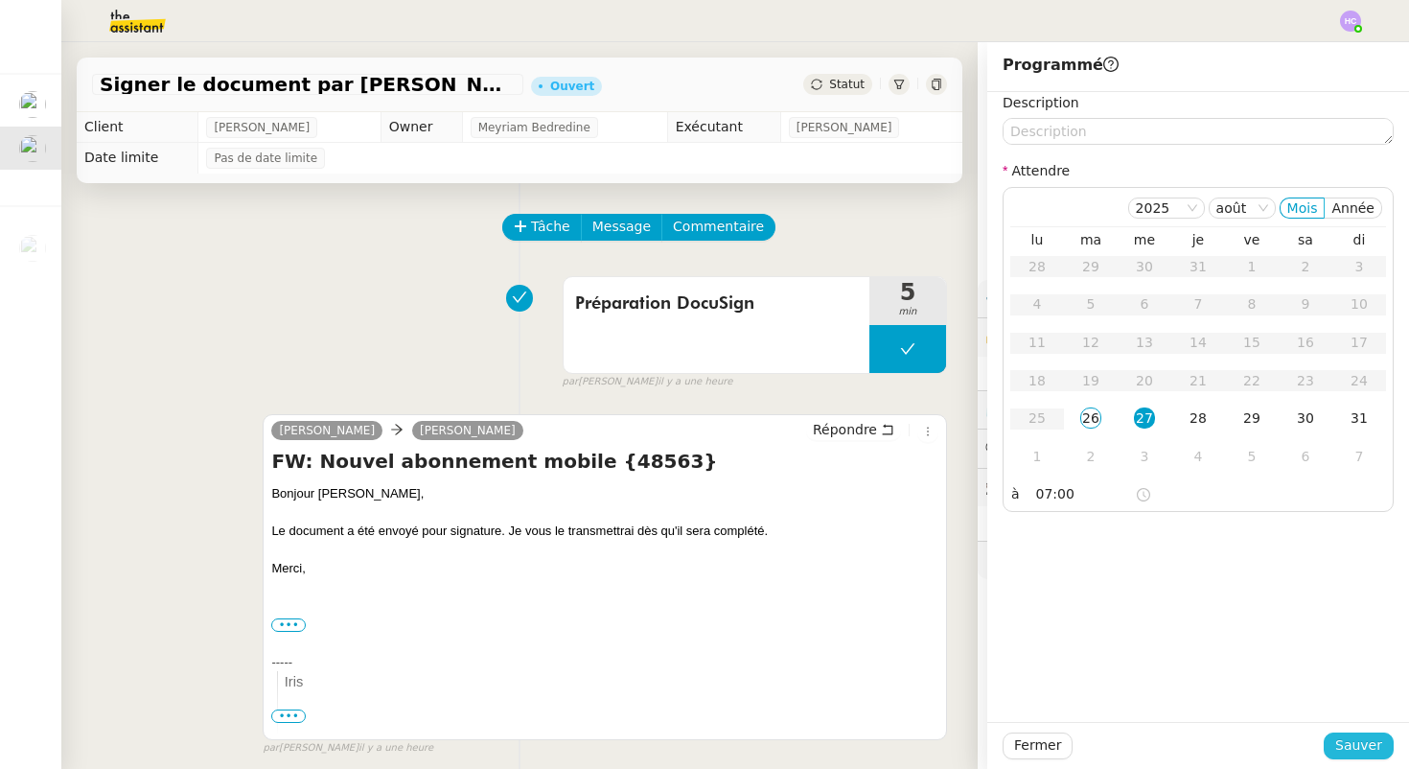
click at [1338, 742] on button "Sauver" at bounding box center [1358, 745] width 70 height 27
